Goal: Information Seeking & Learning: Find contact information

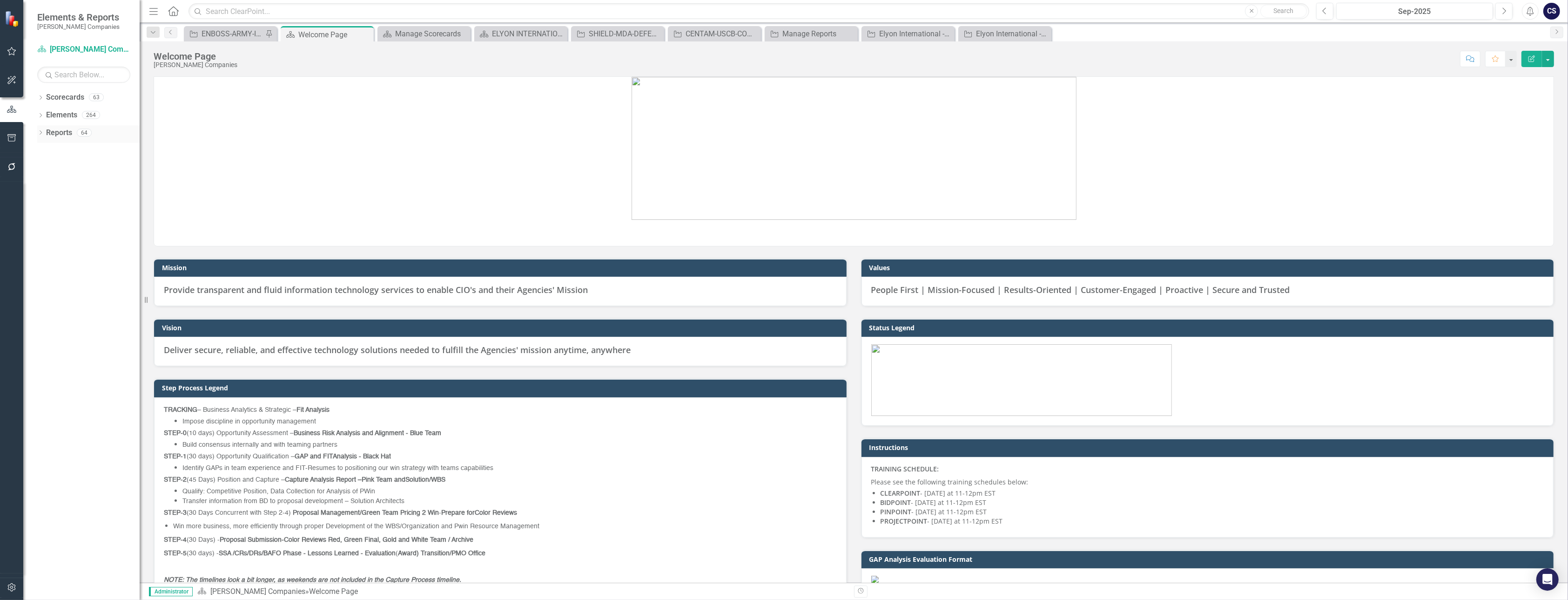
click at [61, 132] on link "Reports" at bounding box center [59, 133] width 26 height 11
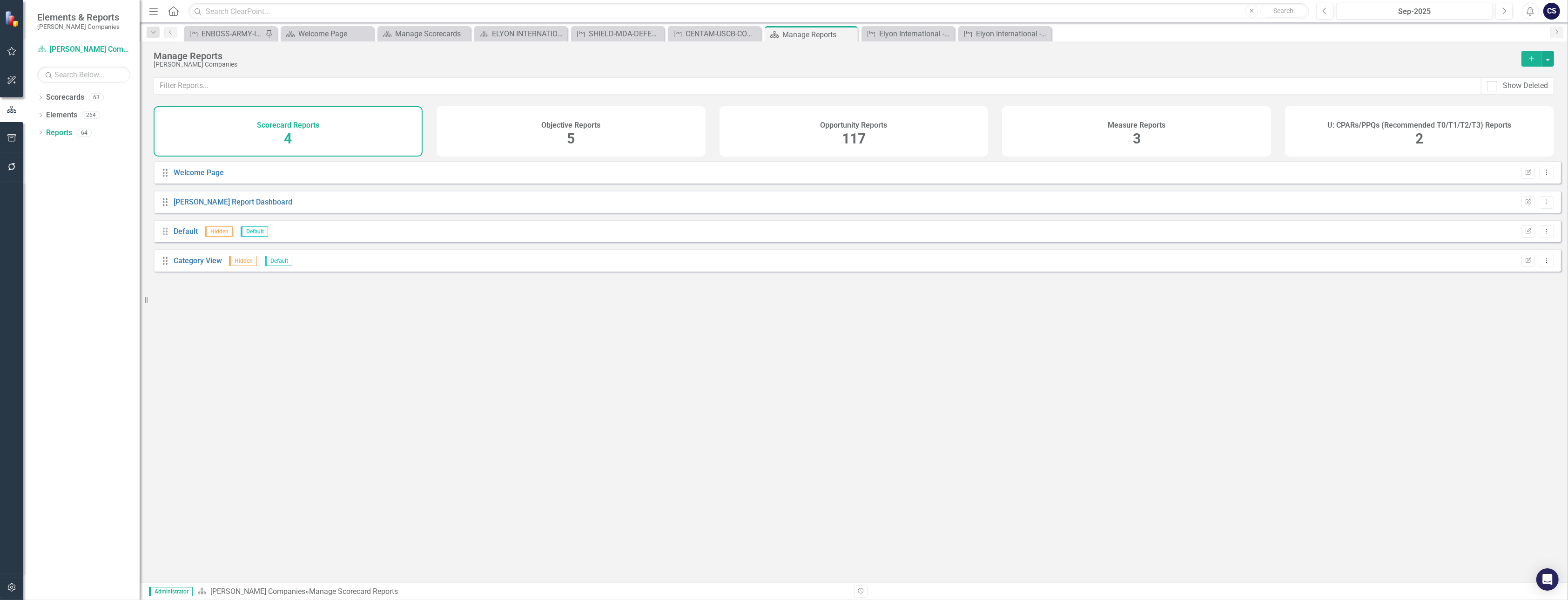
click at [862, 130] on span "117" at bounding box center [853, 138] width 24 height 16
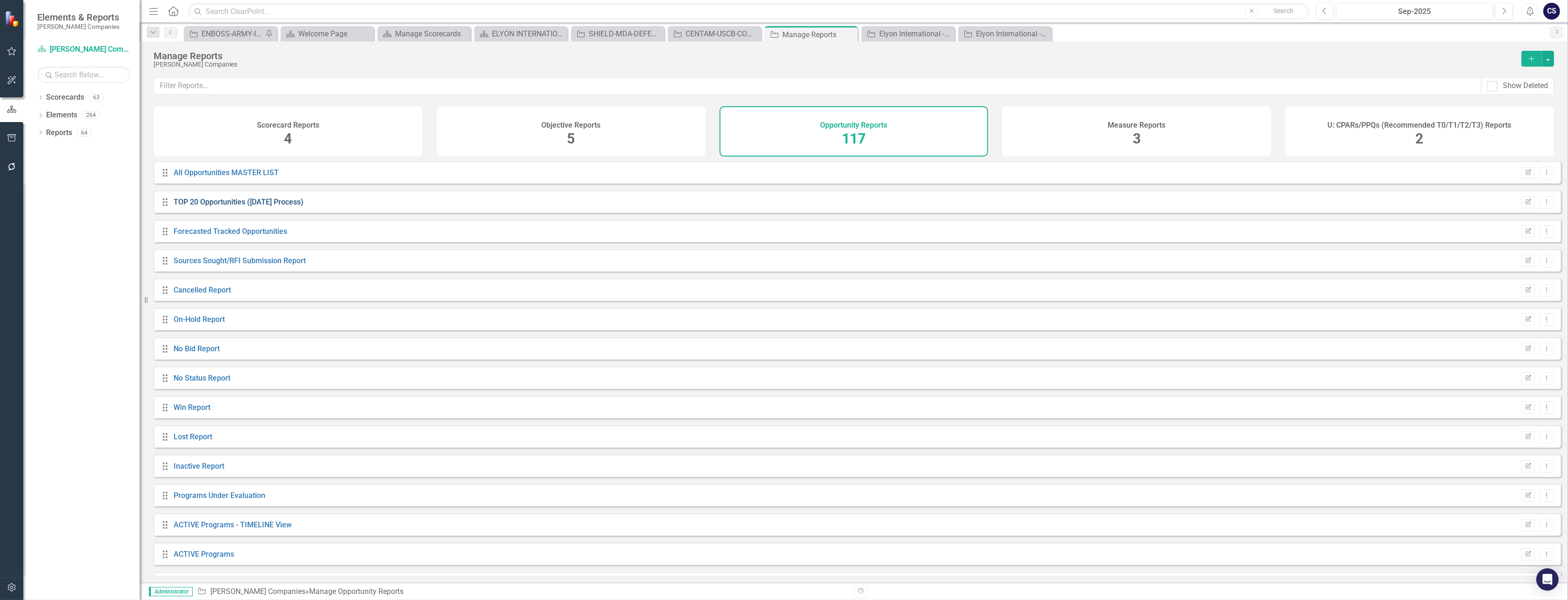
click at [200, 206] on link "TOP 20 Opportunities ([DATE] Process)" at bounding box center [238, 202] width 130 height 9
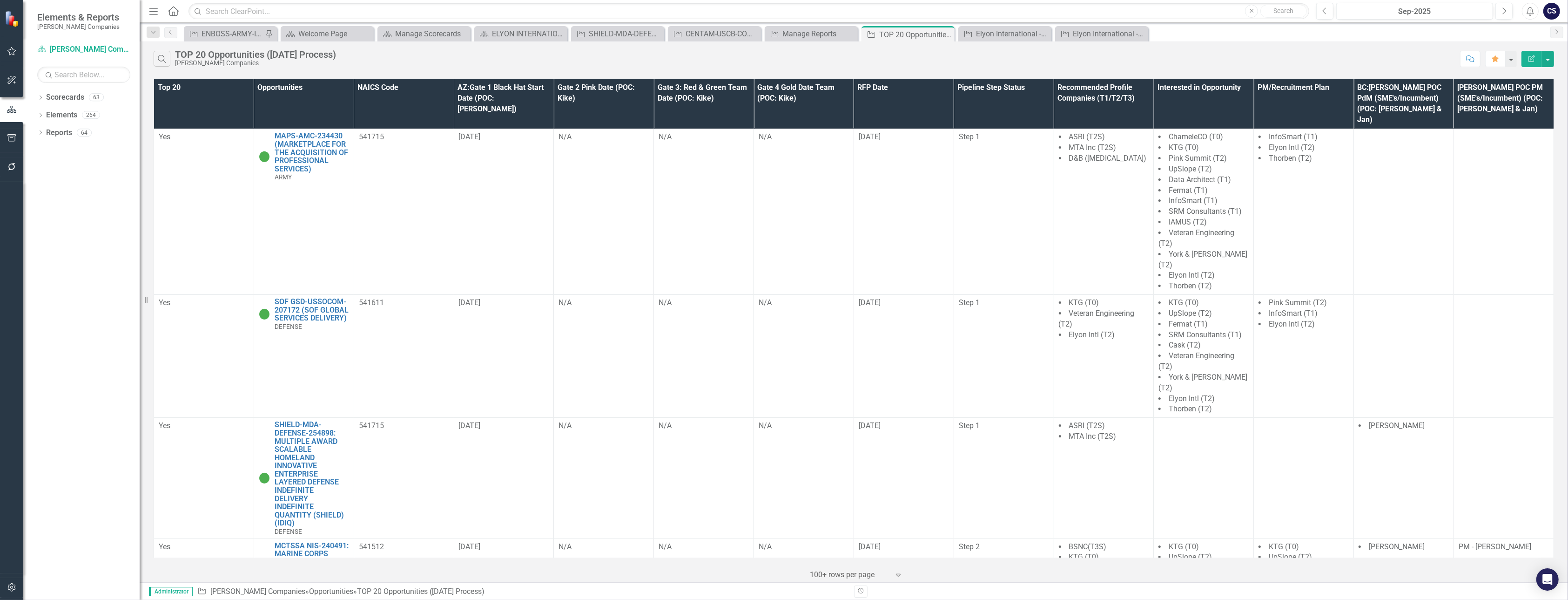
click at [535, 104] on th "AZ:Gate 1 Black Hat Start Date (POC: [PERSON_NAME])" at bounding box center [504, 104] width 100 height 51
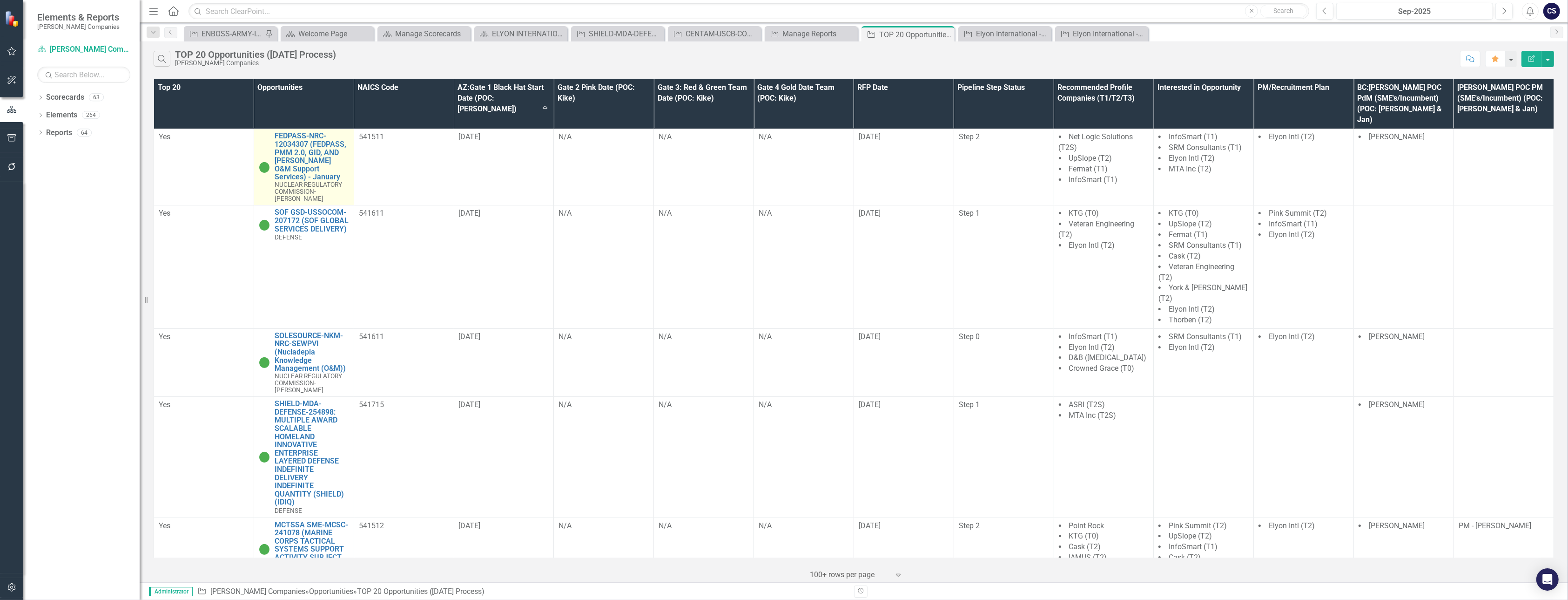
click at [262, 161] on img at bounding box center [264, 167] width 11 height 11
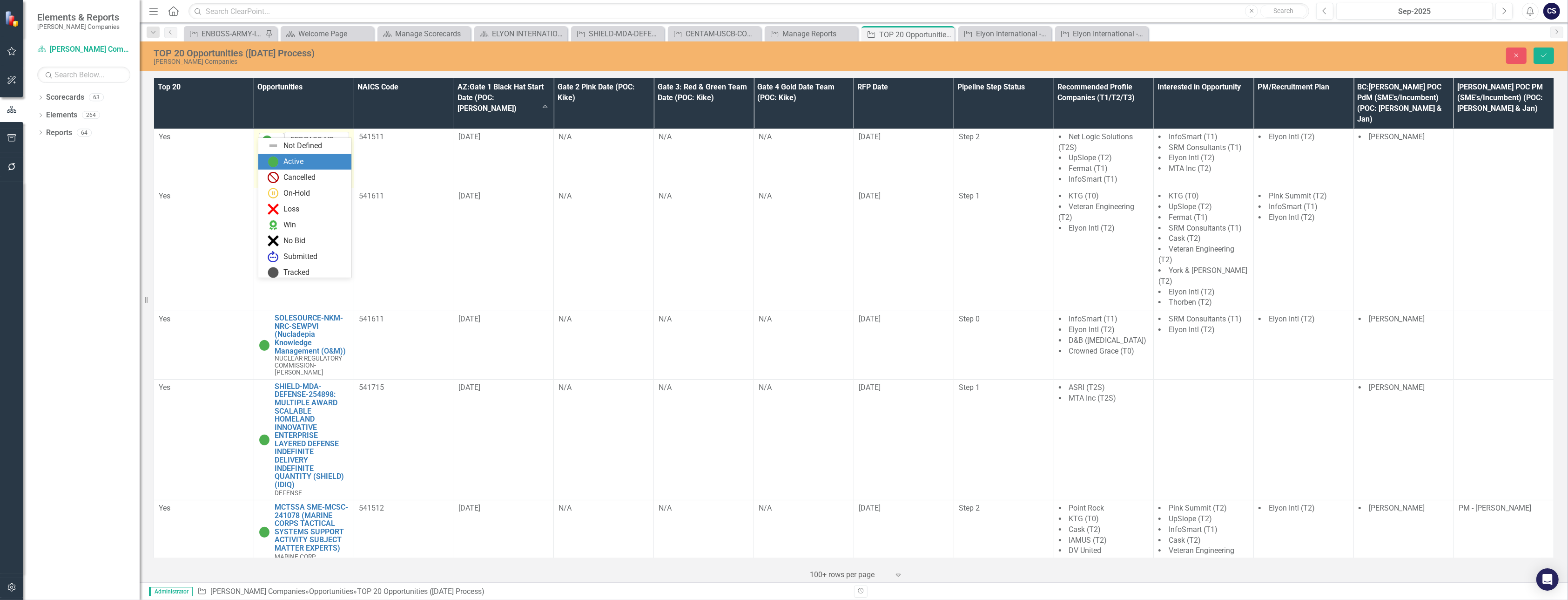
click at [276, 137] on icon "Expand" at bounding box center [278, 141] width 9 height 7
click at [279, 173] on div "On-Hold" at bounding box center [307, 177] width 78 height 11
click at [1539, 49] on button "Save" at bounding box center [1544, 55] width 21 height 16
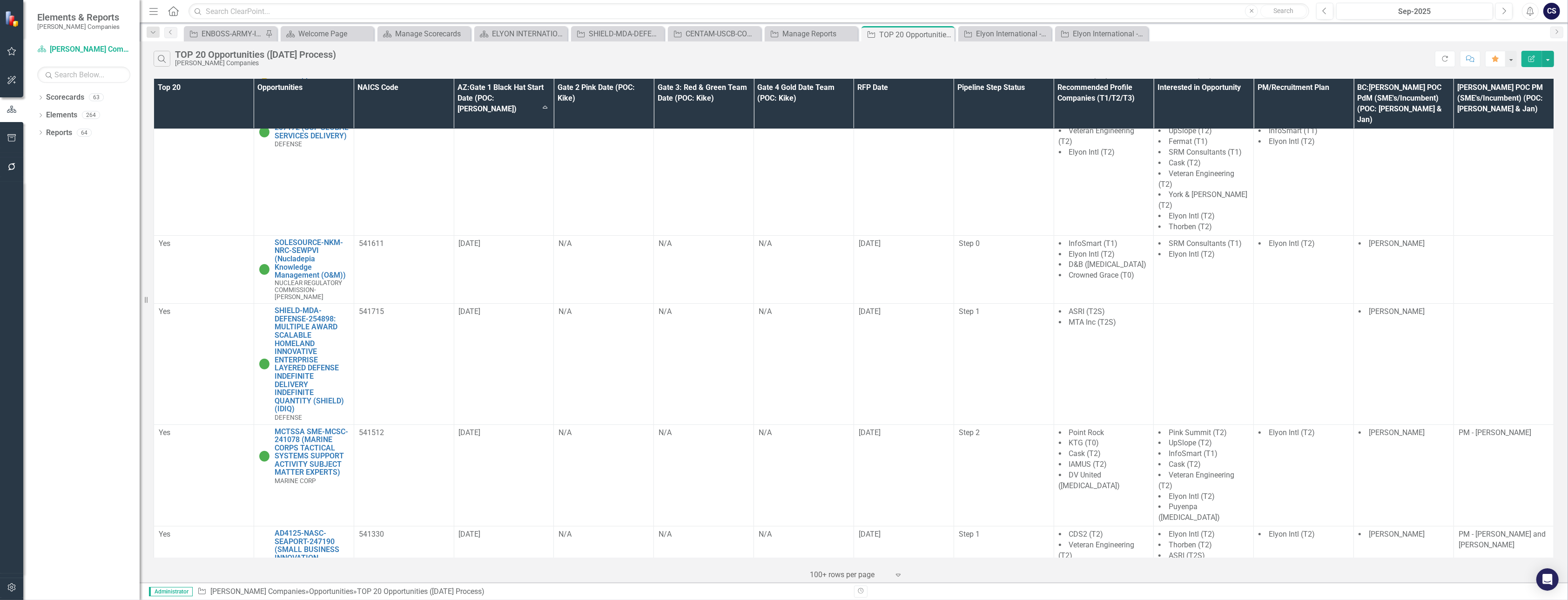
scroll to position [0, 0]
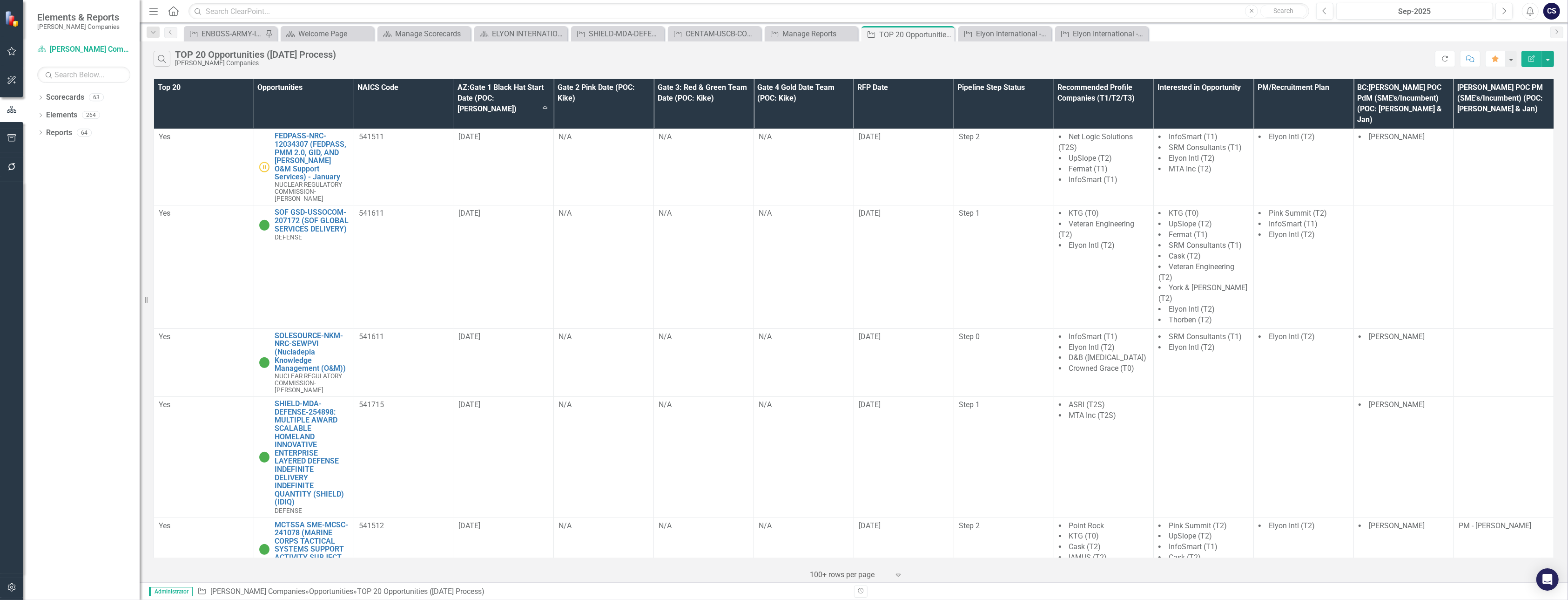
click at [1023, 105] on th "Pipeline Step Status" at bounding box center [1004, 104] width 100 height 51
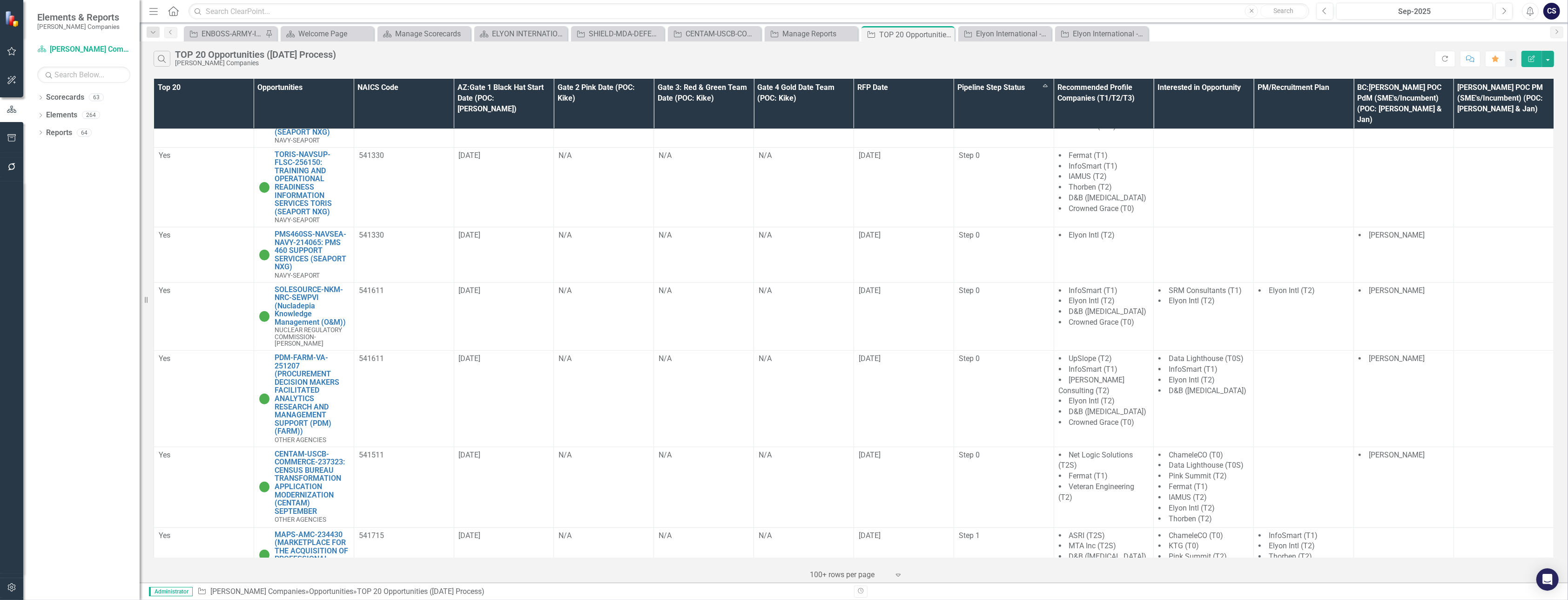
scroll to position [397, 0]
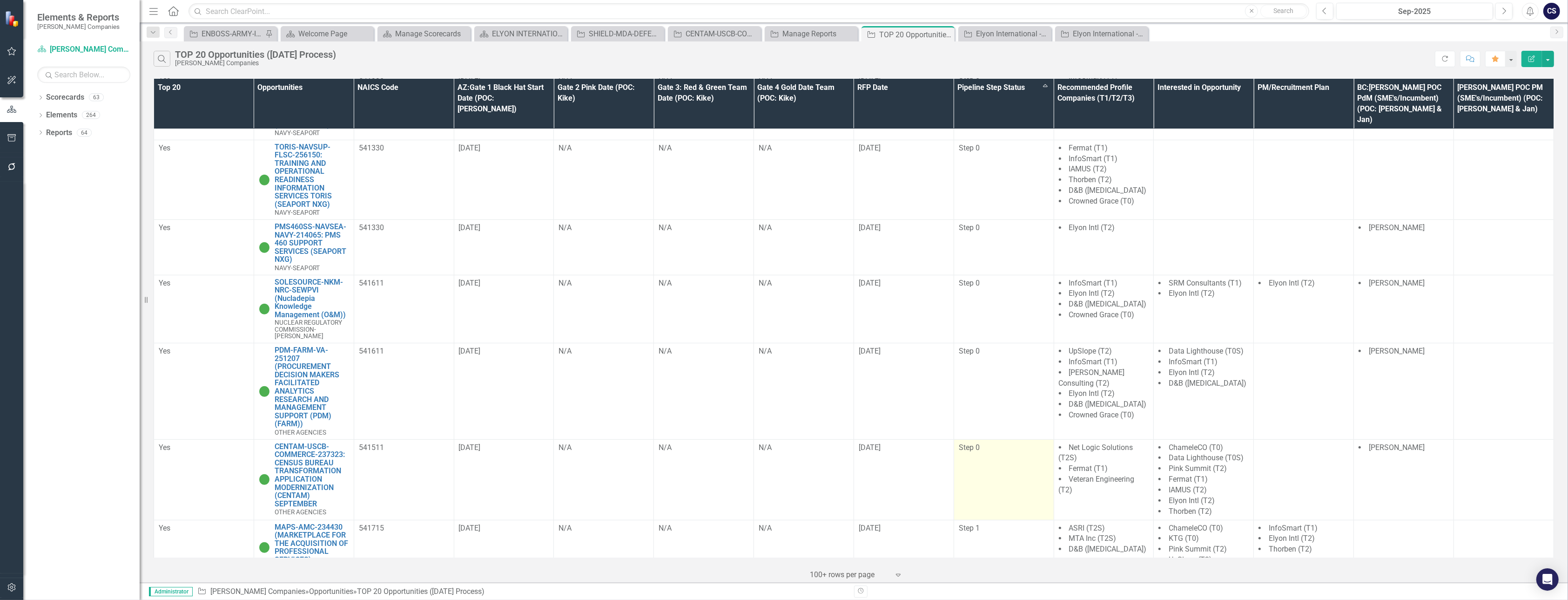
click at [999, 449] on td "Step 0" at bounding box center [1004, 479] width 100 height 80
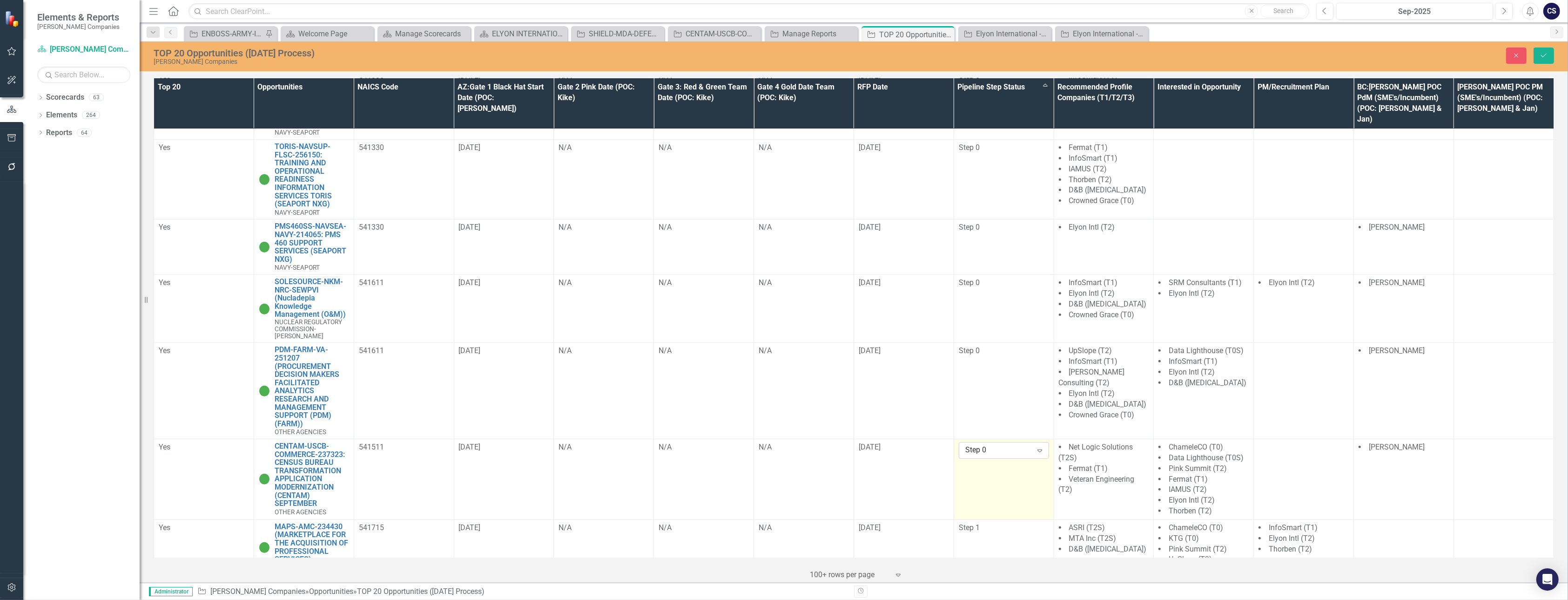
click at [1035, 446] on icon "Expand" at bounding box center [1040, 450] width 9 height 7
click at [1514, 55] on icon "Close" at bounding box center [1516, 55] width 9 height 7
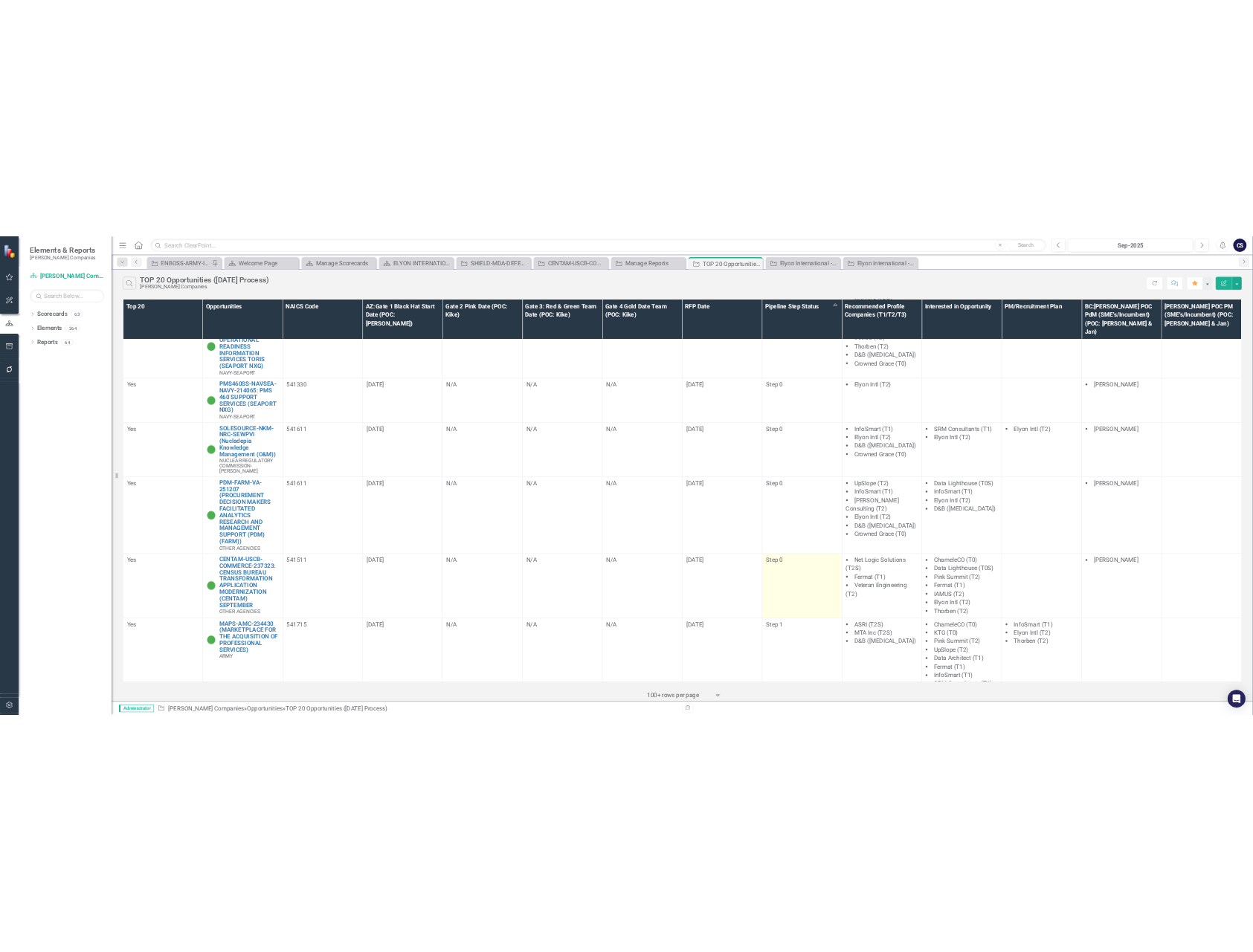
scroll to position [717, 0]
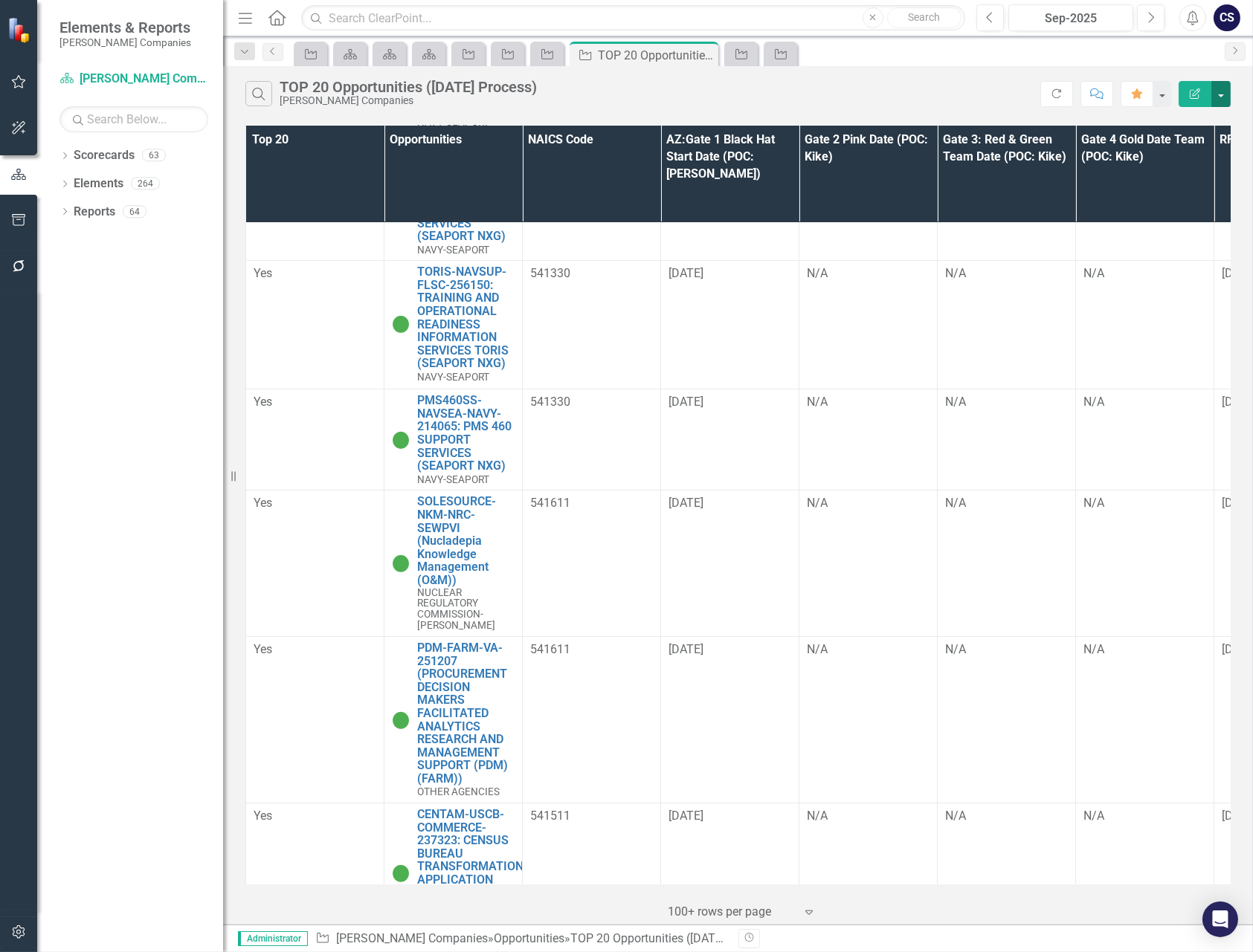
click at [1220, 88] on button "button" at bounding box center [1222, 93] width 19 height 26
click at [1175, 179] on link "Excel Export to Excel" at bounding box center [1171, 179] width 118 height 27
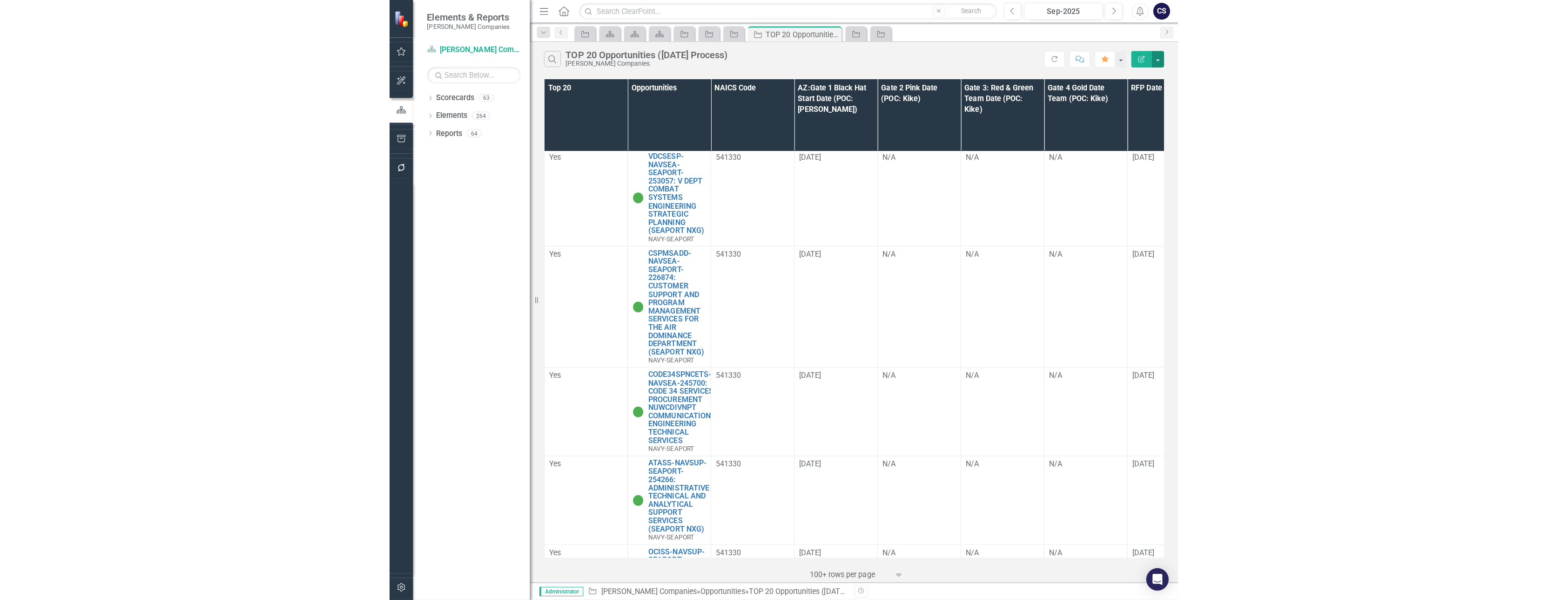
scroll to position [0, 0]
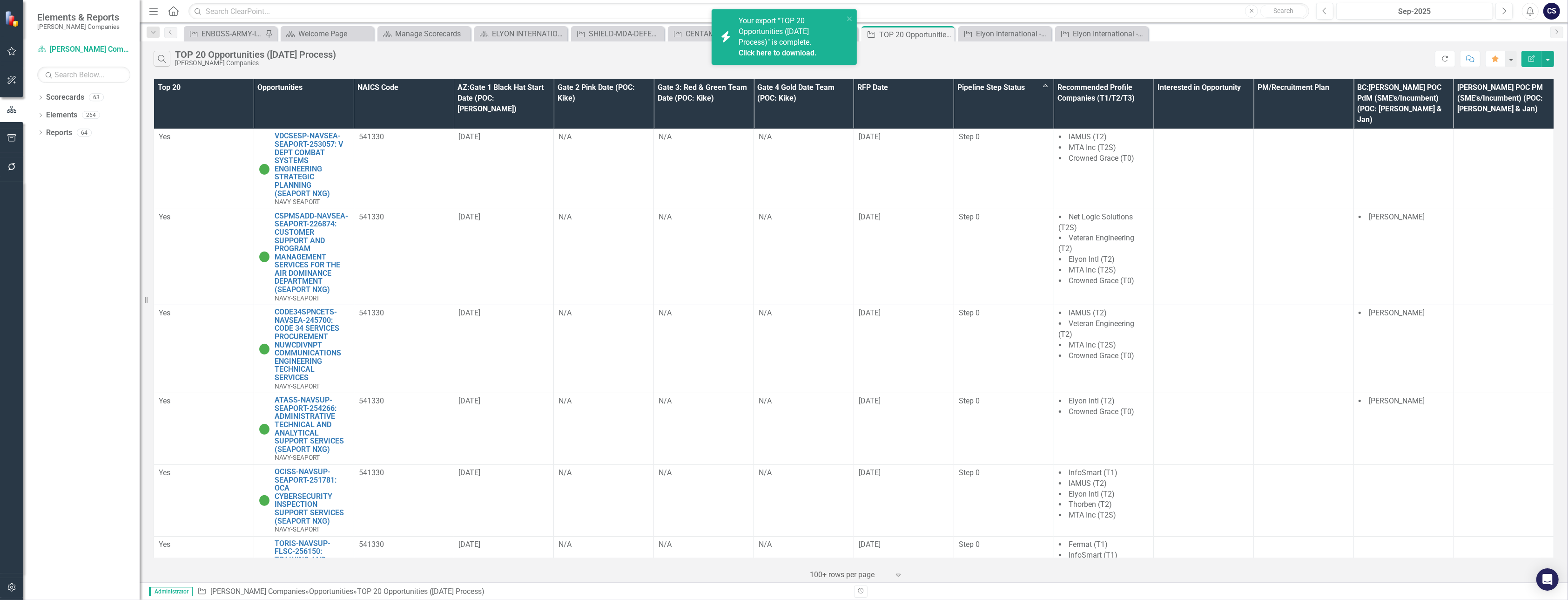
click at [768, 54] on link "Click here to download." at bounding box center [777, 53] width 78 height 9
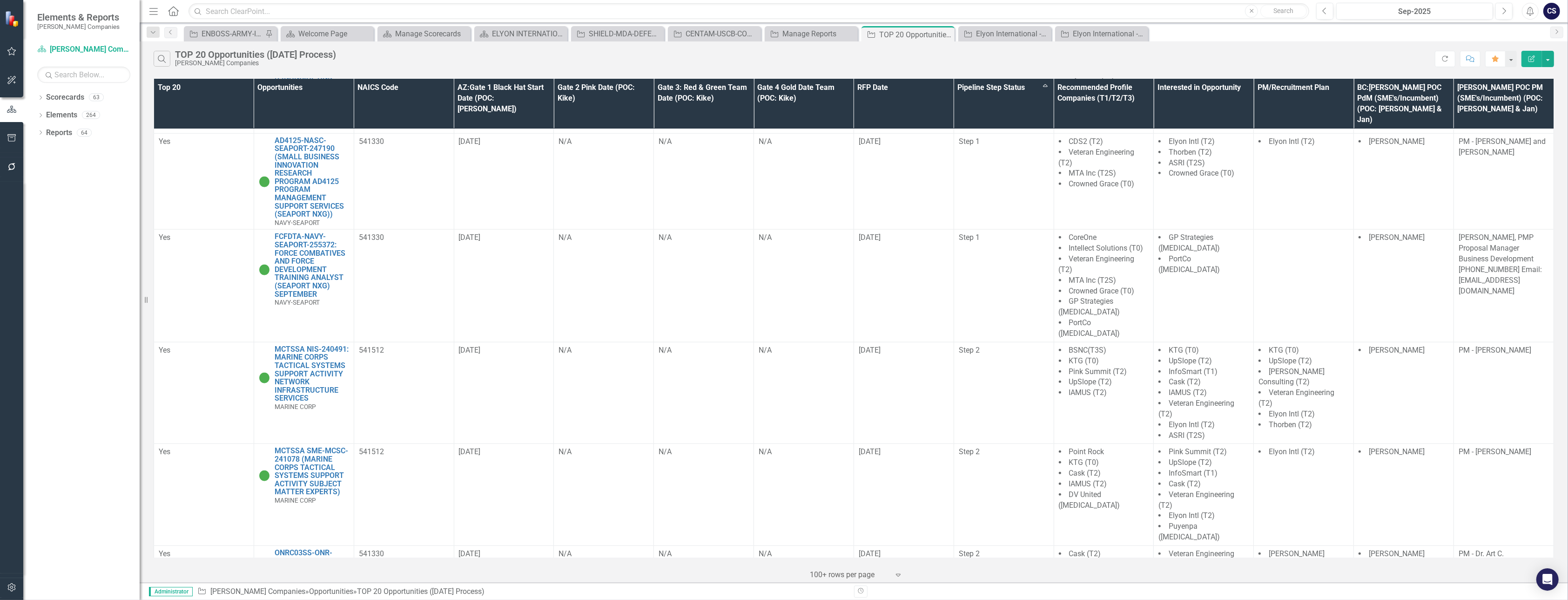
scroll to position [1382, 0]
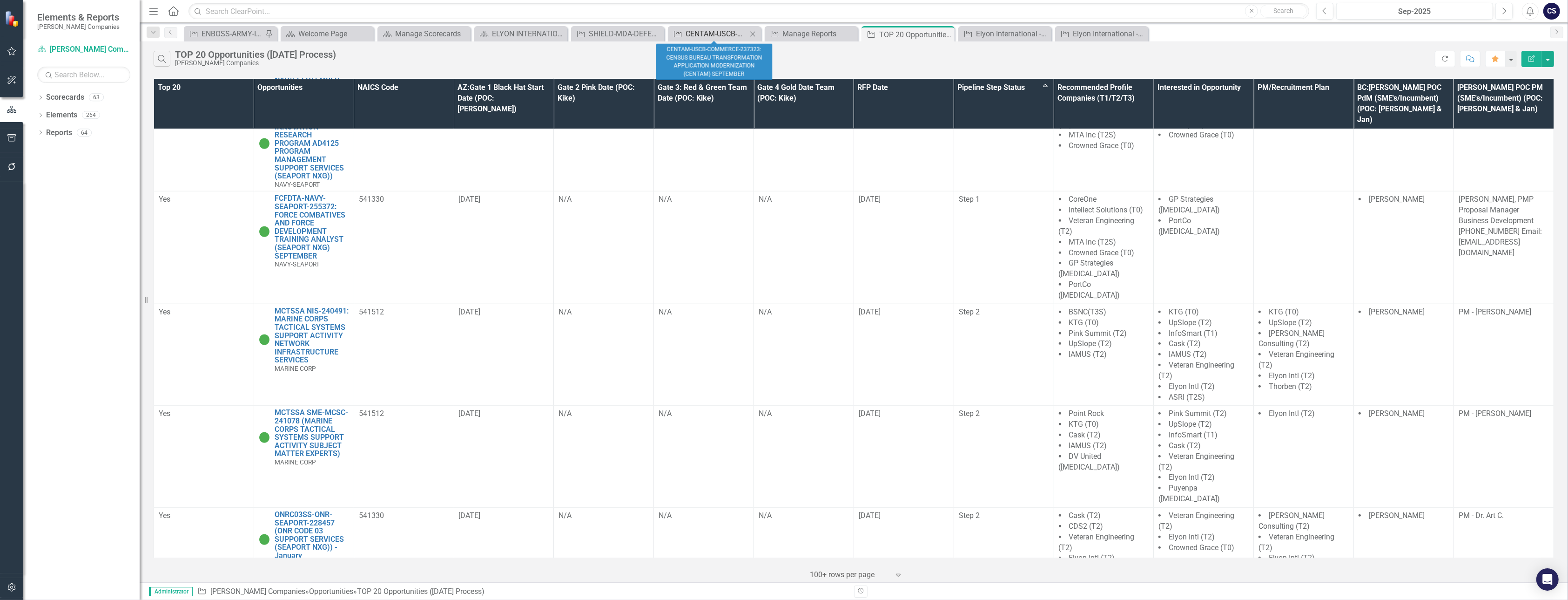
click at [699, 29] on div "CENTAM-USCB-COMMERCE-237323: CENSUS BUREAU TRANSFORMATION APPLICATION MODERNIZA…" at bounding box center [716, 34] width 61 height 12
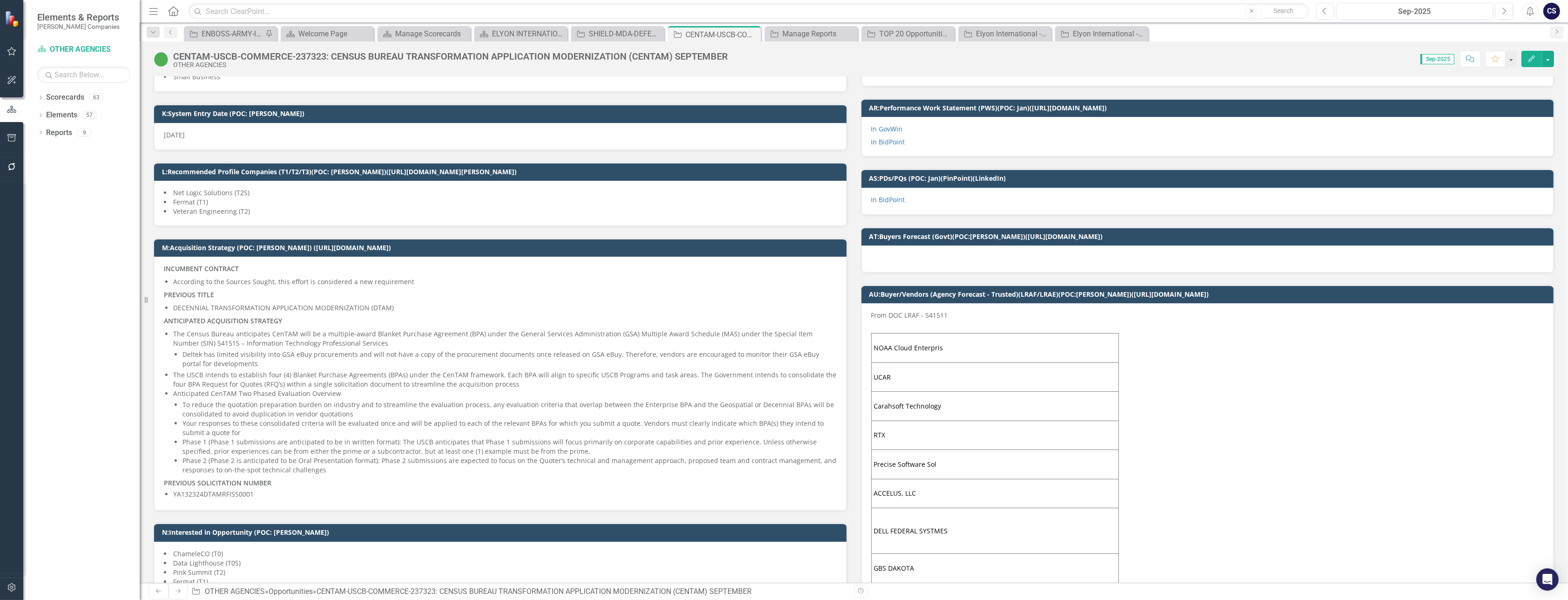
scroll to position [222, 0]
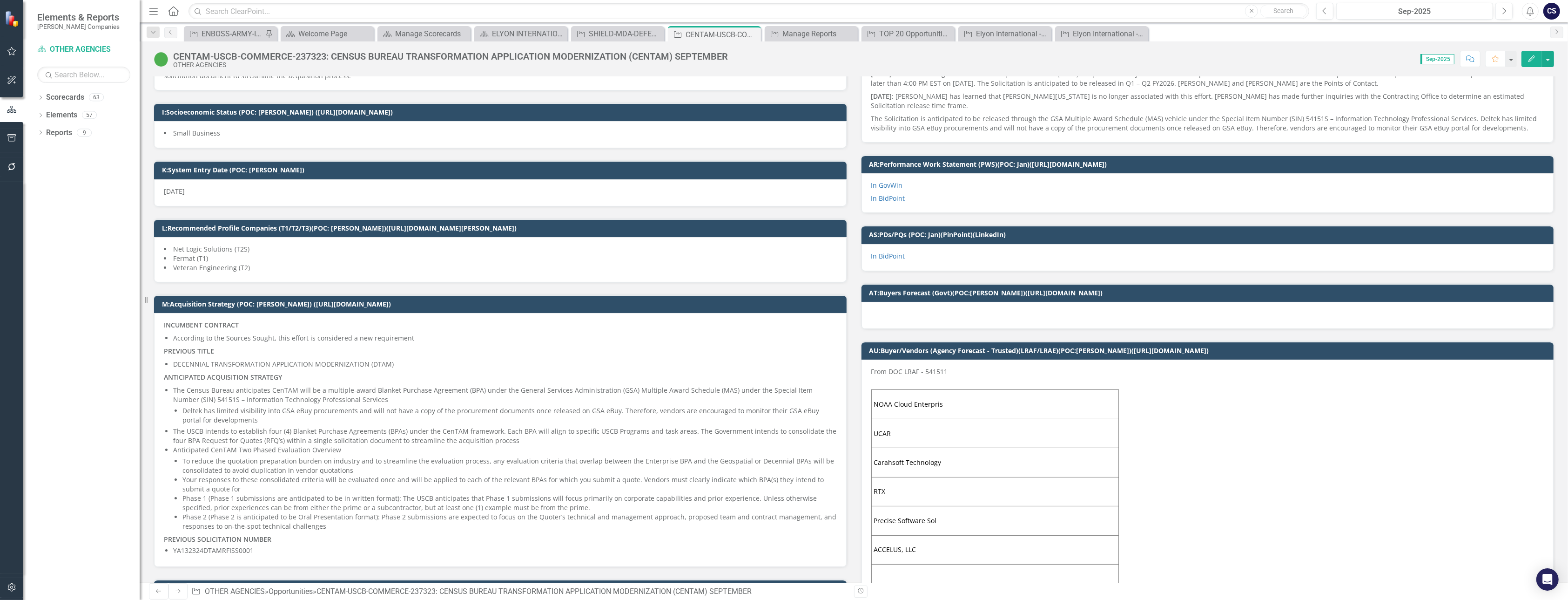
click at [981, 191] on p "In GovWin" at bounding box center [1208, 186] width 673 height 11
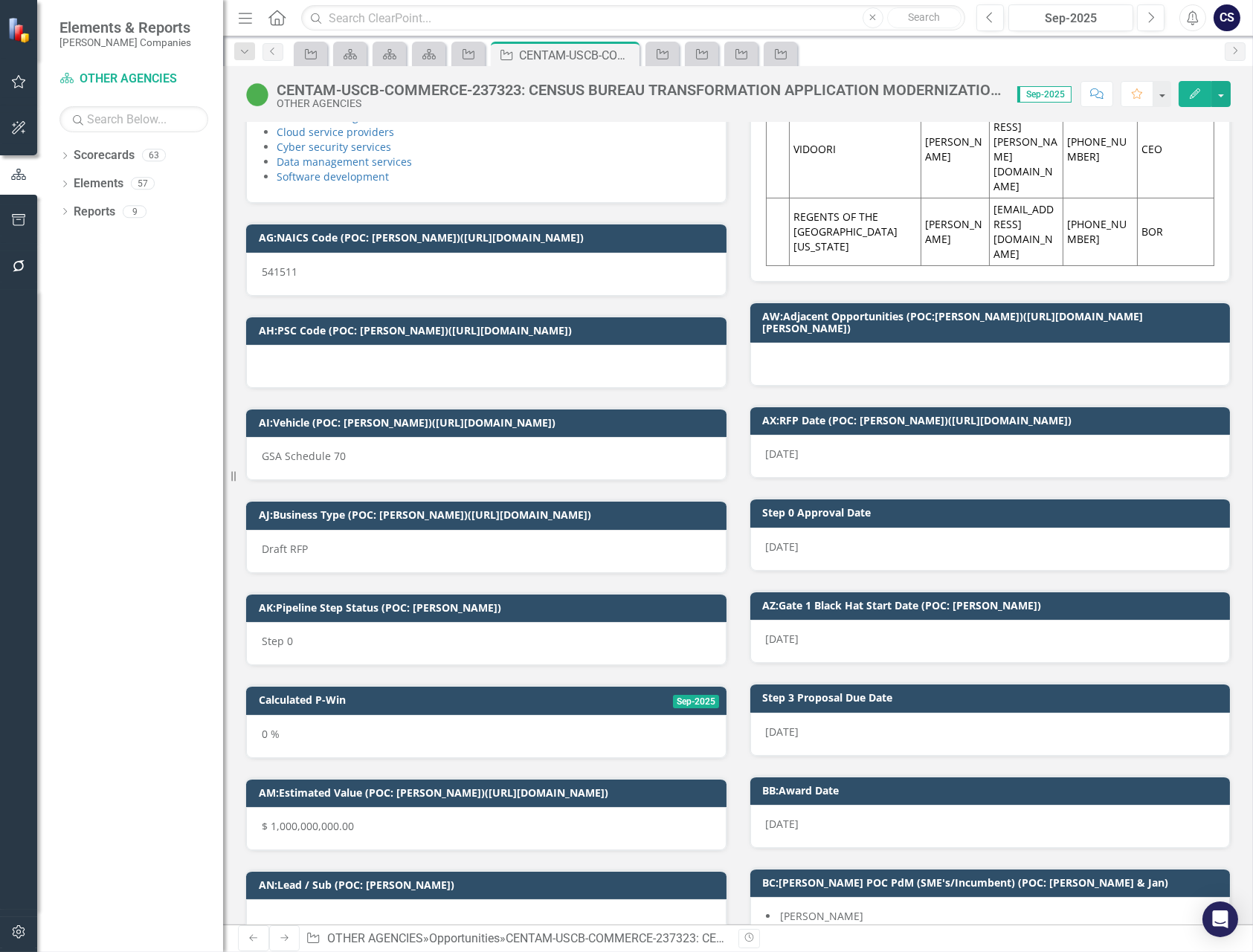
scroll to position [4564, 0]
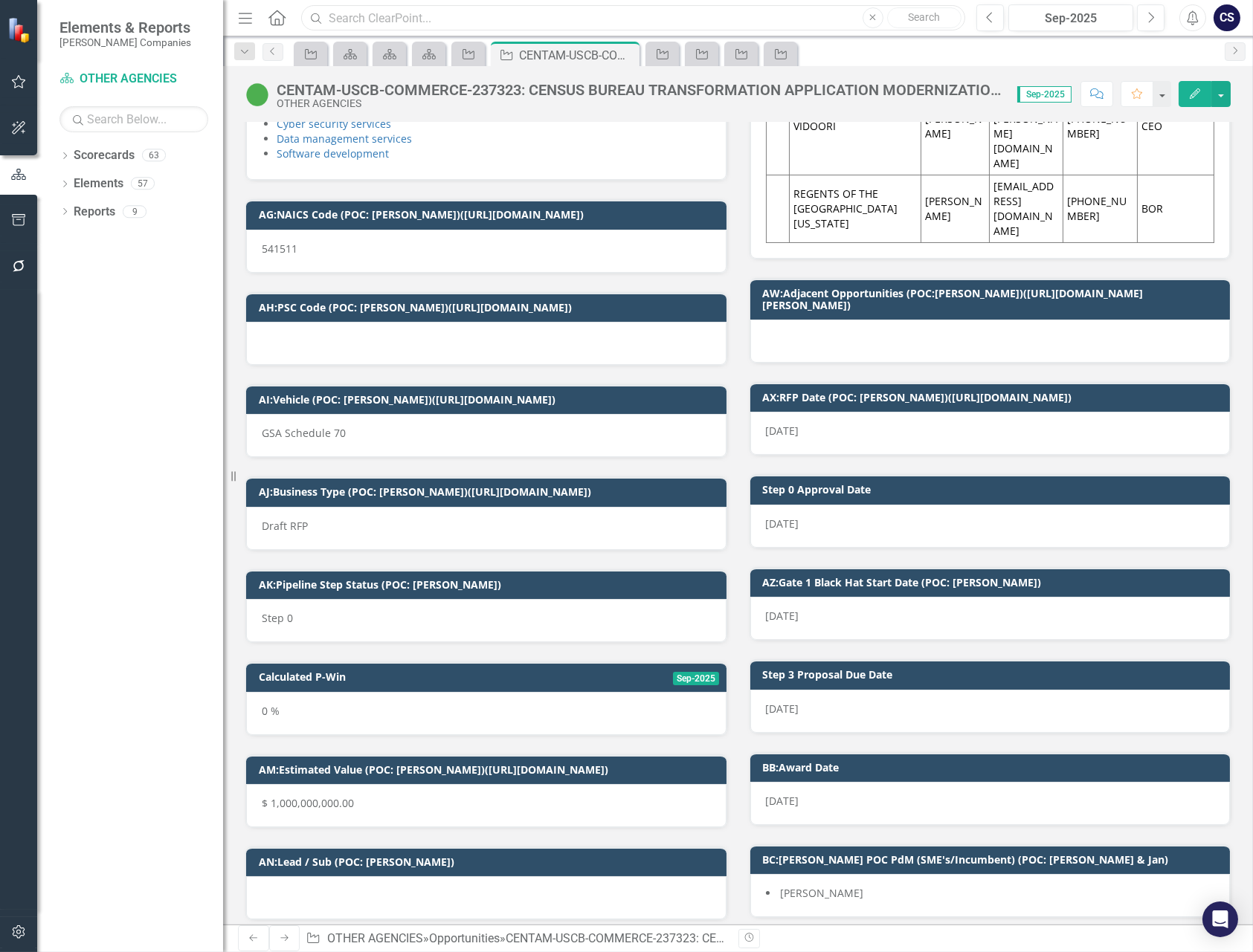
click at [403, 23] on input "text" at bounding box center [633, 18] width 663 height 26
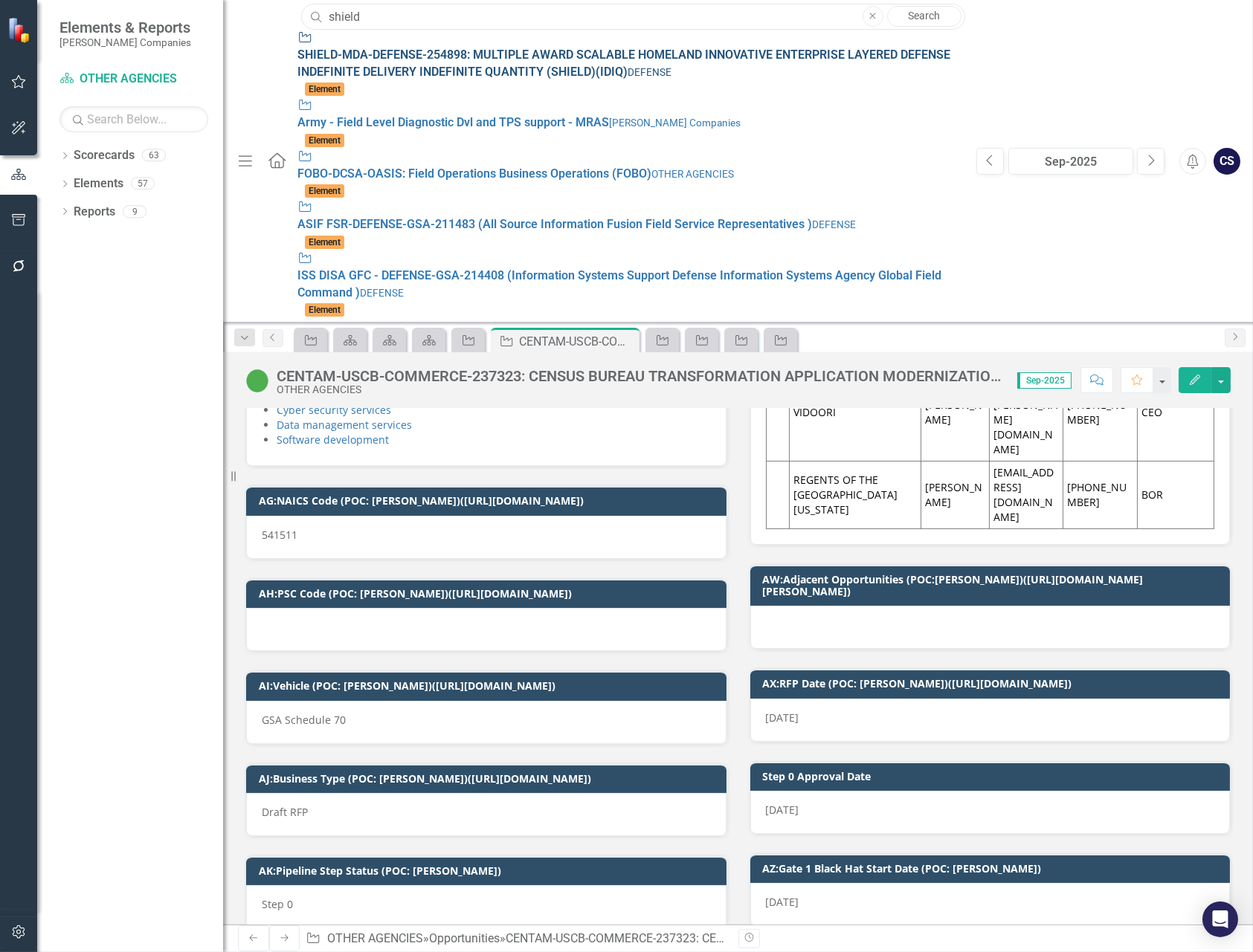
type input "shield"
click at [380, 50] on span "SHIELD -MDA-DEFENSE-254898: MULTIPLE AWARD SCALABLE HOMELAND INNOVATIVE ENTERPR…" at bounding box center [624, 63] width 653 height 31
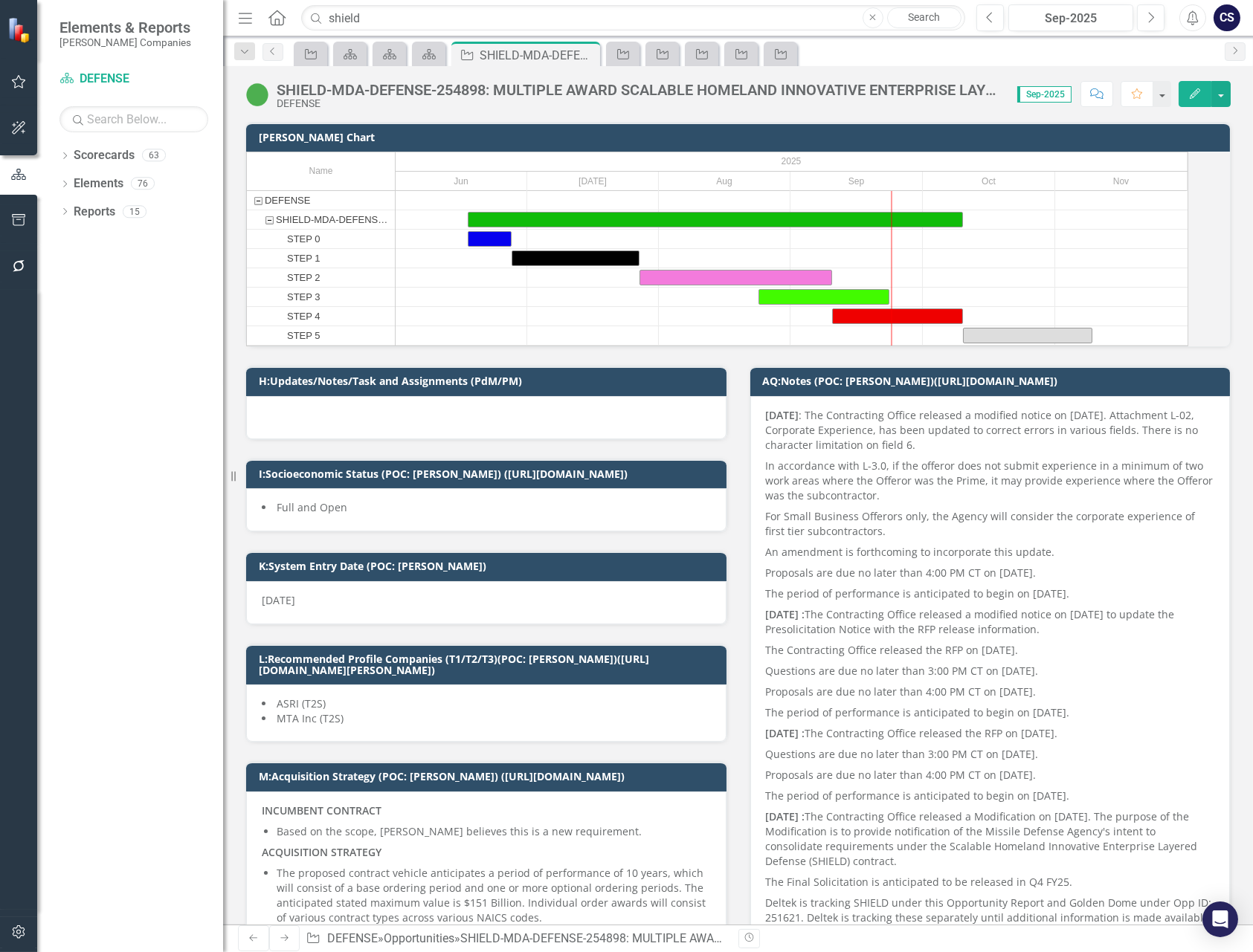
click at [1204, 124] on div "[PERSON_NAME] Chart" at bounding box center [738, 137] width 984 height 29
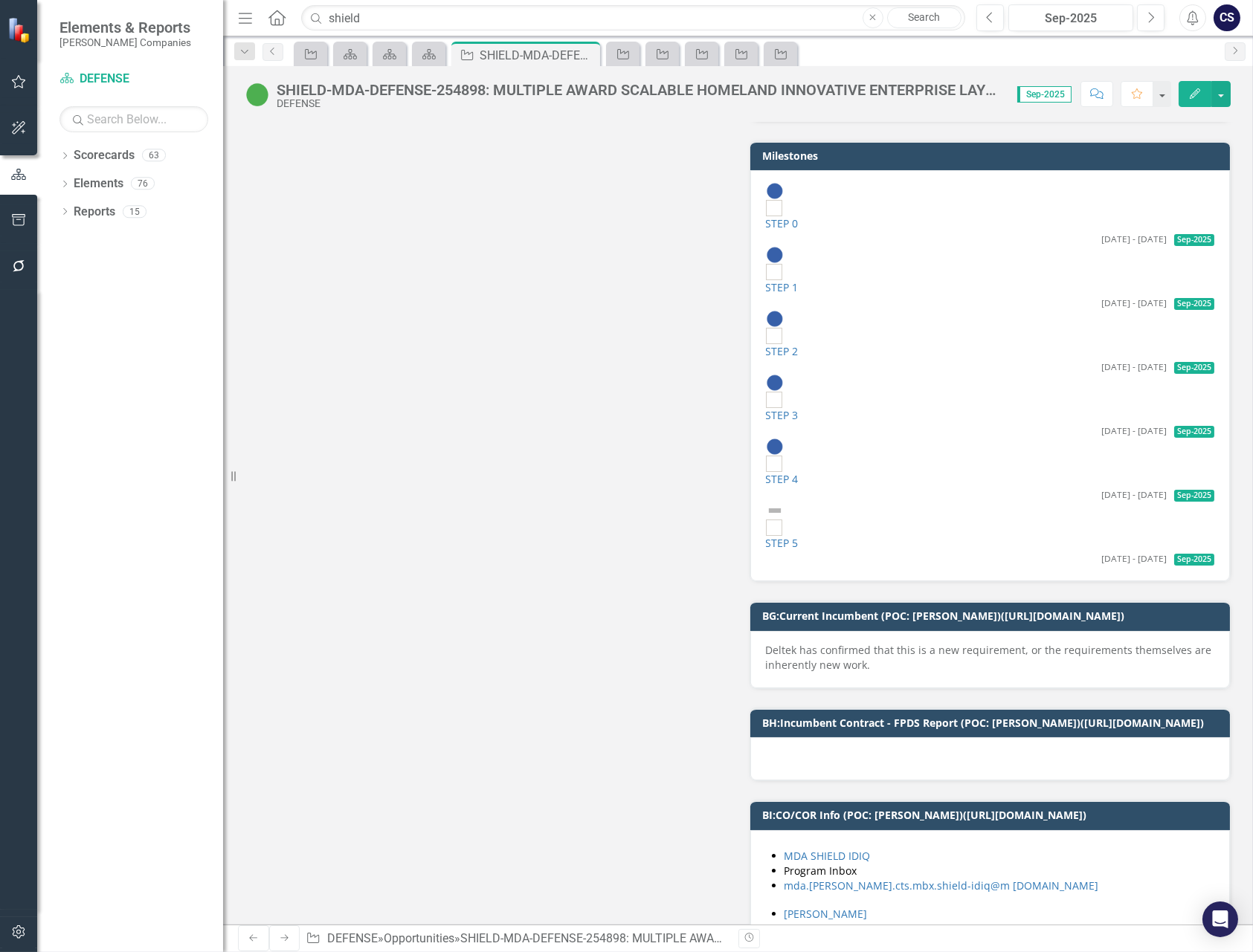
scroll to position [8827, 0]
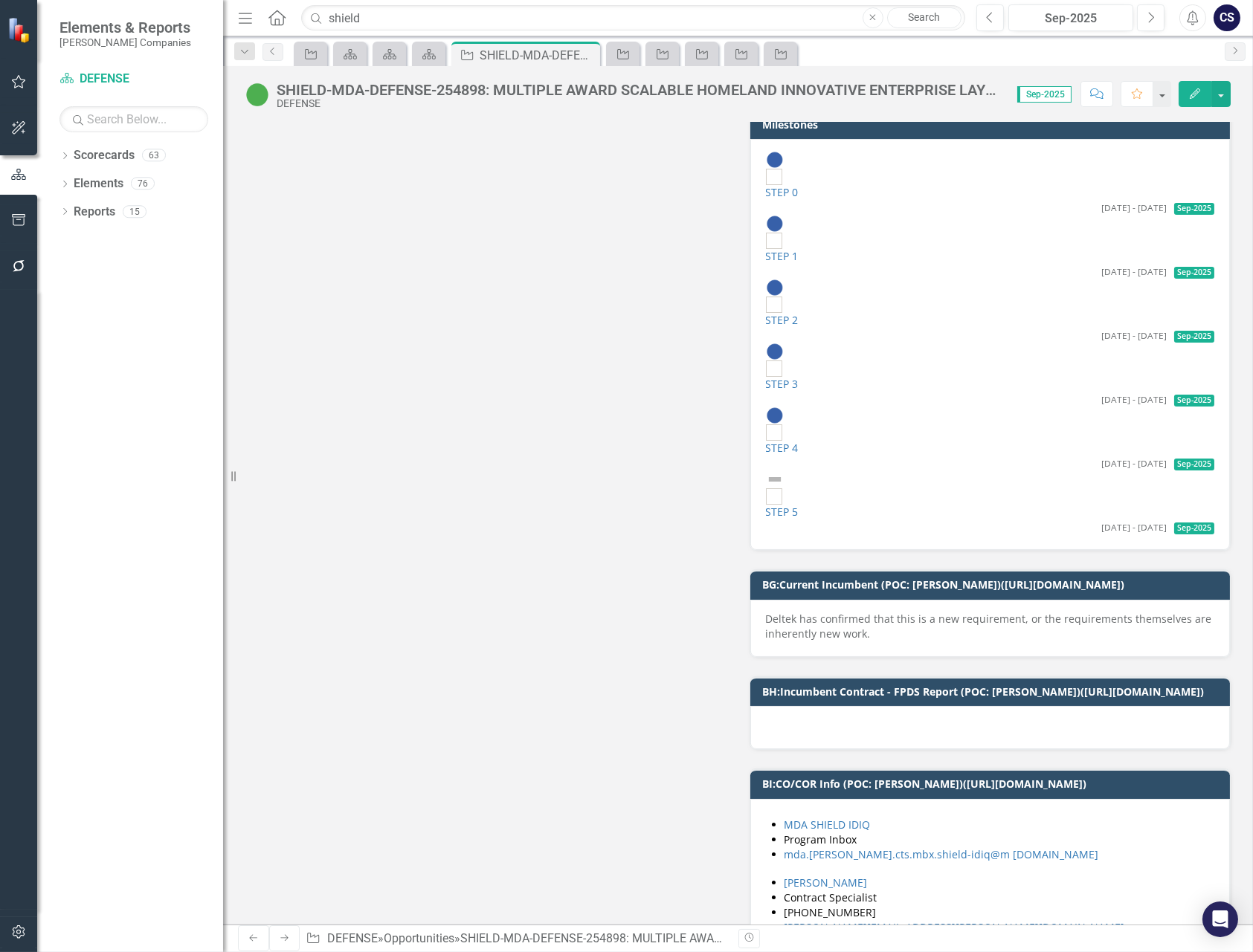
click at [1038, 814] on div "MDA SHIELD IDIQ Program Inbox mda.[PERSON_NAME].cts.mbx.shield-idiq@m [DOMAIN_N…" at bounding box center [991, 878] width 481 height 159
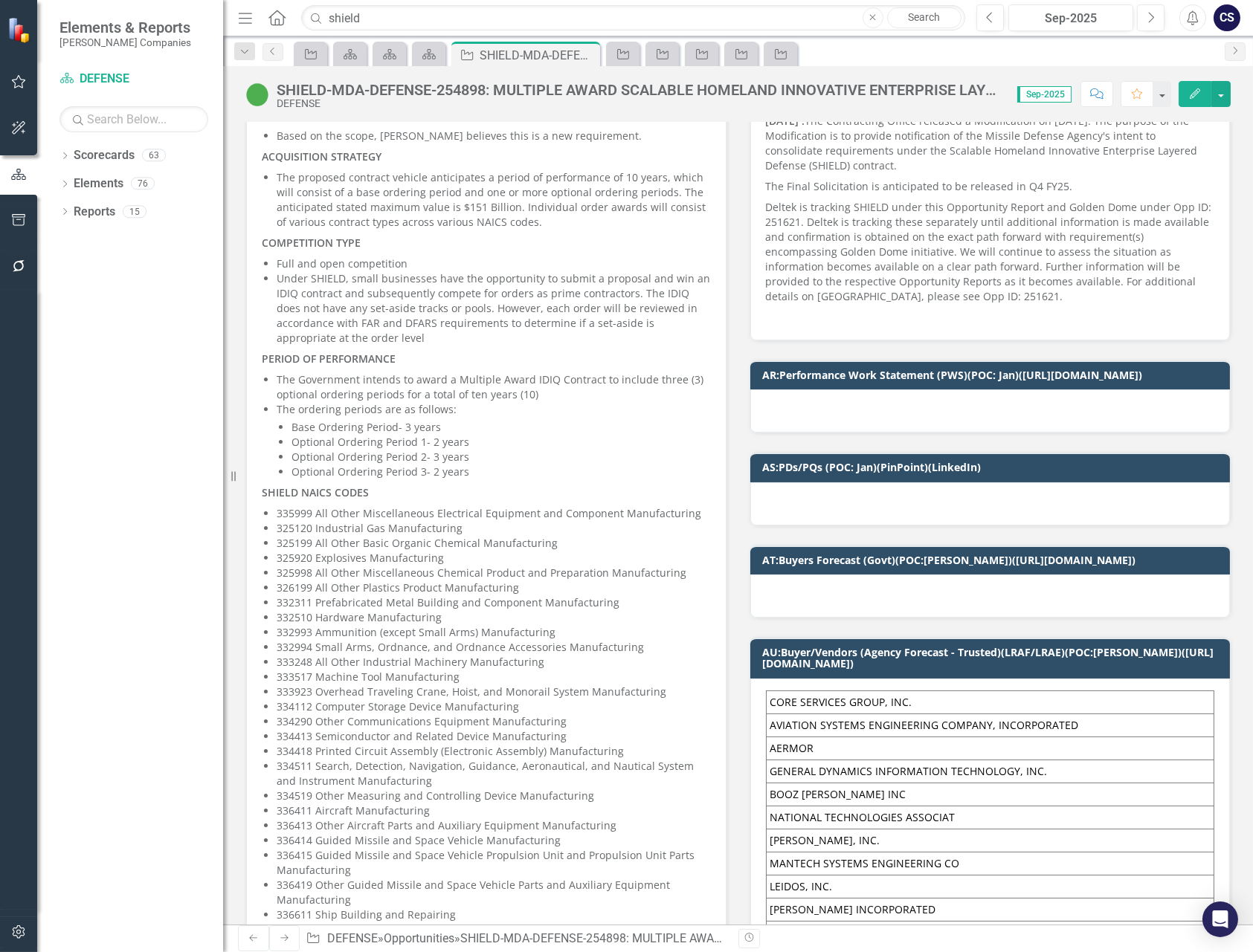
scroll to position [650, 0]
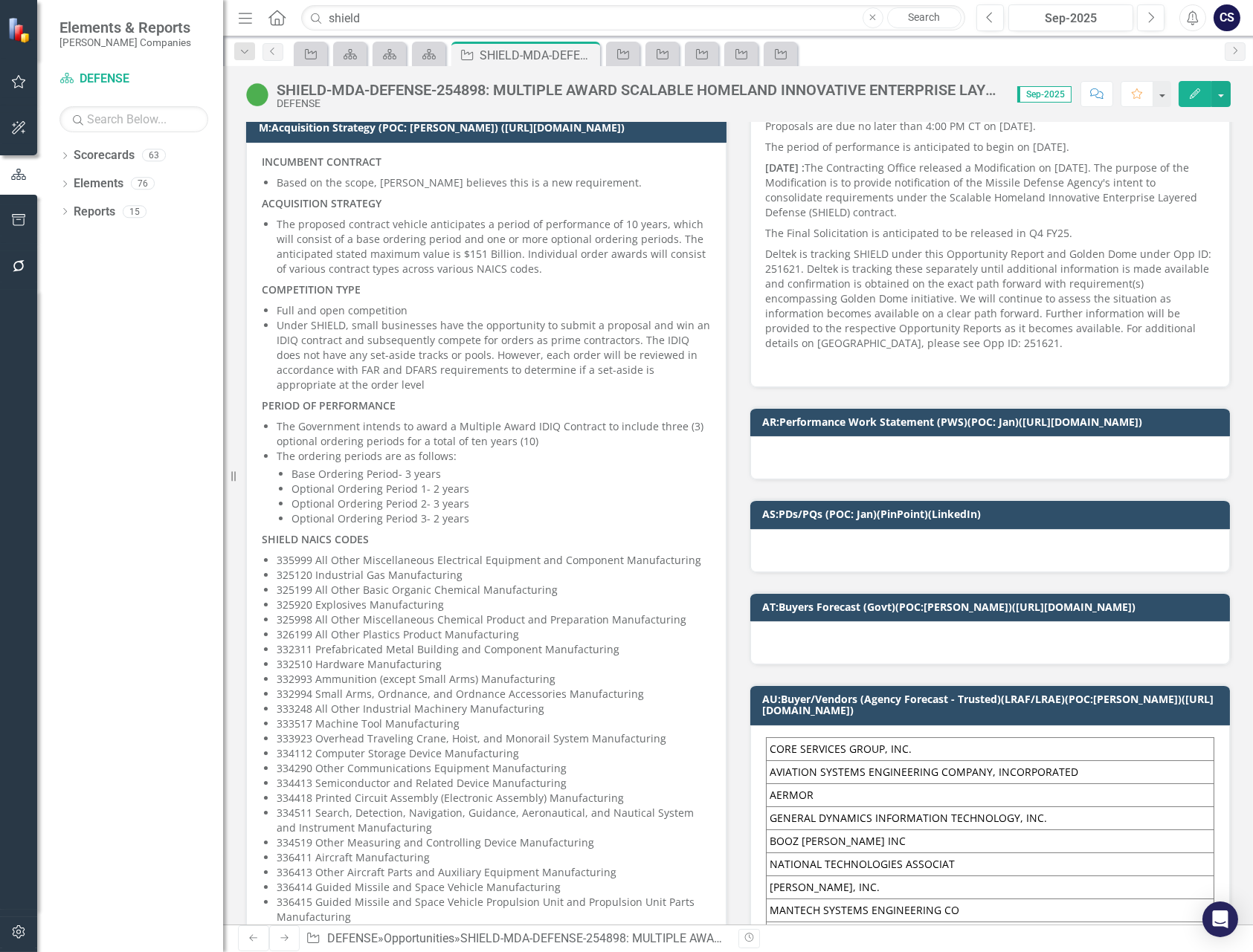
drag, startPoint x: 258, startPoint y: 183, endPoint x: 322, endPoint y: 207, distance: 68.4
click at [322, 207] on div "INCUMBENT CONTRACT Based on the scope, [PERSON_NAME] believes this is a new req…" at bounding box center [486, 853] width 481 height 1420
click at [254, 182] on div "INCUMBENT CONTRACT Based on the scope, [PERSON_NAME] believes this is a new req…" at bounding box center [486, 853] width 481 height 1420
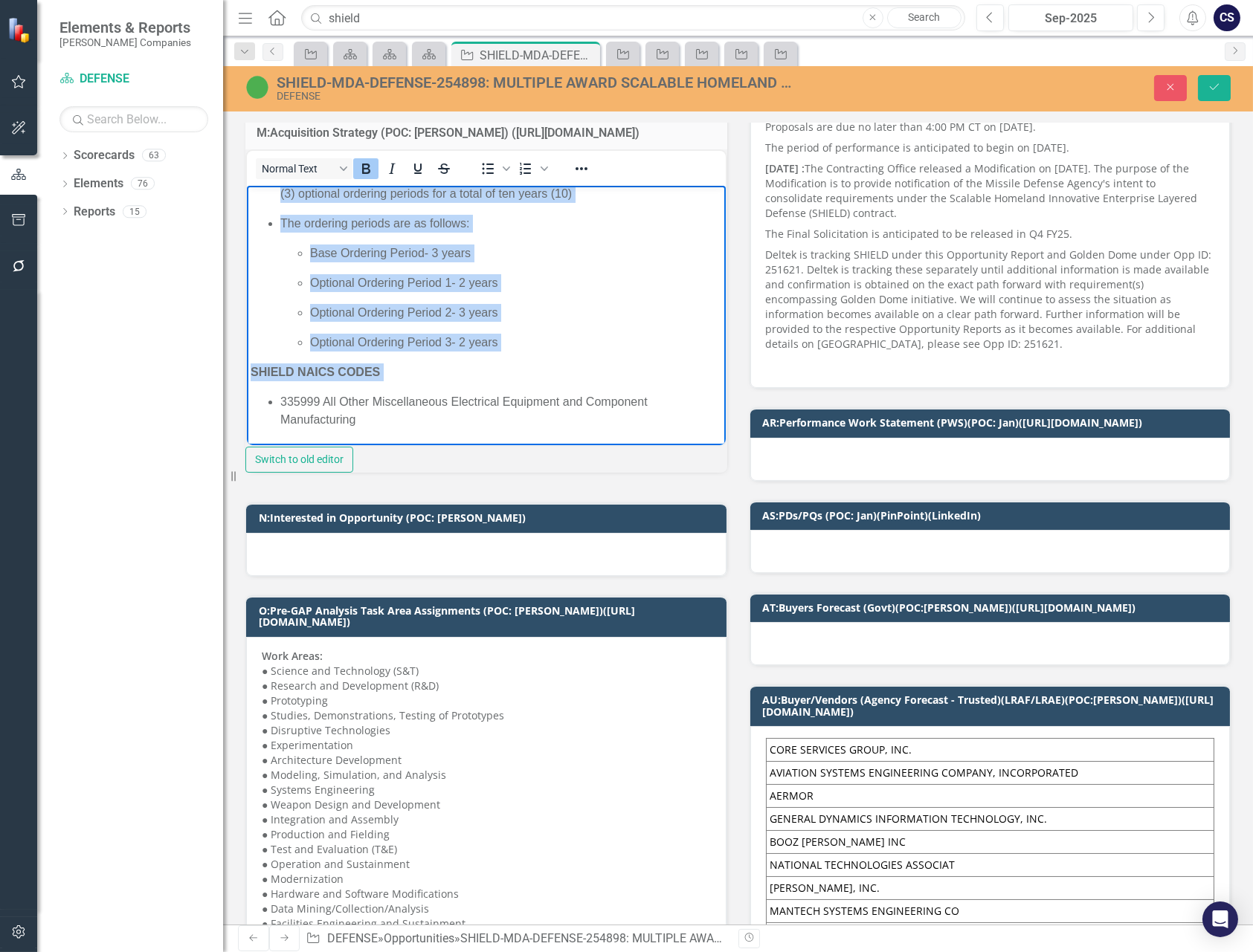
scroll to position [401, 0]
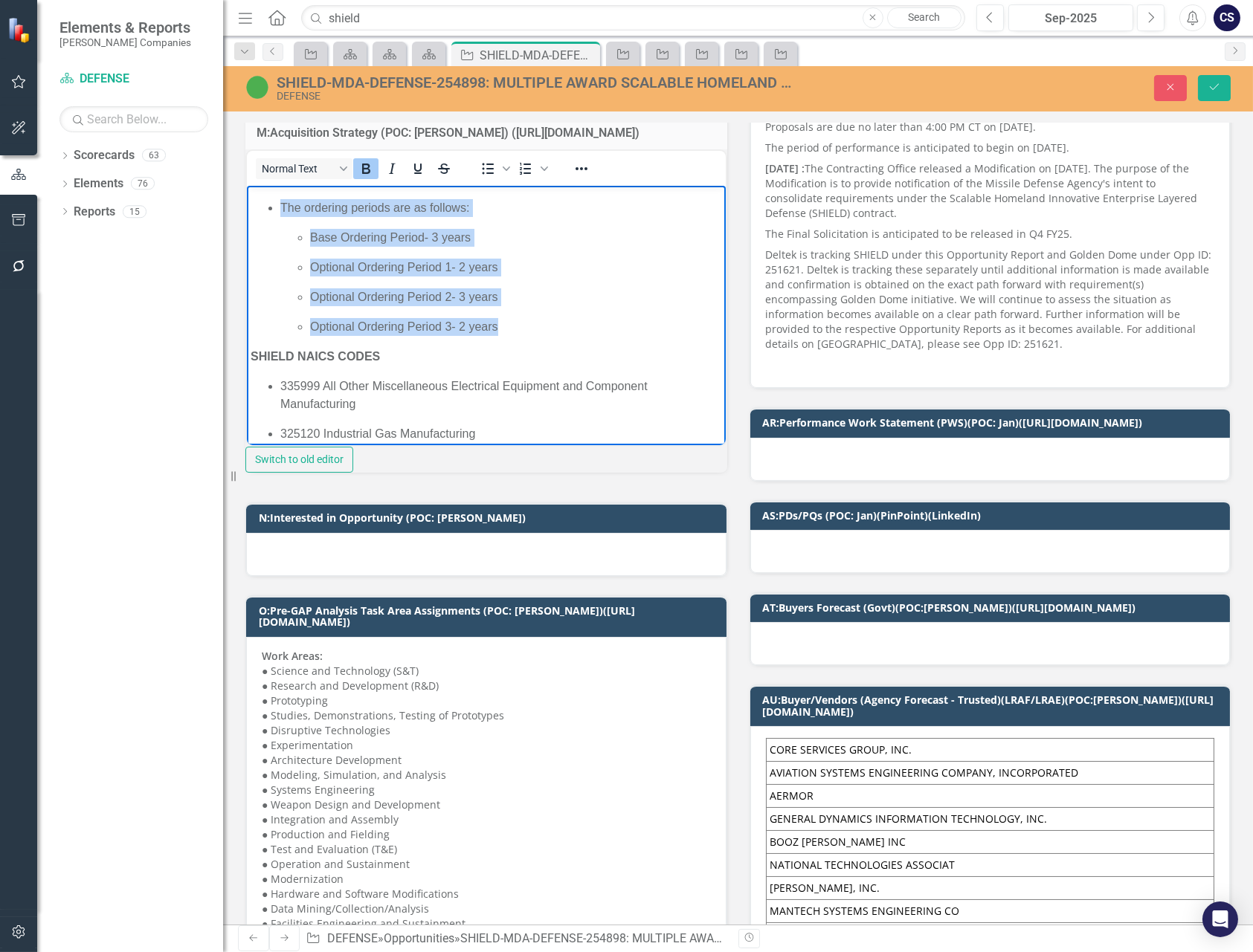
drag, startPoint x: 251, startPoint y: 199, endPoint x: 511, endPoint y: 370, distance: 311.2
click at [511, 370] on body "INCUMBENT CONTRACT Based on the scope, [PERSON_NAME] believes this is a new req…" at bounding box center [485, 967] width 479 height 2363
copy body "LOREMIPSU DOLORSIT Ametc ad eli seddo, Eiusmo temporin utla et d mag aliquaenim…"
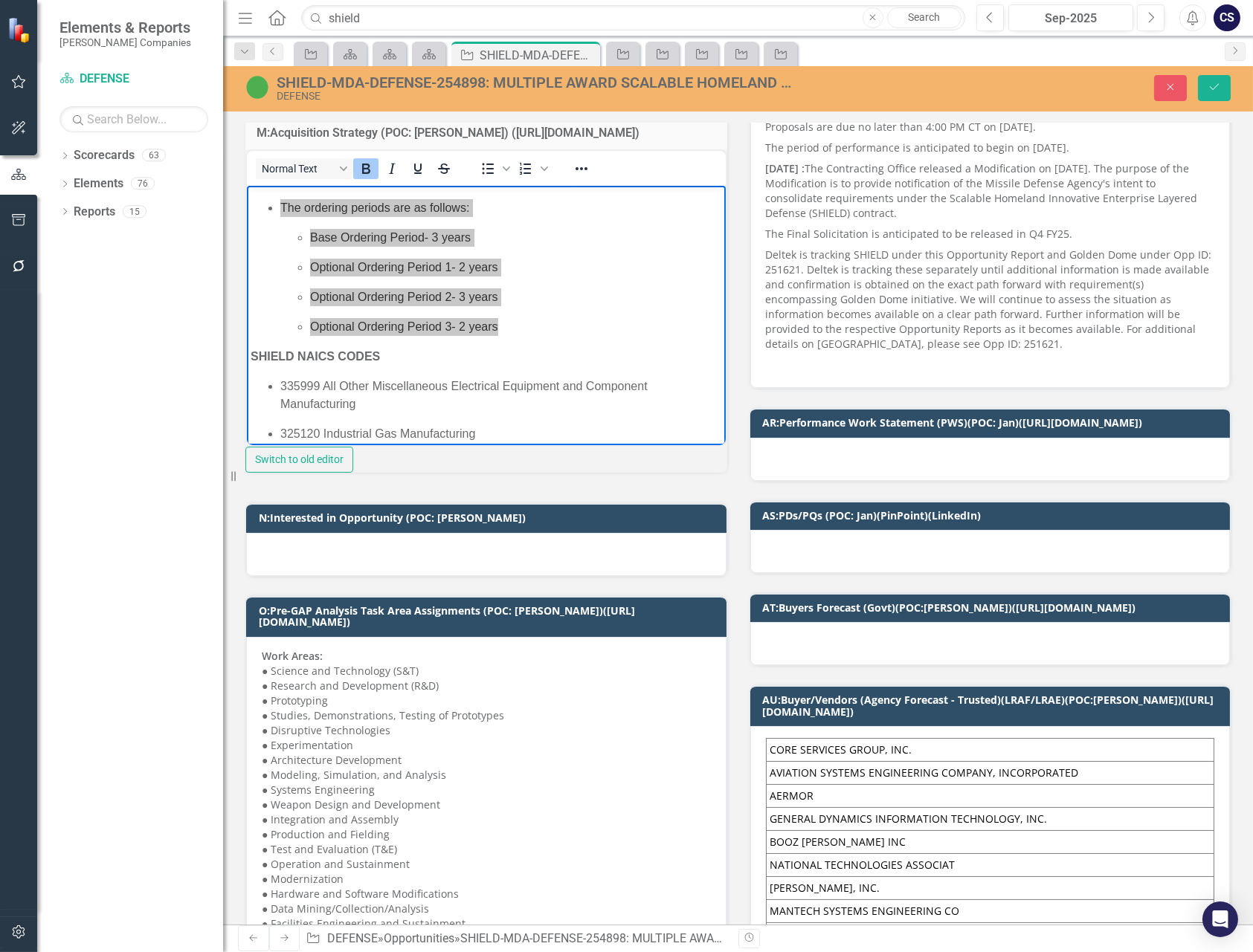
click at [477, 473] on div "Normal Text To open the popup, press Shift+Enter To open the popup, press Shift…" at bounding box center [485, 311] width 482 height 324
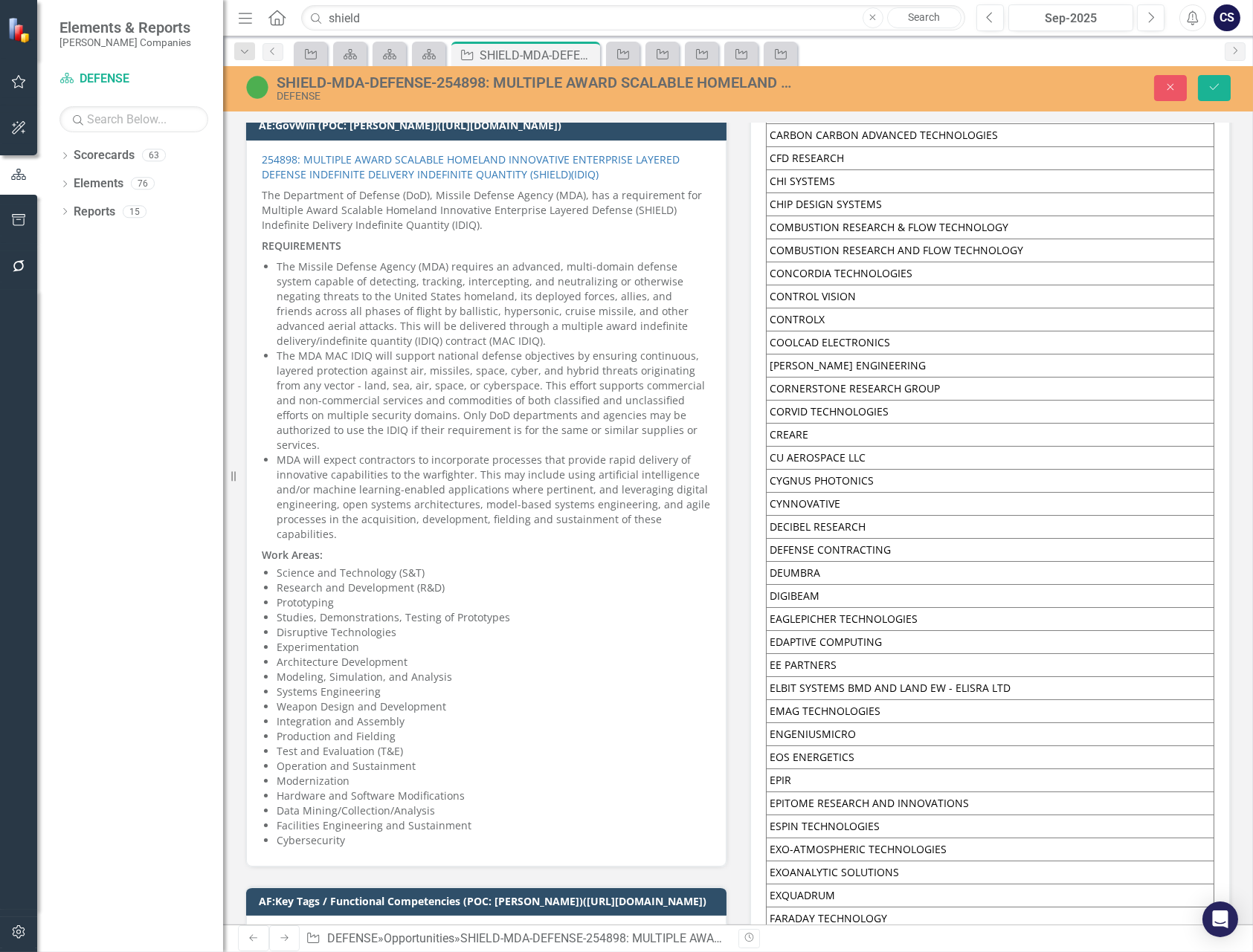
scroll to position [3663, 0]
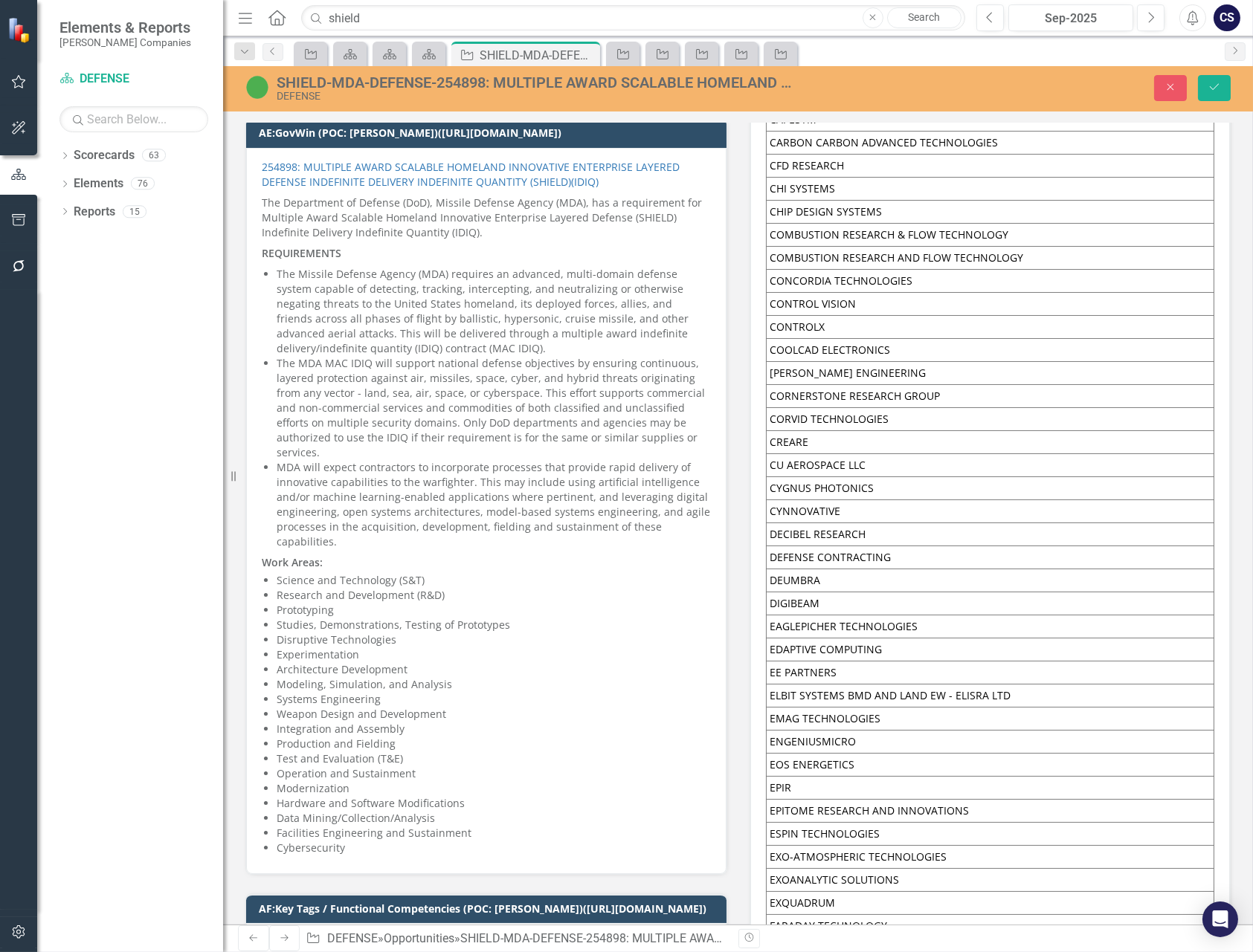
drag, startPoint x: 258, startPoint y: 231, endPoint x: 337, endPoint y: 278, distance: 91.9
click at [337, 278] on div "254898: MULTIPLE AWARD SCALABLE HOMELAND INNOVATIVE ENTERPRISE LAYERED DEFENSE …" at bounding box center [486, 511] width 481 height 726
click at [262, 230] on p "The Department of Defense (DoD), Missile Defense Agency (MDA), has a requiremen…" at bounding box center [486, 218] width 449 height 51
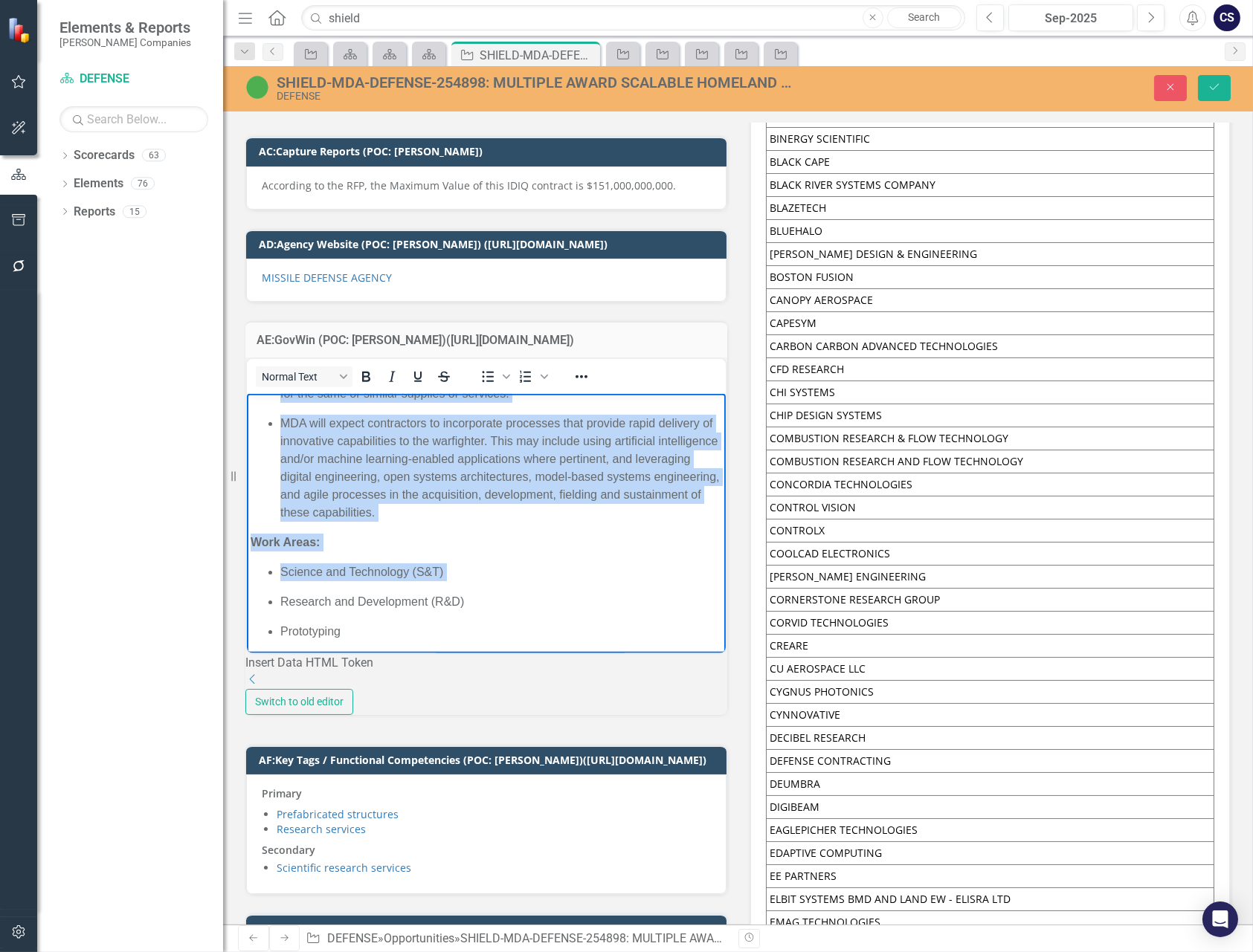
scroll to position [433, 0]
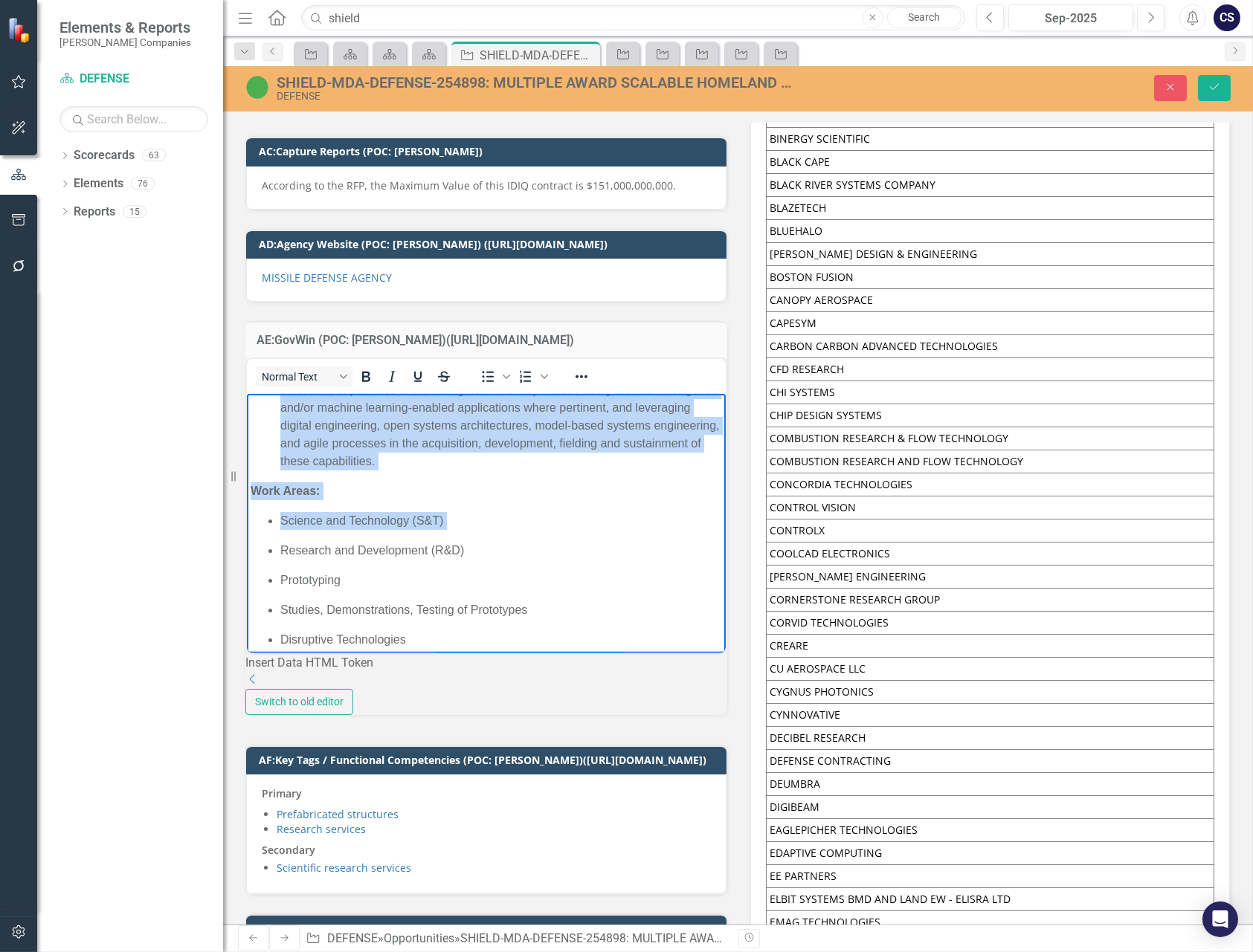
drag, startPoint x: 251, startPoint y: 409, endPoint x: 605, endPoint y: 518, distance: 370.4
click at [605, 518] on body "254898: MULTIPLE AWARD SCALABLE HOMELAND INNOVATIVE ENTERPRISE LAYERED DEFENSE …" at bounding box center [485, 520] width 479 height 1120
copy body "Lor Ipsumdolor si Ametcon (AdI), Elitsed Doeiusm Tempor (INC), utl e doloremagn…"
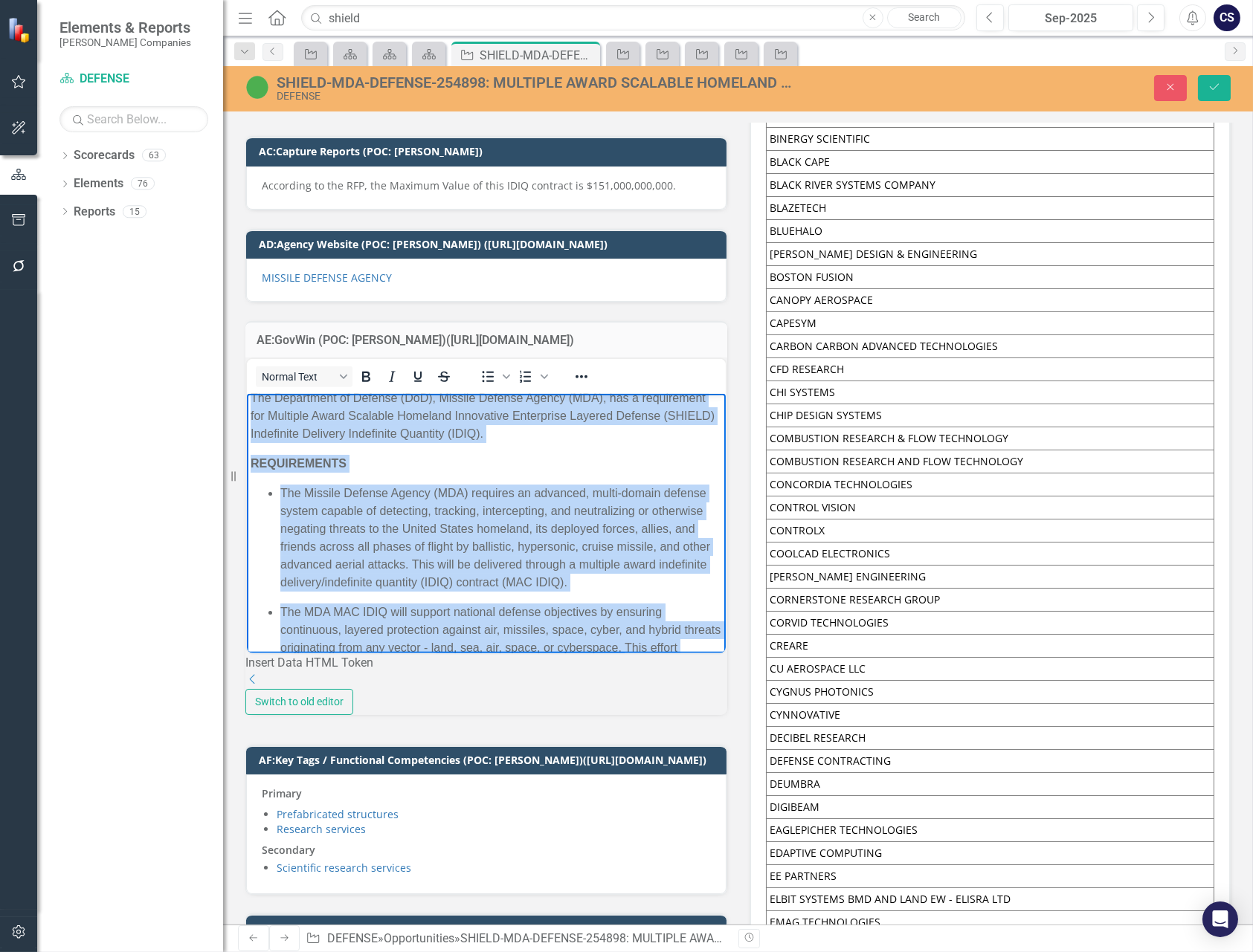
scroll to position [0, 0]
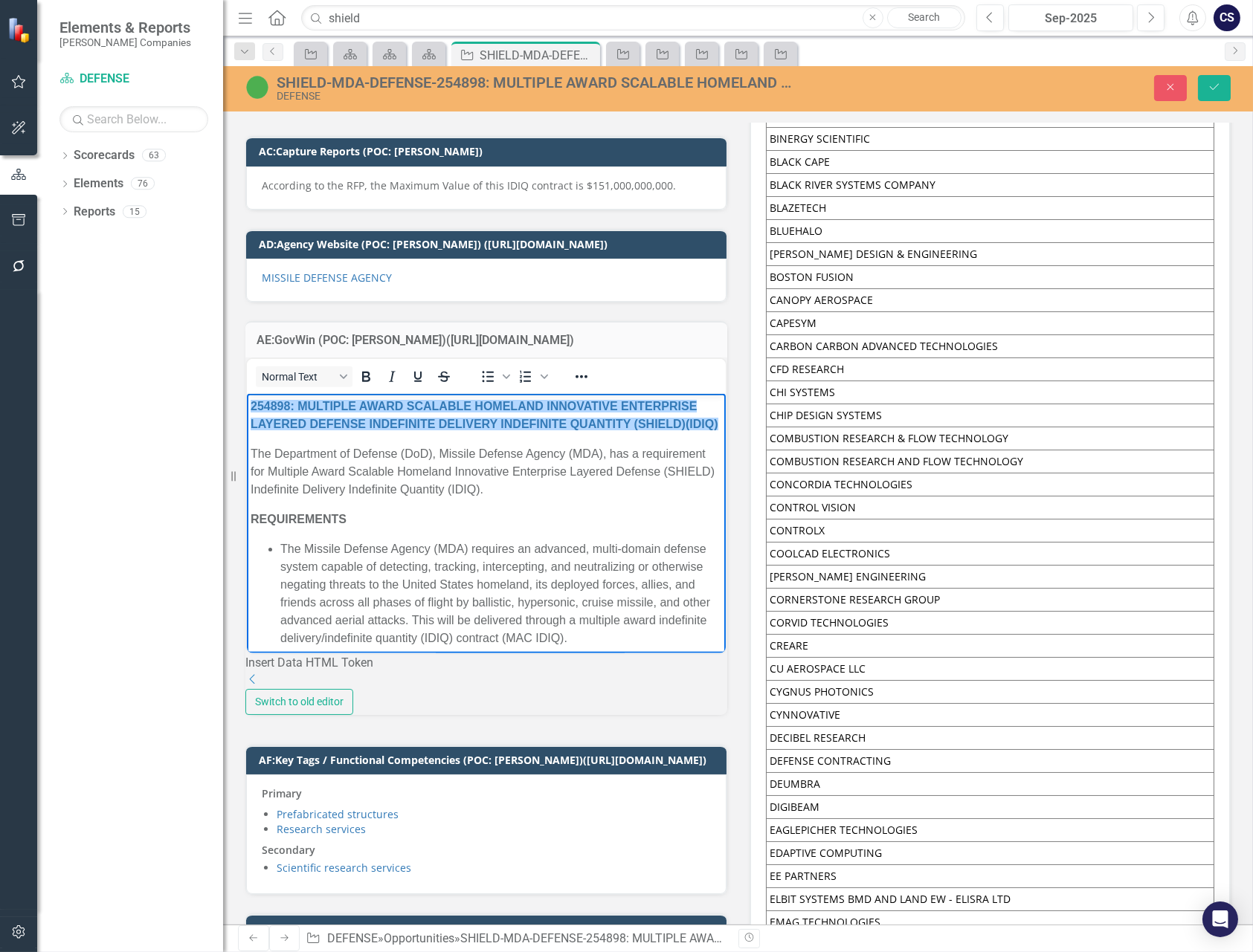
click at [421, 433] on p "254898: MULTIPLE AWARD SCALABLE HOMELAND INNOVATIVE ENTERPRISE LAYERED DEFENSE …" at bounding box center [485, 414] width 472 height 36
click at [1181, 83] on button "Close" at bounding box center [1171, 88] width 33 height 26
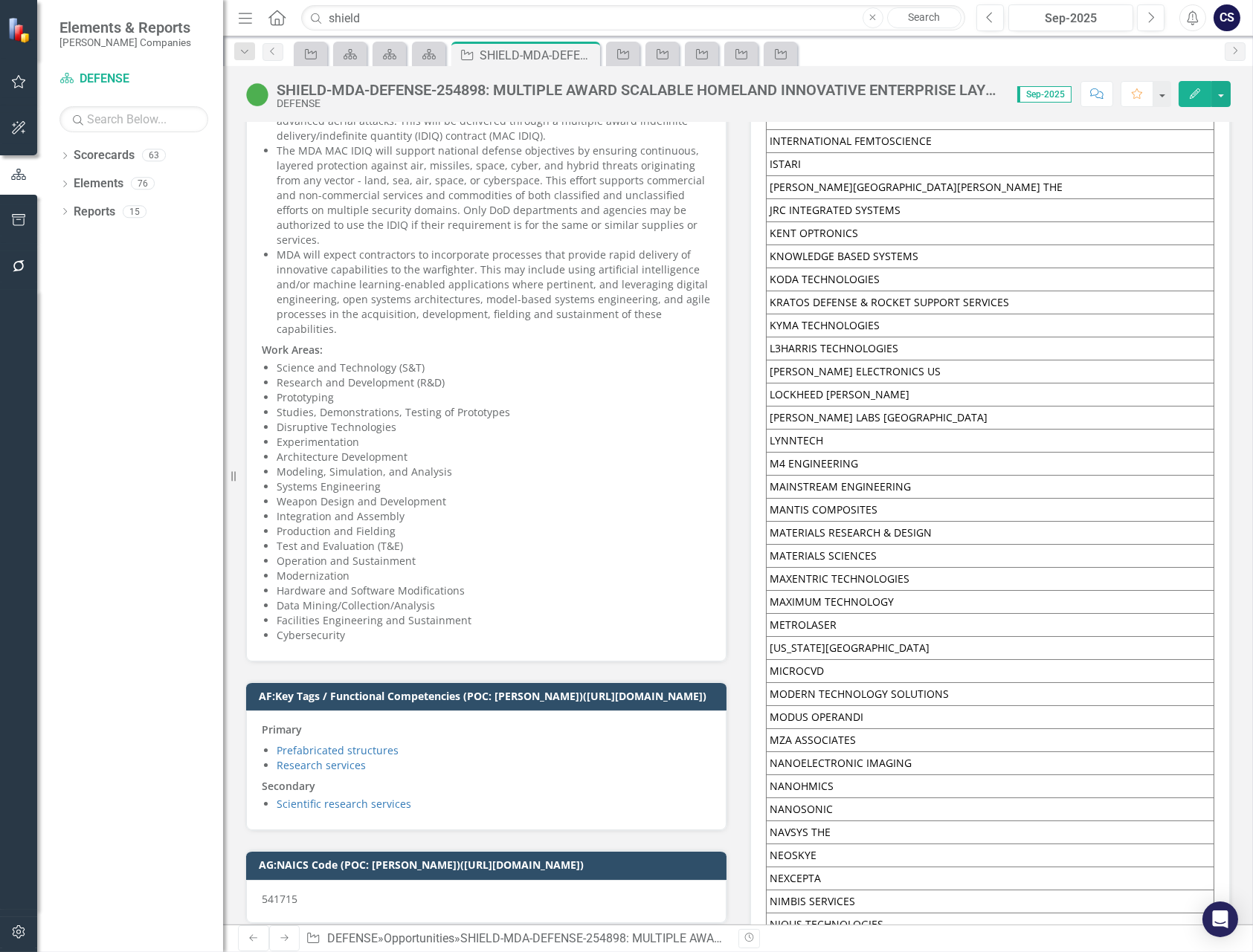
scroll to position [4969, 0]
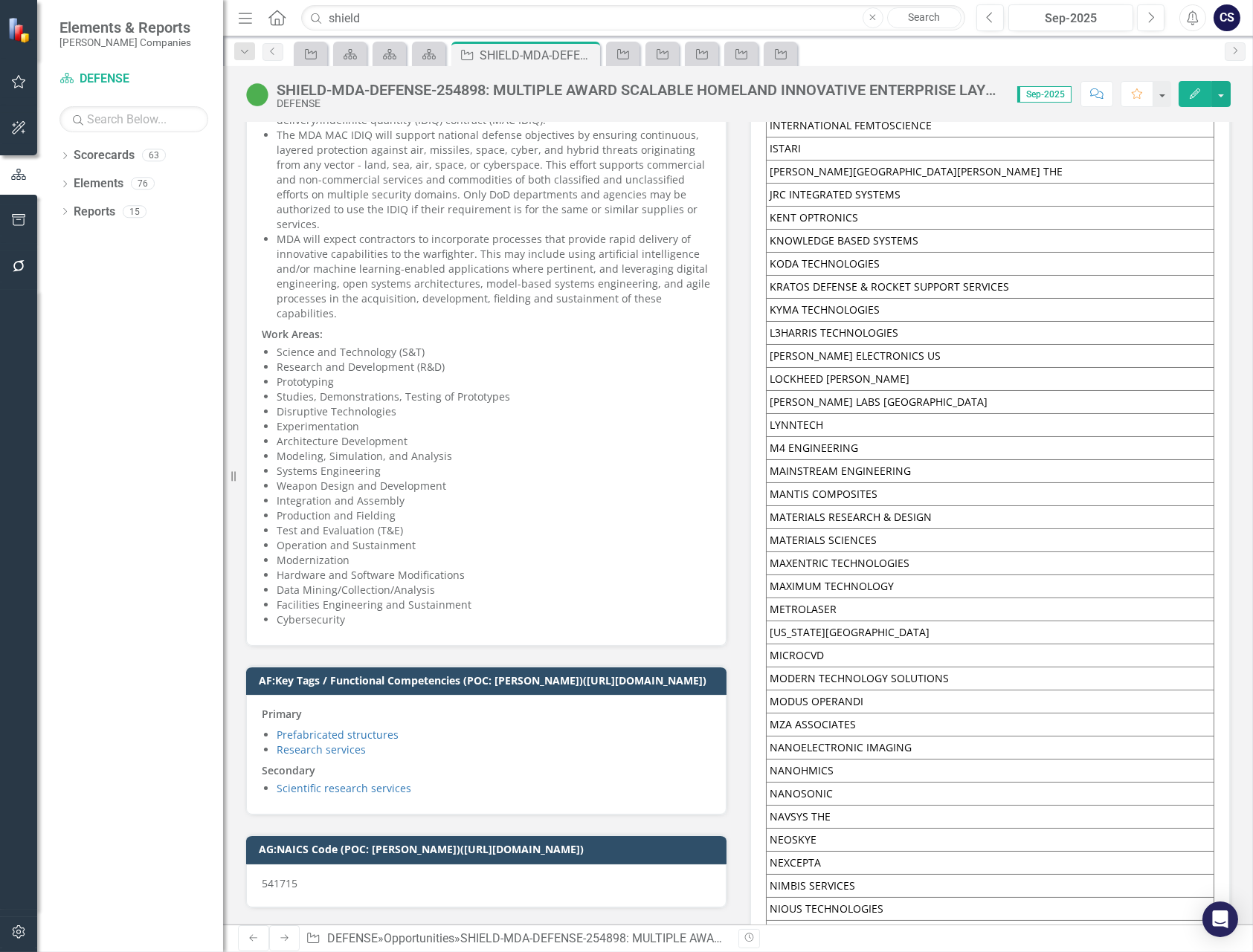
drag, startPoint x: 258, startPoint y: 299, endPoint x: 357, endPoint y: 353, distance: 112.8
click at [357, 353] on div "254898: MULTIPLE AWARD SCALABLE HOMELAND INNOVATIVE ENTERPRISE LAYERED DEFENSE …" at bounding box center [486, 282] width 481 height 726
click at [257, 301] on div "254898: MULTIPLE AWARD SCALABLE HOMELAND INNOVATIVE ENTERPRISE LAYERED DEFENSE …" at bounding box center [486, 282] width 481 height 726
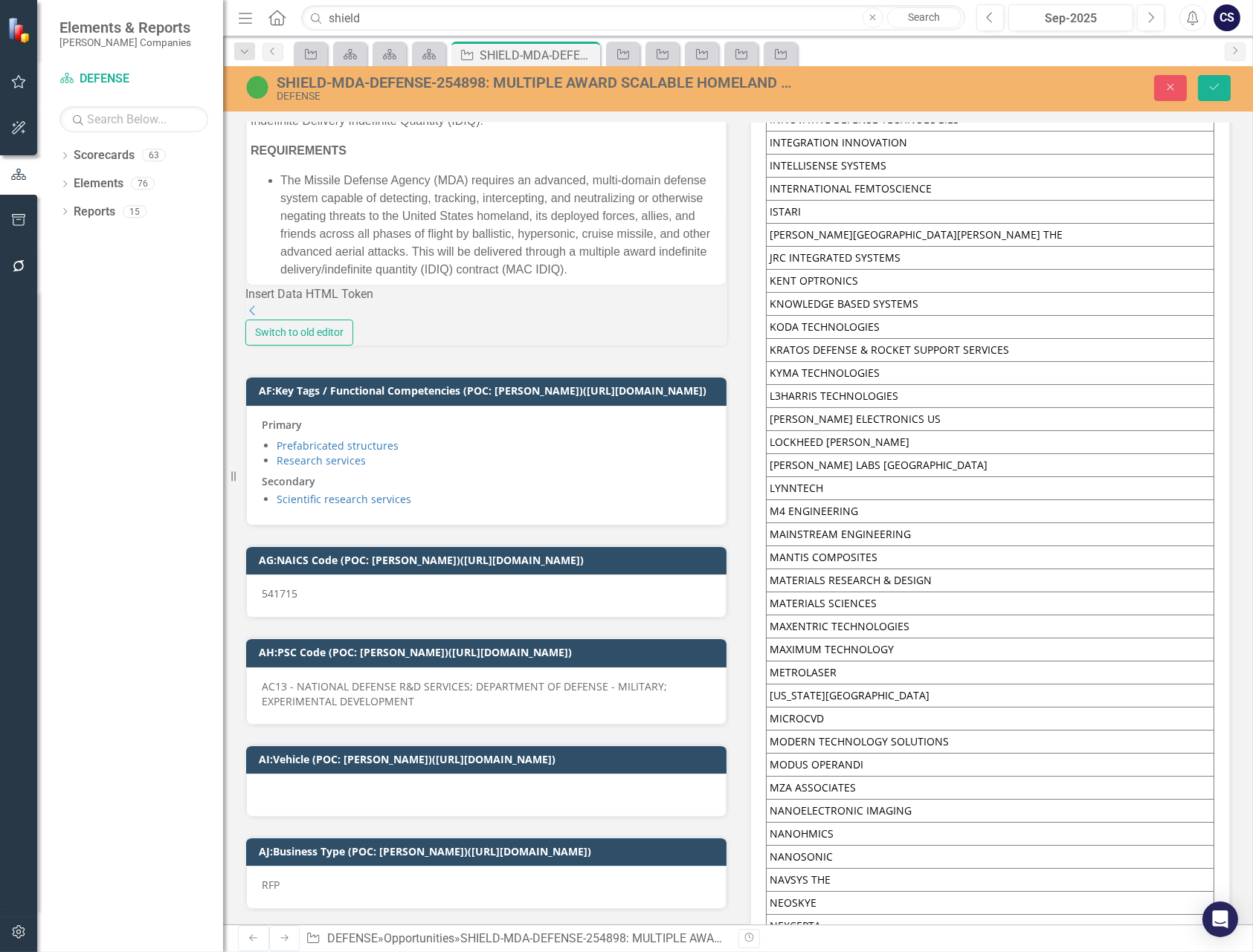
scroll to position [4775, 0]
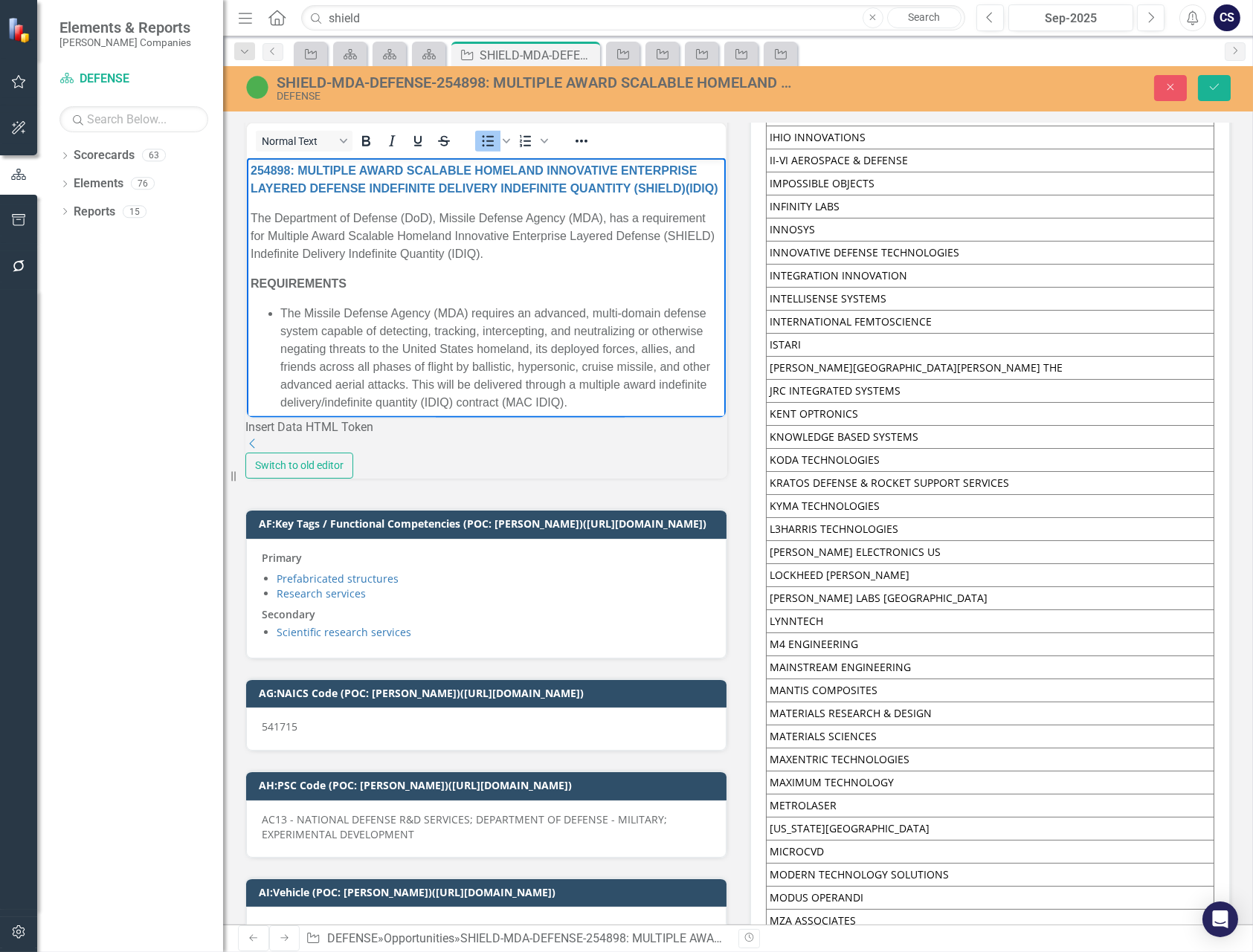
click at [397, 400] on p "The Missile Defense Agency (MDA) requires an advanced, multi-domain defense sys…" at bounding box center [500, 358] width 442 height 107
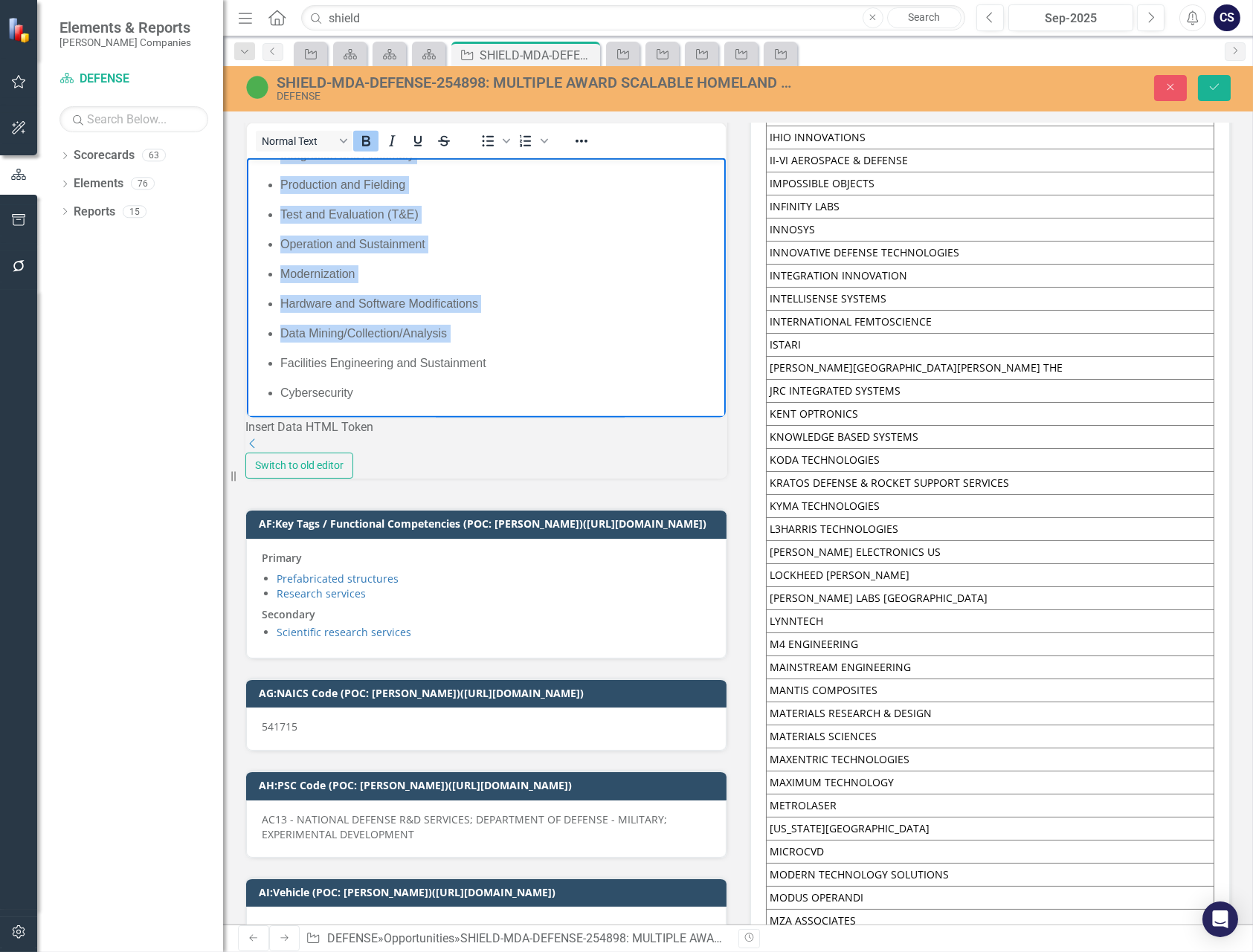
scroll to position [913, 0]
drag, startPoint x: 248, startPoint y: 213, endPoint x: 397, endPoint y: 394, distance: 234.4
copy body "Work Areas: Science and Technology (S&T) Research and Development (R&D) Prototy…"
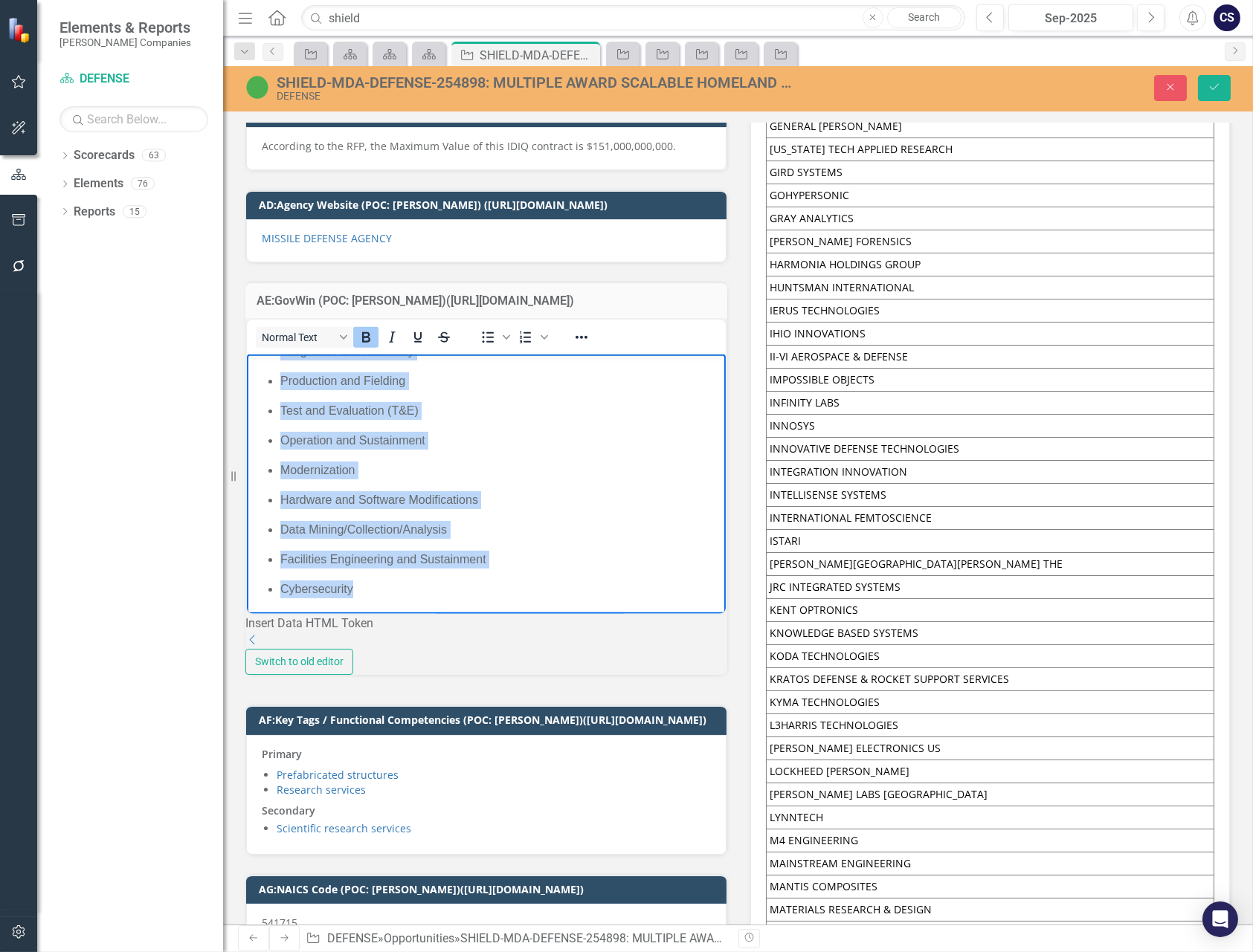
scroll to position [4484, 0]
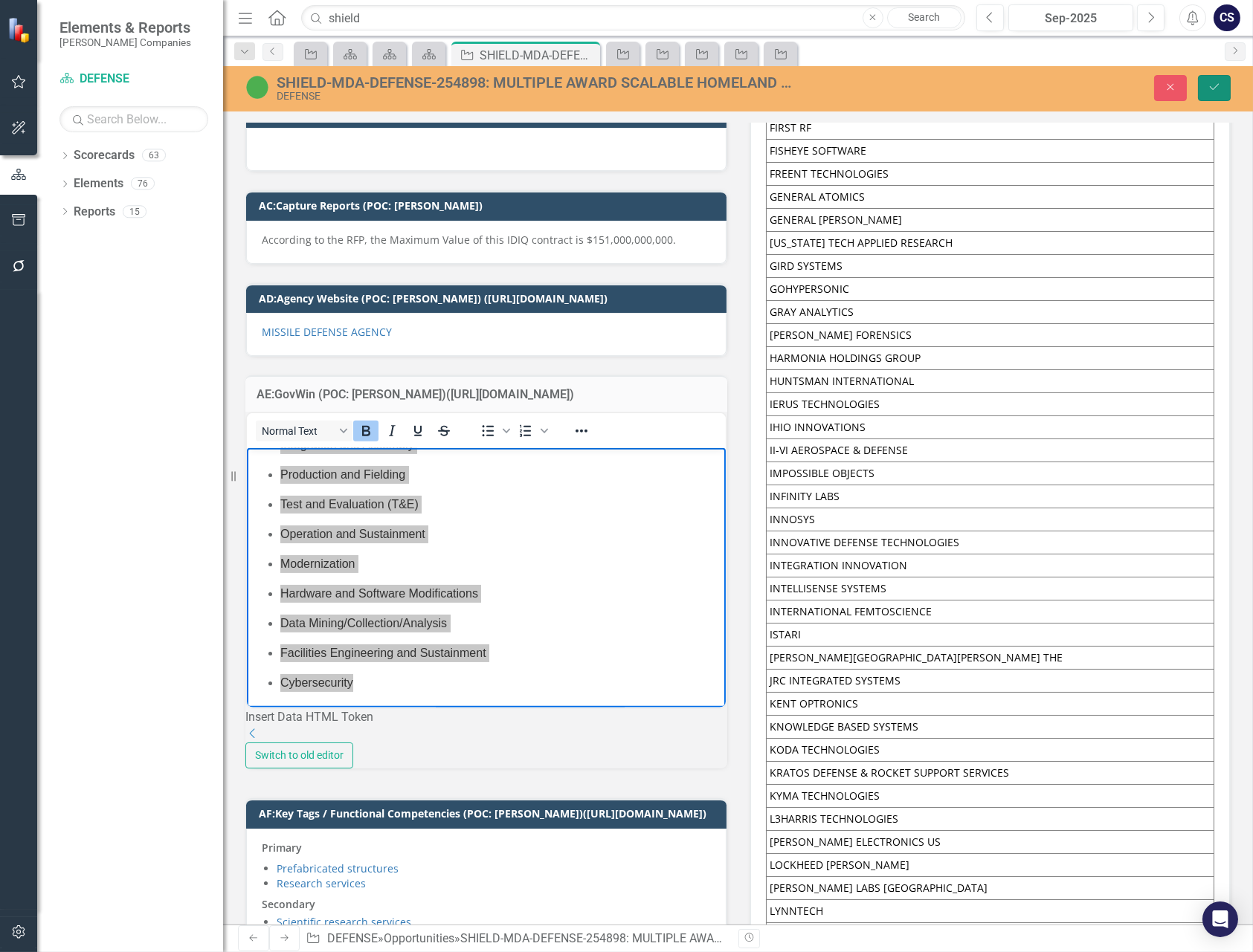
click at [1212, 83] on icon "Save" at bounding box center [1215, 87] width 14 height 11
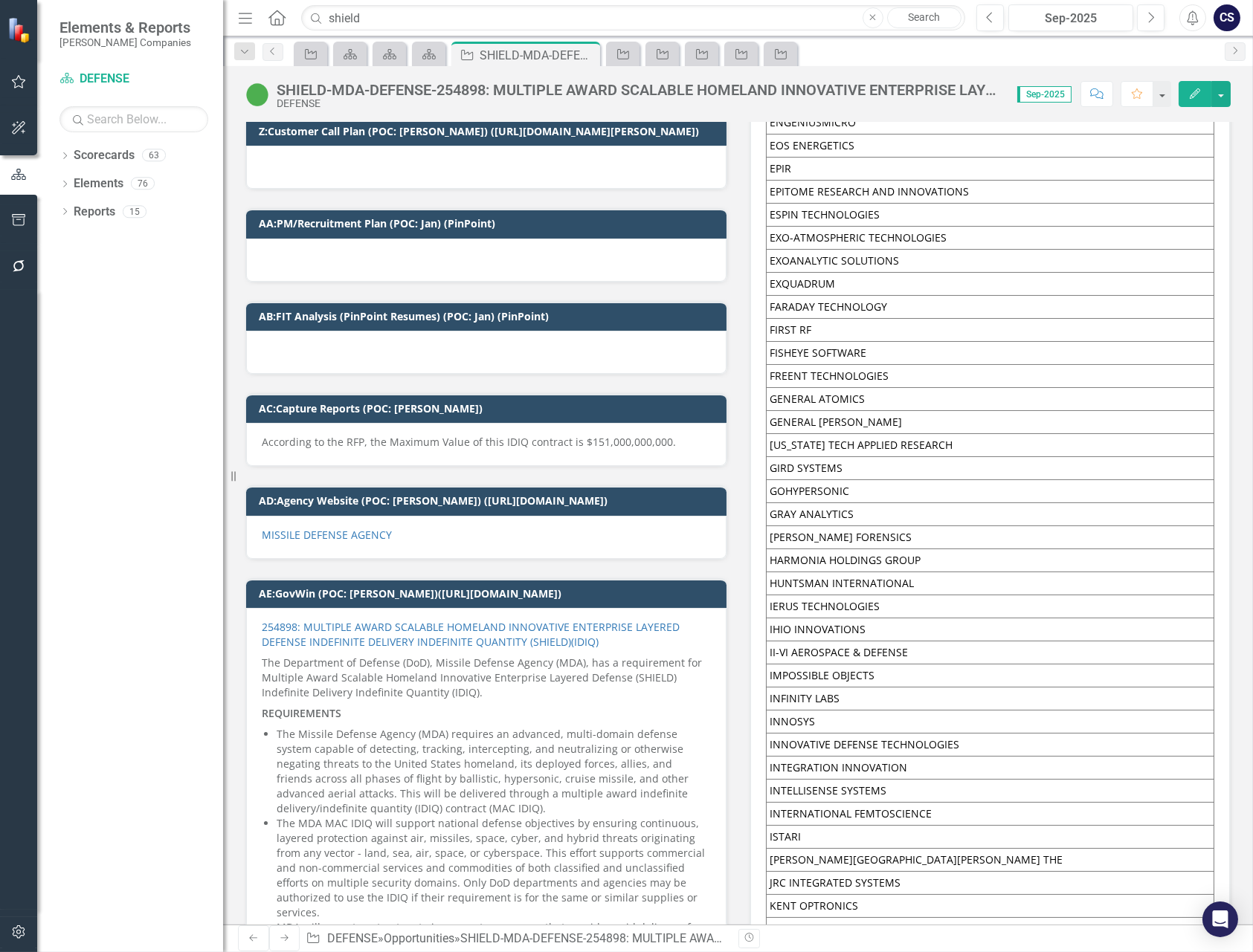
scroll to position [4569, 0]
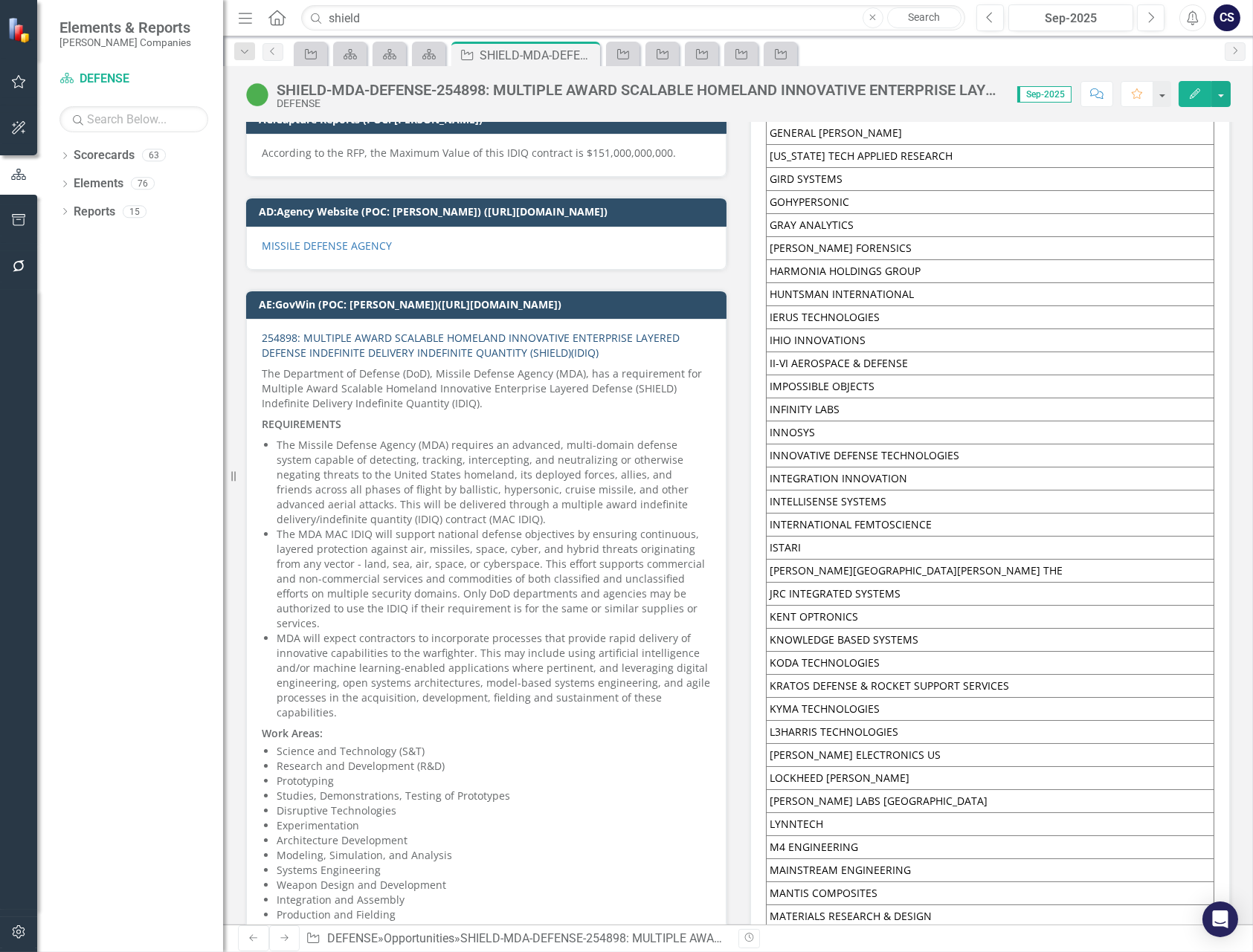
click at [337, 331] on link "254898: MULTIPLE AWARD SCALABLE HOMELAND INNOVATIVE ENTERPRISE LAYERED DEFENSE …" at bounding box center [471, 345] width 418 height 29
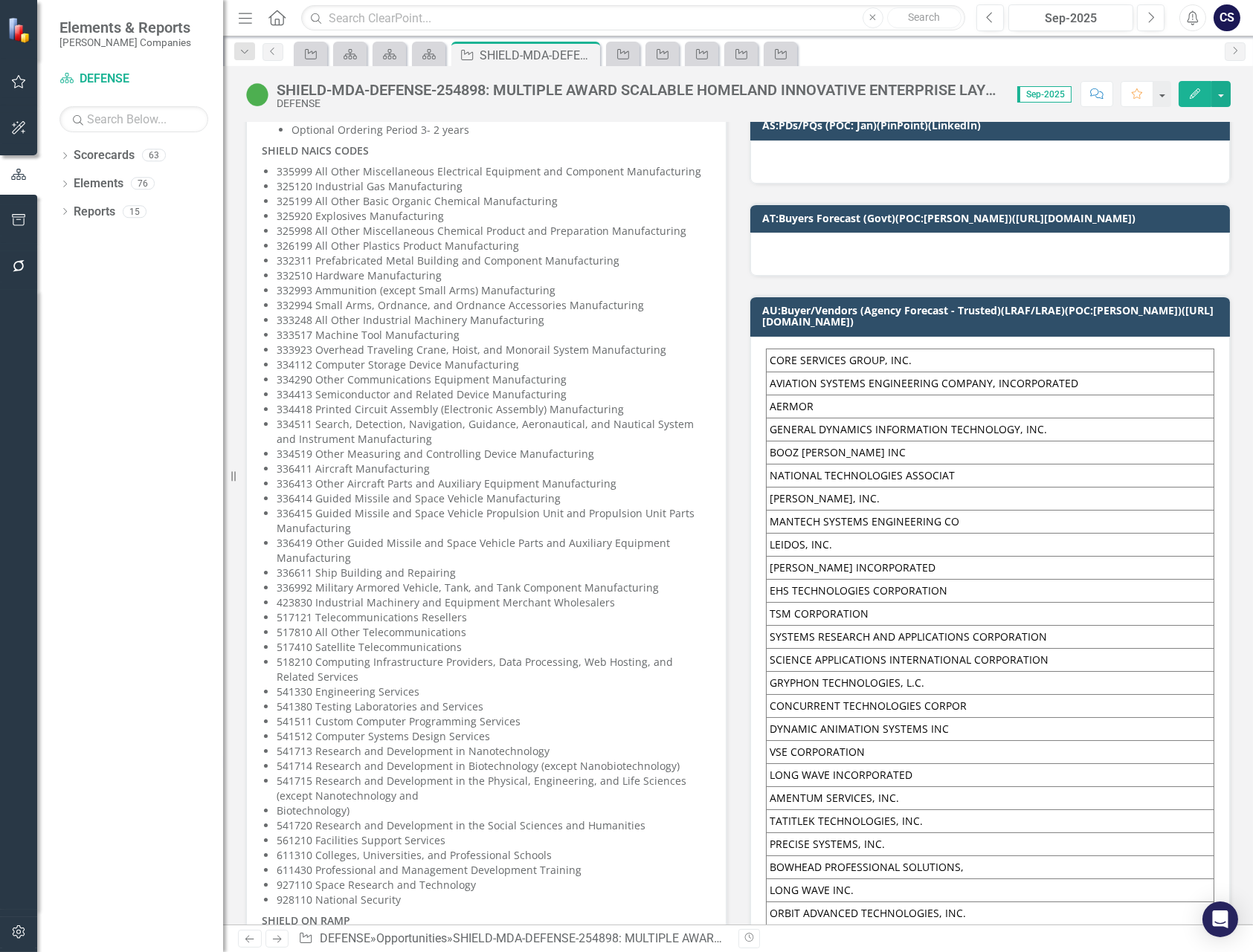
scroll to position [1072, 0]
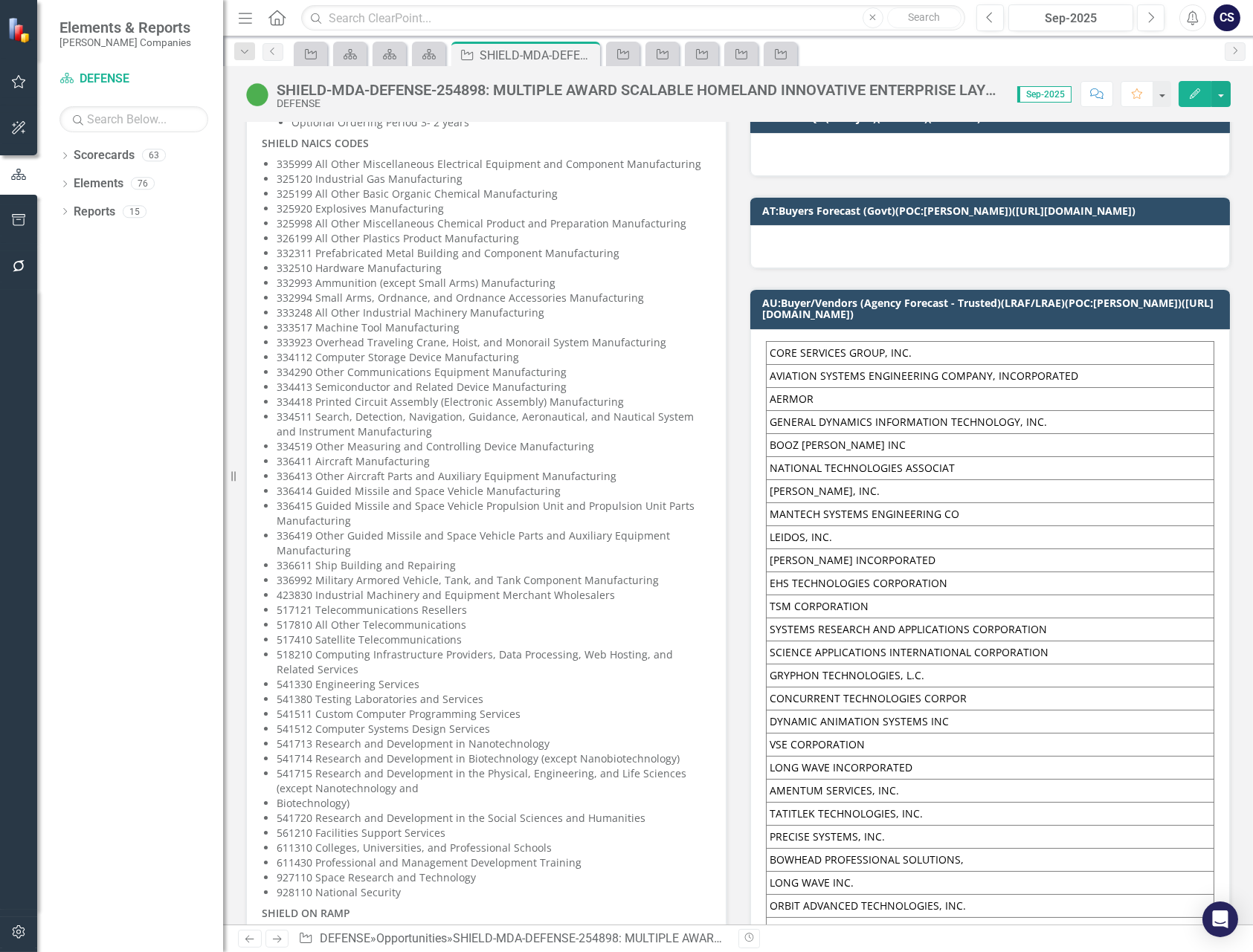
click at [260, 141] on div "INCUMBENT CONTRACT Based on the scope, [PERSON_NAME] believes this is a new req…" at bounding box center [486, 456] width 481 height 1420
click at [263, 137] on strong "SHIELD NAICS CODES" at bounding box center [315, 143] width 107 height 15
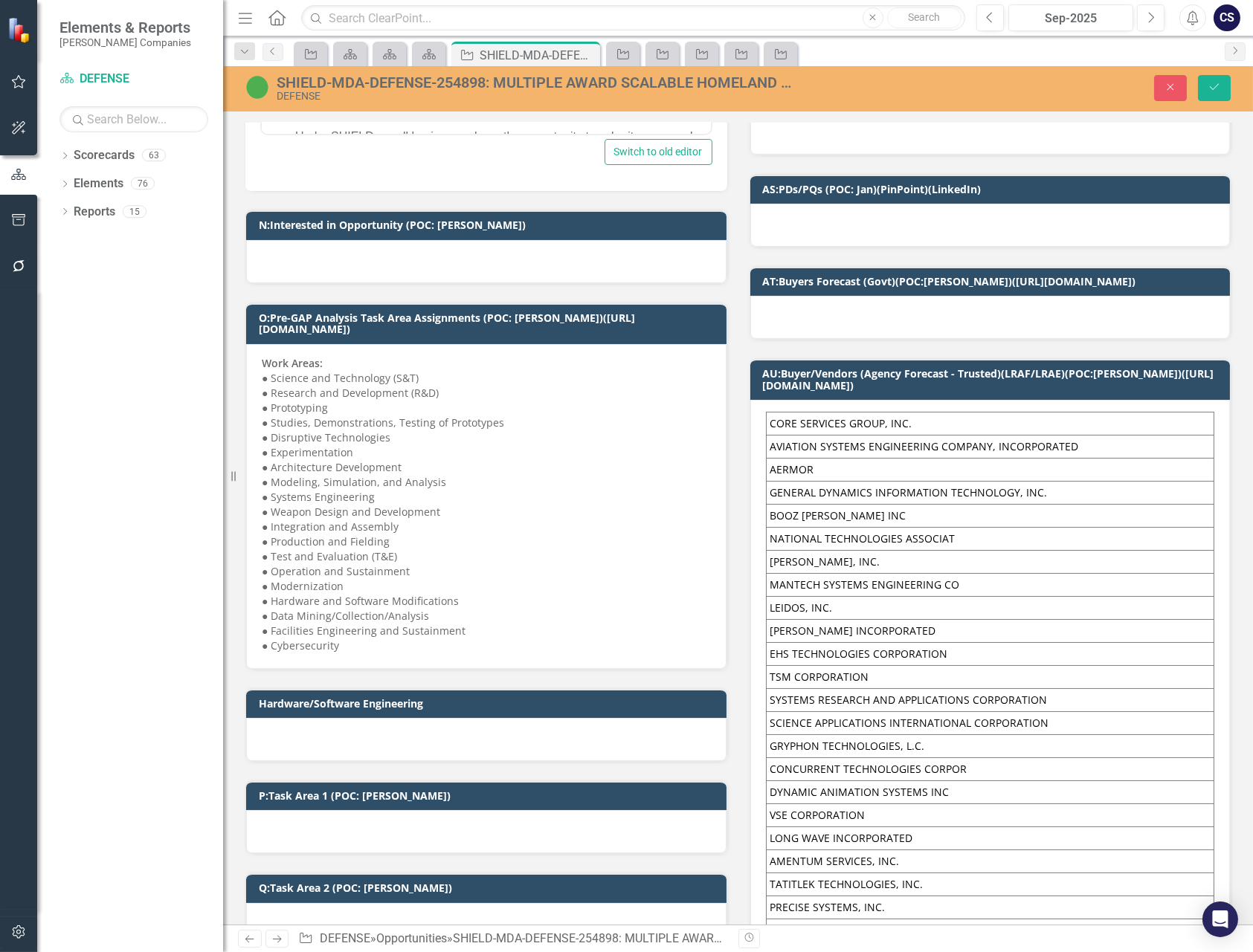
scroll to position [977, 0]
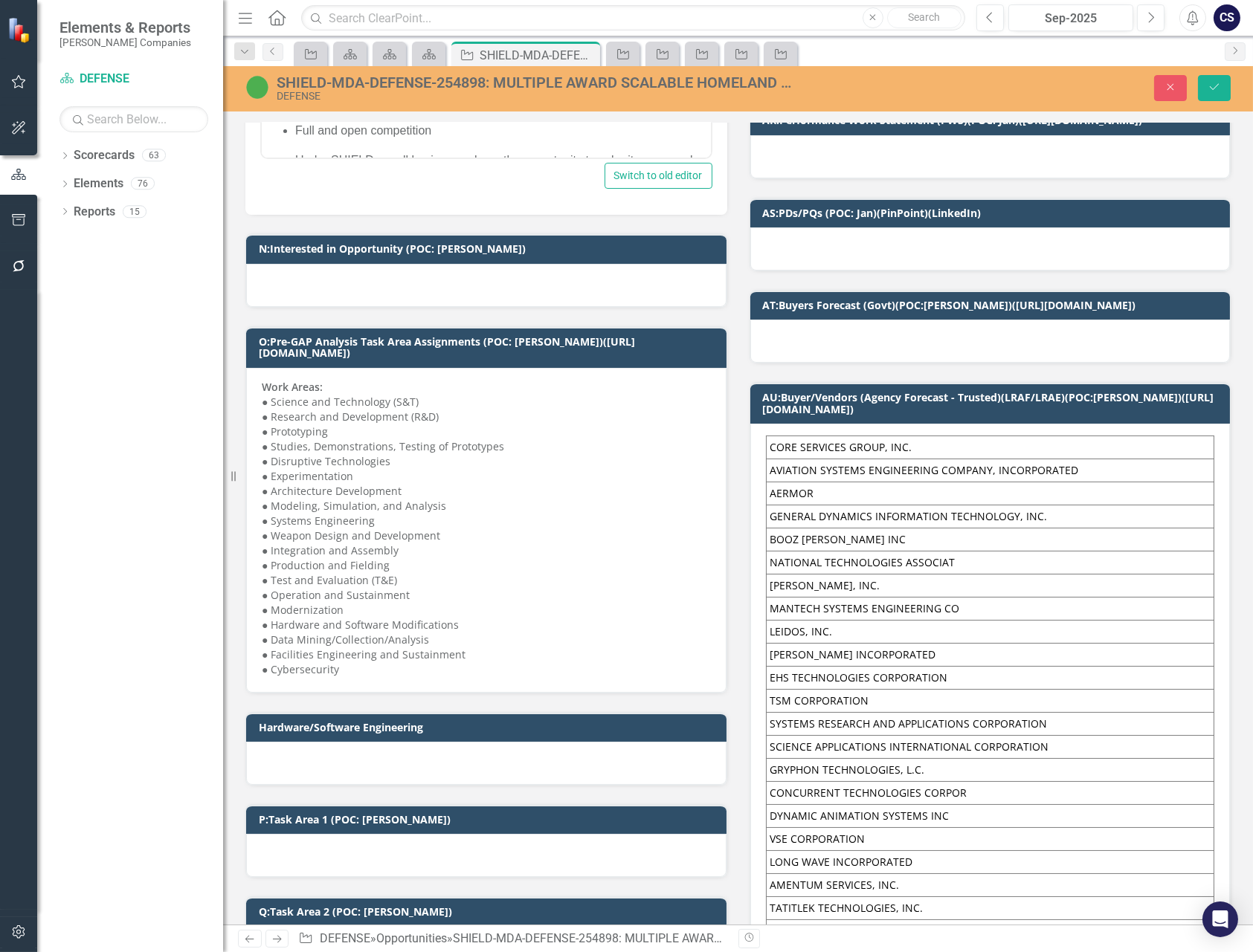
click at [266, 380] on strong "Work Areas:" at bounding box center [292, 387] width 61 height 15
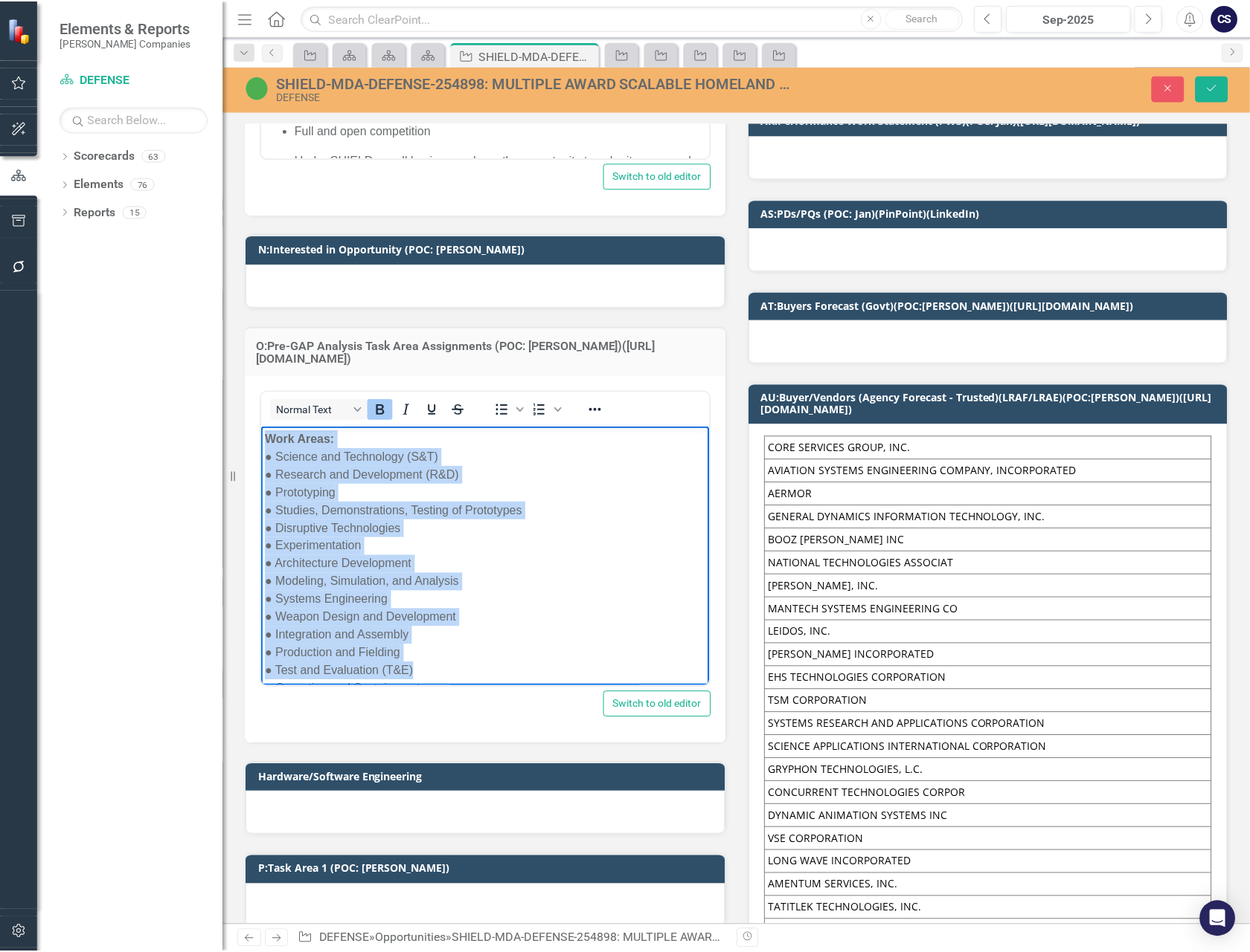
scroll to position [116, 0]
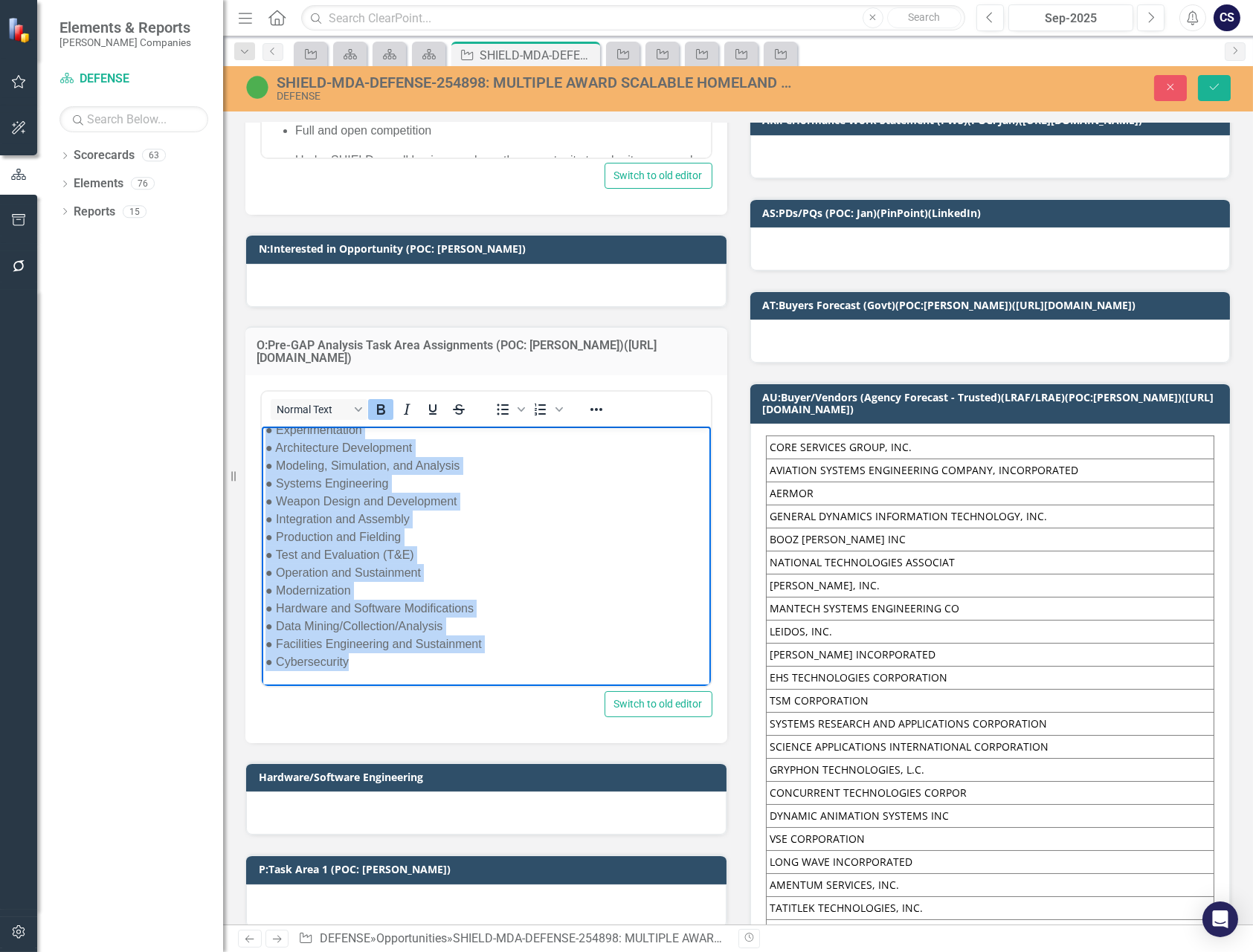
drag, startPoint x: 267, startPoint y: 438, endPoint x: 441, endPoint y: 734, distance: 343.4
click at [441, 687] on html "Work Areas: ● Science and Technology (S&T) ● Research and Development (R&D) ● P…" at bounding box center [485, 498] width 449 height 376
copy p "Work Areas: ● Science and Technology (S&T) ● Research and Development (R&D) ● P…"
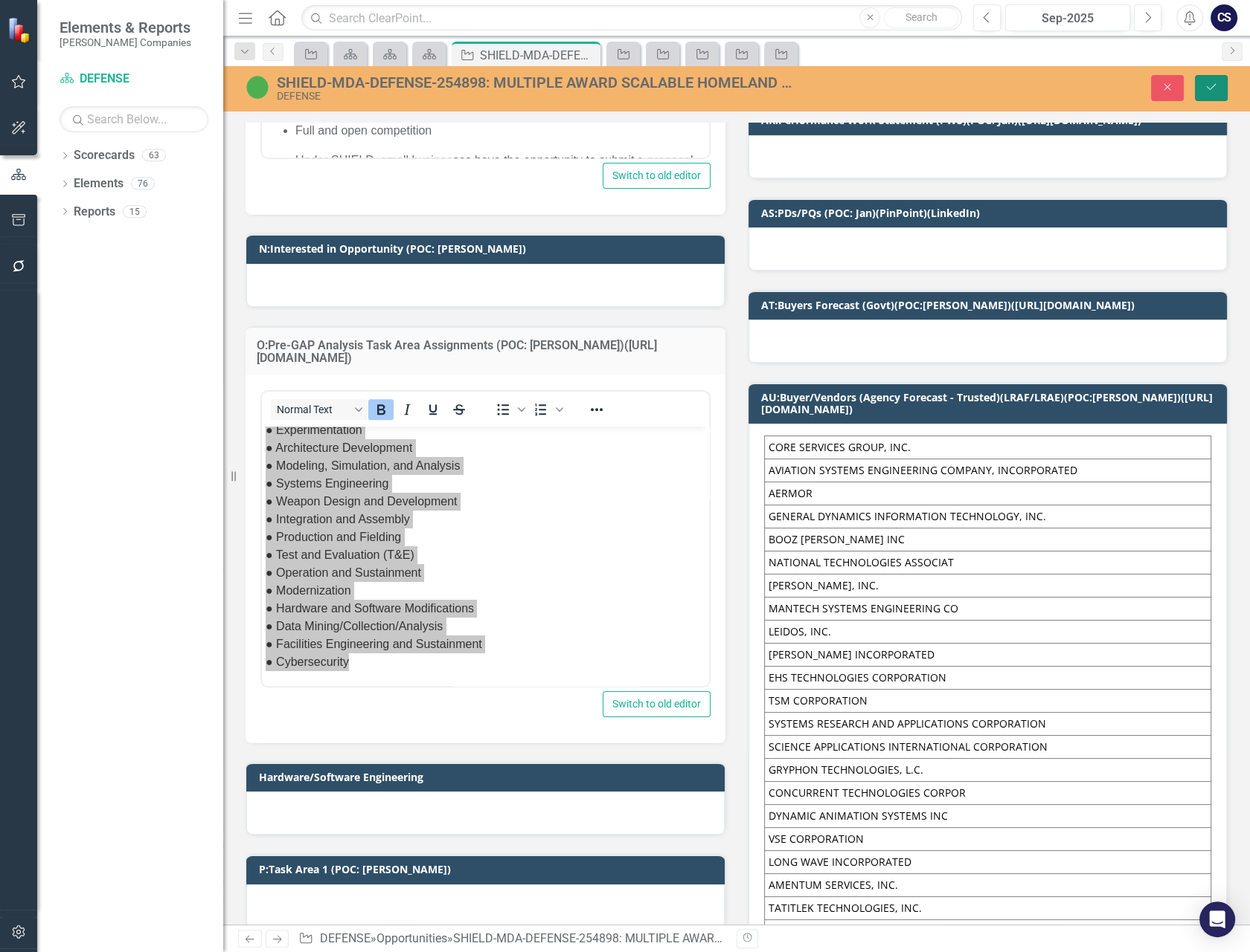
click at [1208, 84] on icon "Save" at bounding box center [1211, 87] width 14 height 11
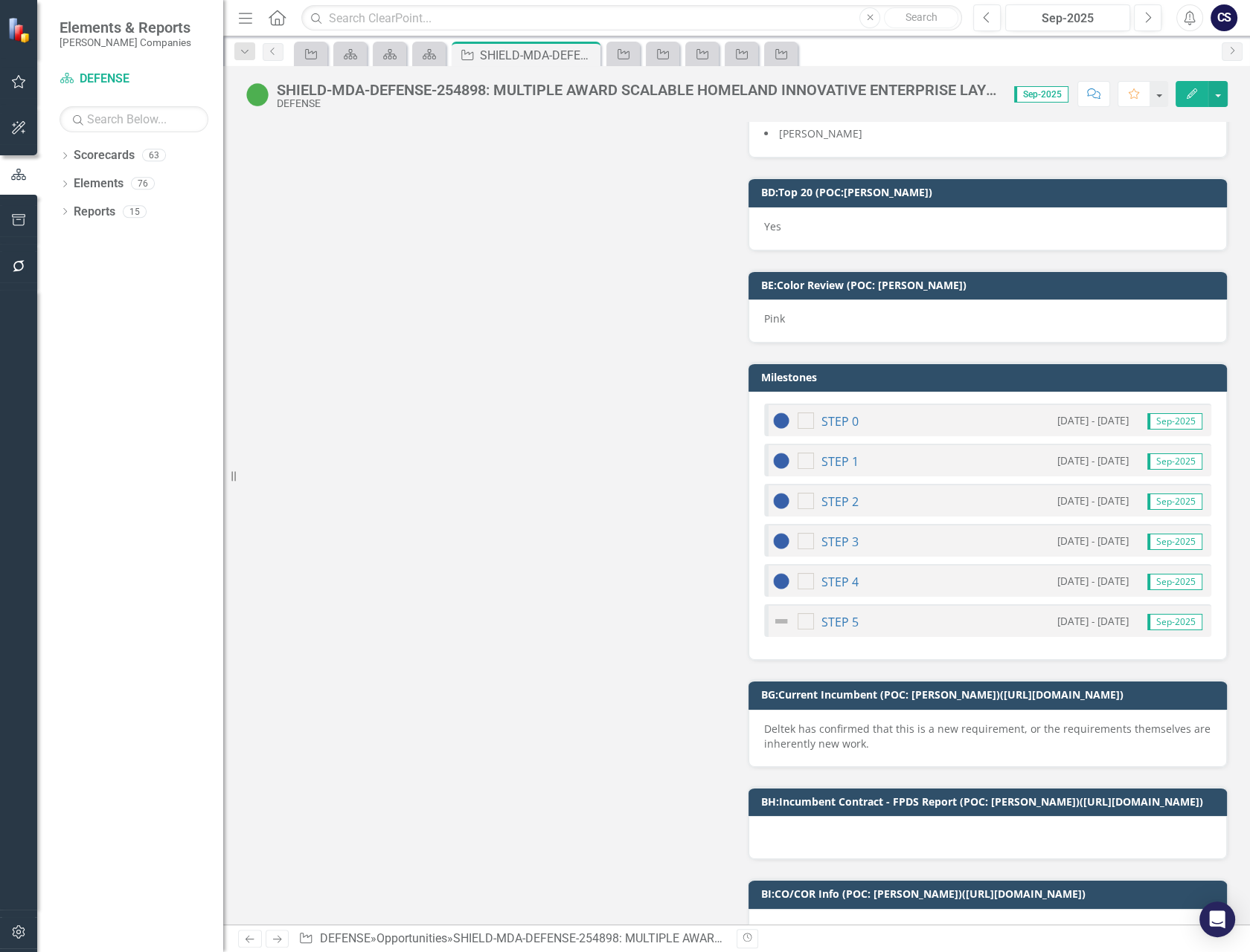
scroll to position [8827, 0]
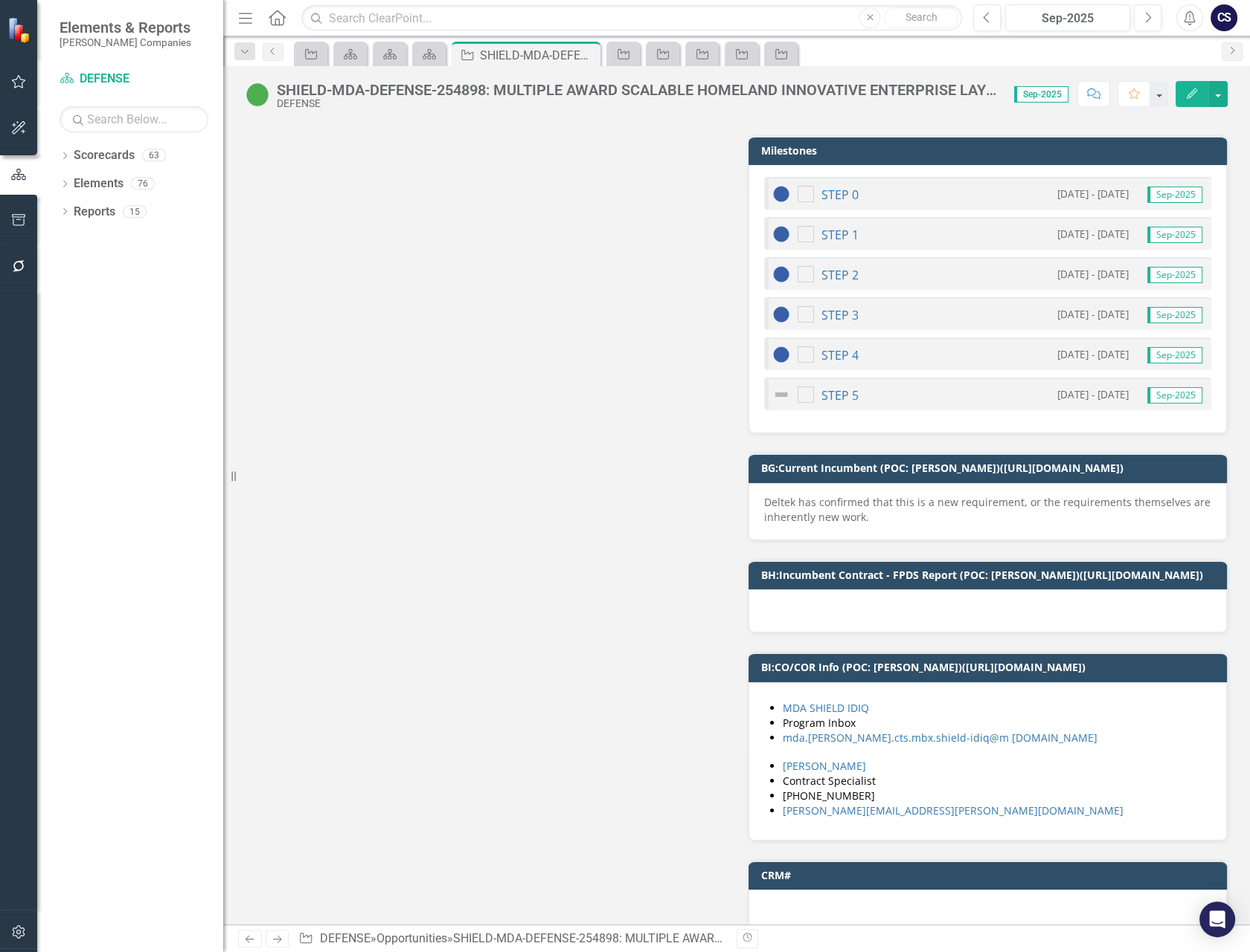
click at [993, 731] on li "mda.[PERSON_NAME].cts.mbx.shield-idiq@m [DOMAIN_NAME]" at bounding box center [994, 738] width 425 height 15
drag, startPoint x: 993, startPoint y: 716, endPoint x: 860, endPoint y: 707, distance: 133.3
click at [860, 707] on ul "MDA SHIELD IDIQ Program Inbox mda.schriever.cts.mbx.shield-idiq@m ail.mil" at bounding box center [994, 723] width 425 height 45
click at [1004, 731] on li "mda.[PERSON_NAME].cts.mbx.shield-idiq@m [DOMAIN_NAME]" at bounding box center [994, 738] width 425 height 15
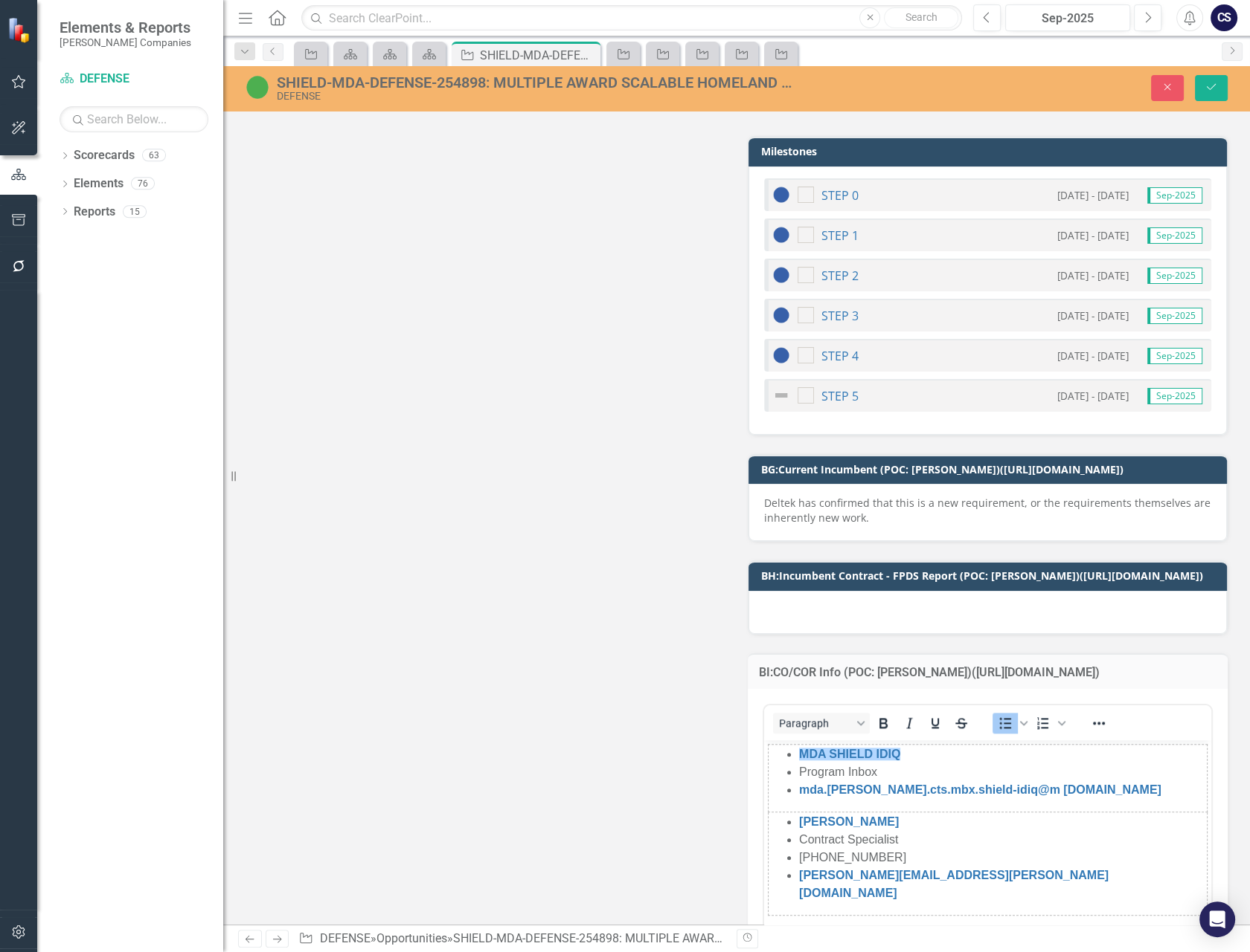
scroll to position [0, 0]
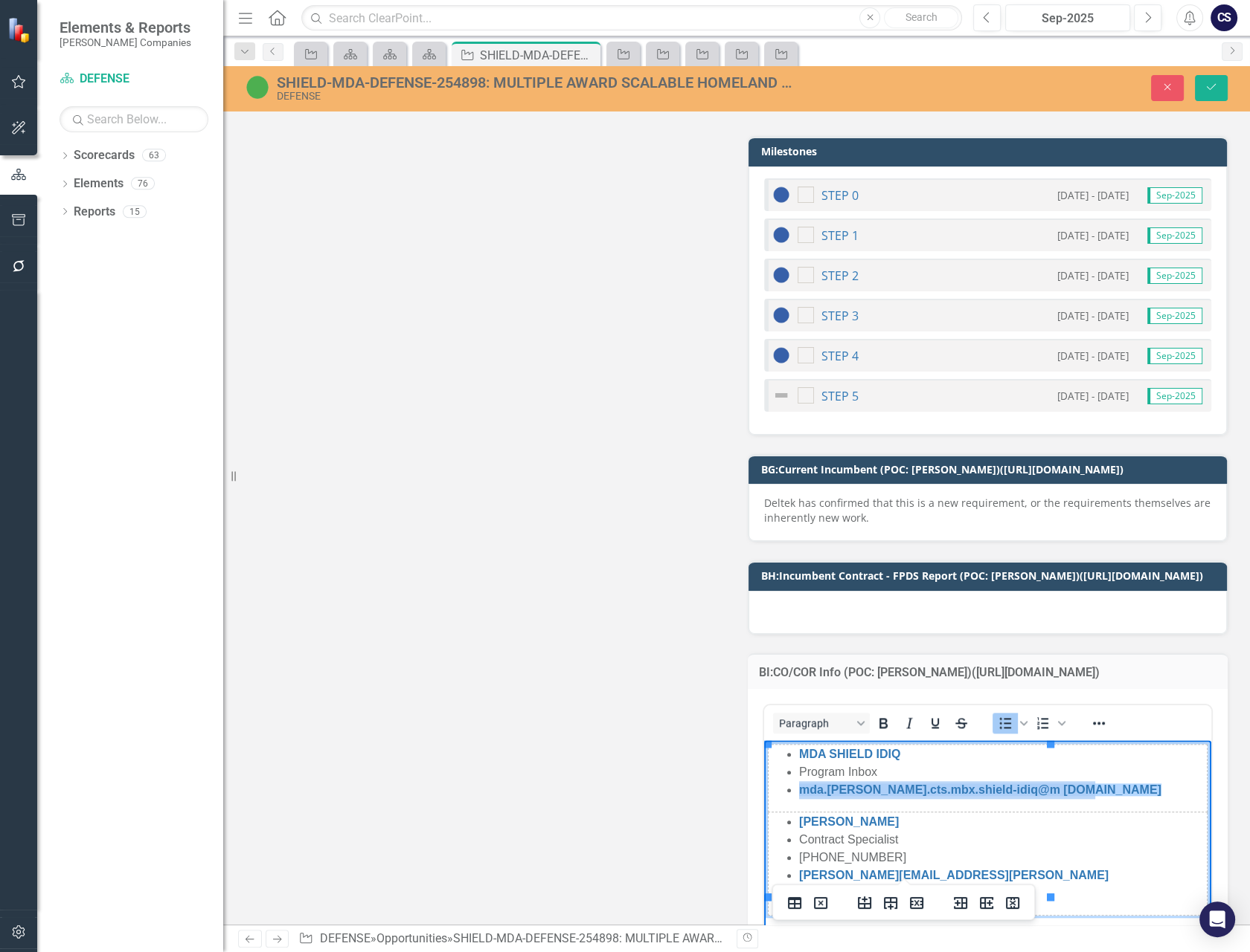
drag, startPoint x: 794, startPoint y: 788, endPoint x: 1050, endPoint y: 792, distance: 256.0
click at [1050, 792] on html "MDA SHIELD IDIQ Program Inbox ﻿mda.schriever.cts.mbx.shield-idiq@m ail.mil Moll…" at bounding box center [987, 852] width 447 height 223
copy link "﻿mda.schriever.cts.mbx.shield-idiq@m ail.mil"
drag, startPoint x: 886, startPoint y: 818, endPoint x: 817, endPoint y: 816, distance: 69.0
click at [817, 816] on li "Molly Preston﻿" at bounding box center [1002, 822] width 407 height 18
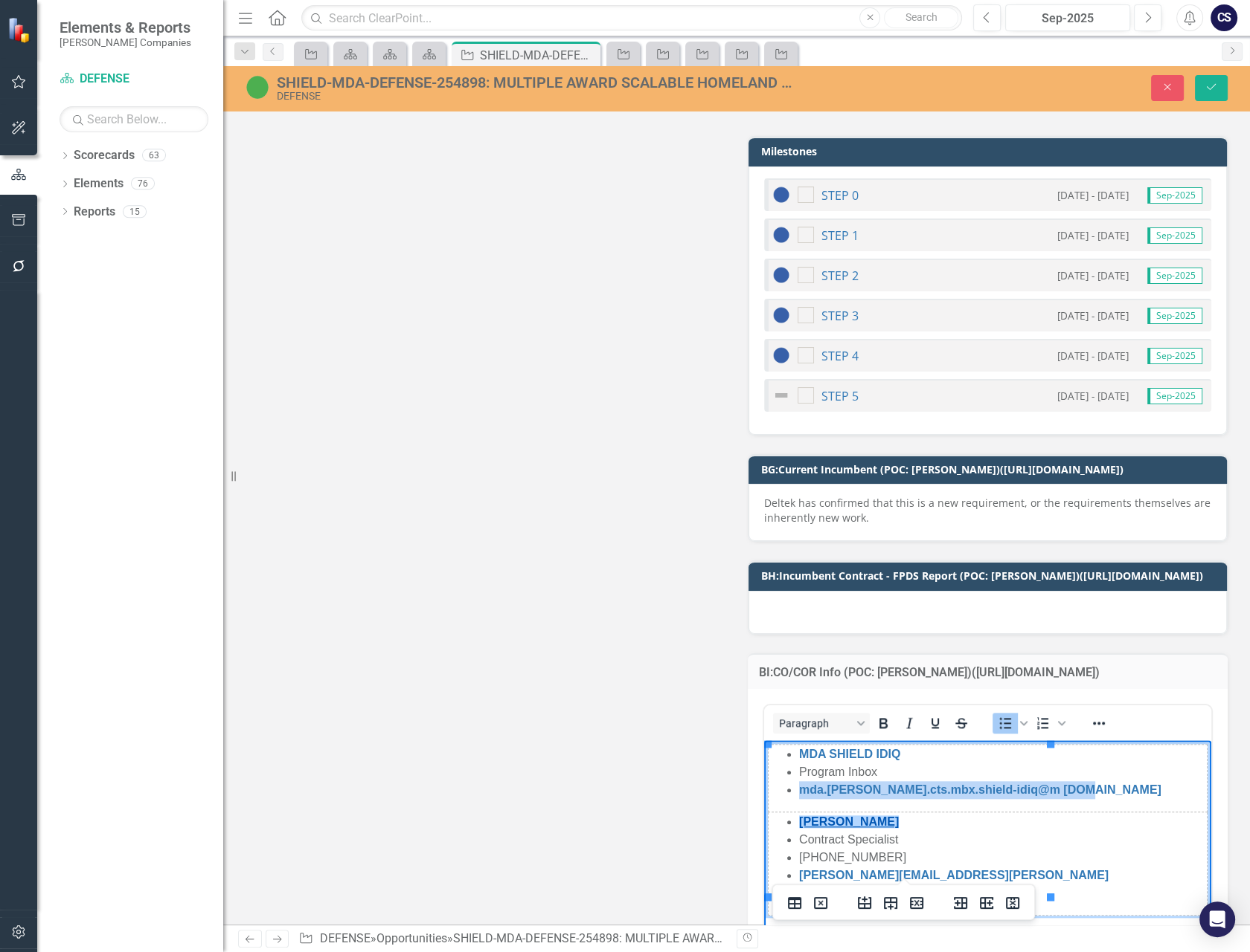
click at [847, 822] on link "Molly Preston﻿" at bounding box center [848, 822] width 99 height 13
click at [896, 823] on li "Molly Preston﻿" at bounding box center [1002, 822] width 407 height 18
drag, startPoint x: 857, startPoint y: 822, endPoint x: 796, endPoint y: 822, distance: 61.0
click at [796, 822] on ul "Molly Preston﻿ Contract Specialist 256-955-9119 molly.preston@mda.mil" at bounding box center [987, 858] width 437 height 89
copy link "Molly Preston﻿"
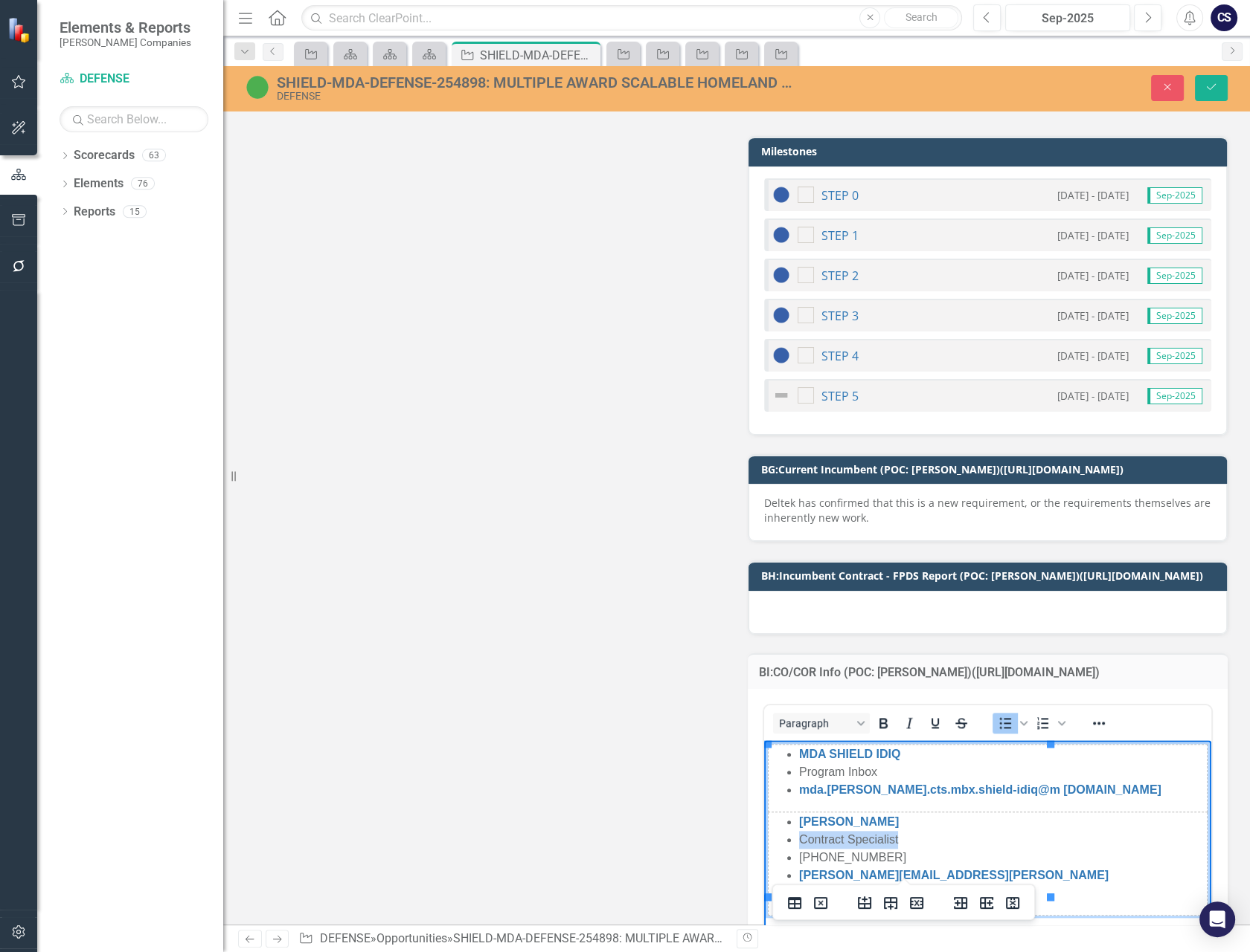
drag, startPoint x: 909, startPoint y: 838, endPoint x: 798, endPoint y: 837, distance: 111.0
click at [799, 837] on li "Contract Specialist" at bounding box center [1002, 840] width 407 height 18
copy li "Contract Specialist"
click at [944, 851] on li "[PHONE_NUMBER]" at bounding box center [1002, 858] width 407 height 18
drag, startPoint x: 887, startPoint y: 858, endPoint x: 797, endPoint y: 855, distance: 90.0
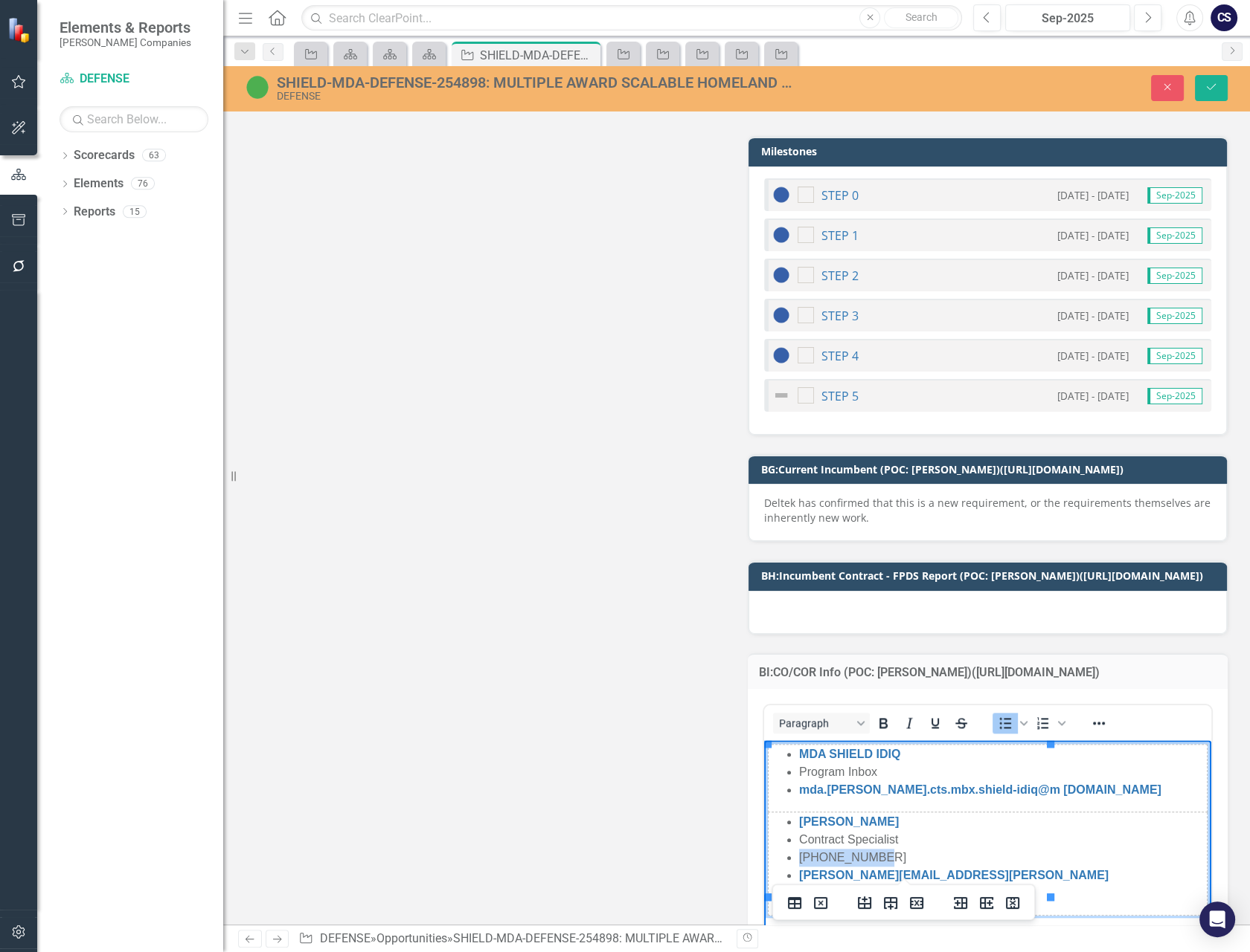
click at [797, 855] on ul "Molly Preston Contract Specialist 256-955-9119 molly.preston@mda.mil" at bounding box center [987, 858] width 437 height 89
copy li "[PHONE_NUMBER]"
click at [982, 870] on li "[PERSON_NAME][EMAIL_ADDRESS][PERSON_NAME][DOMAIN_NAME]" at bounding box center [1002, 885] width 407 height 36
click at [1015, 83] on div "Close Save" at bounding box center [1035, 88] width 406 height 26
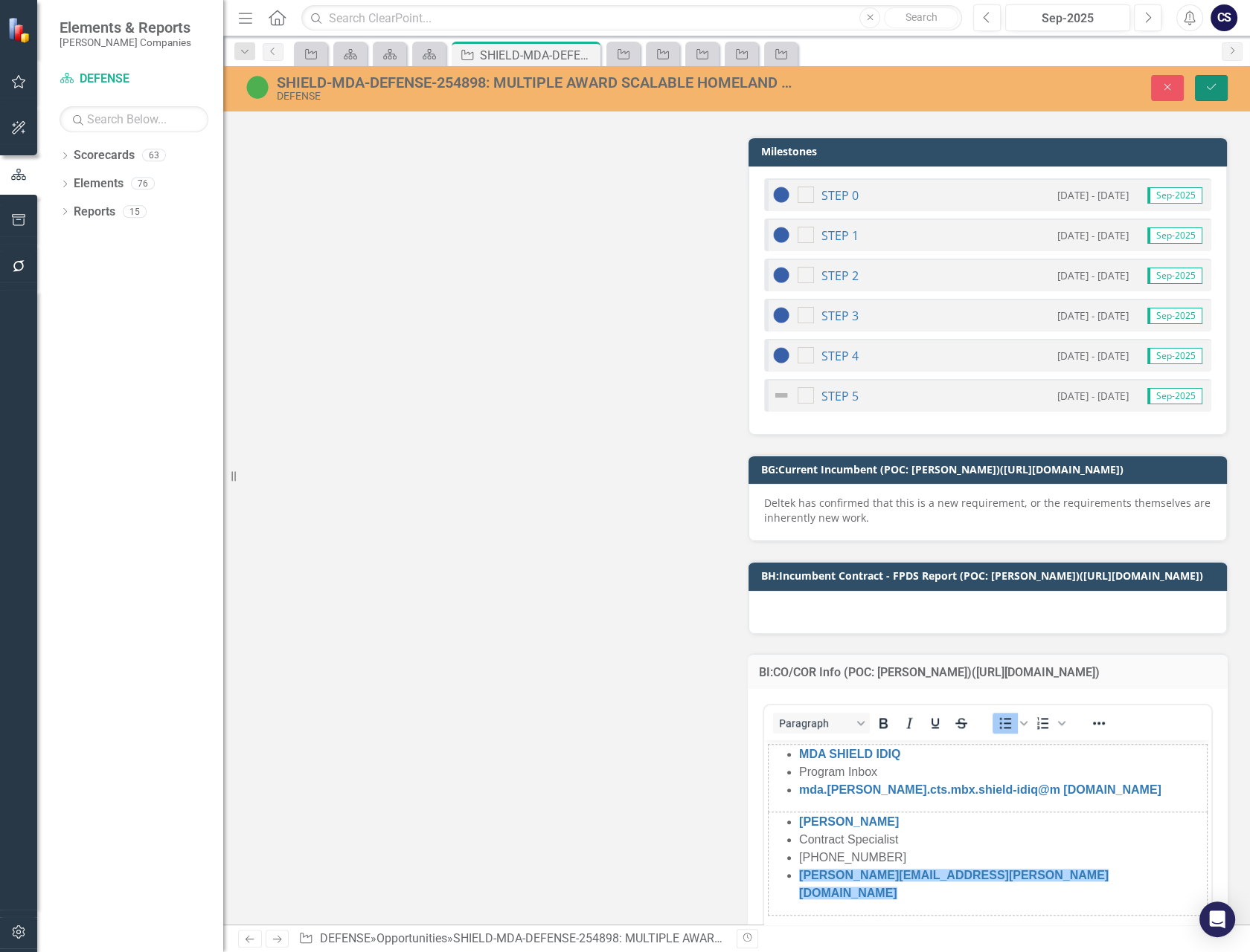
click at [1216, 84] on icon "Save" at bounding box center [1211, 87] width 14 height 11
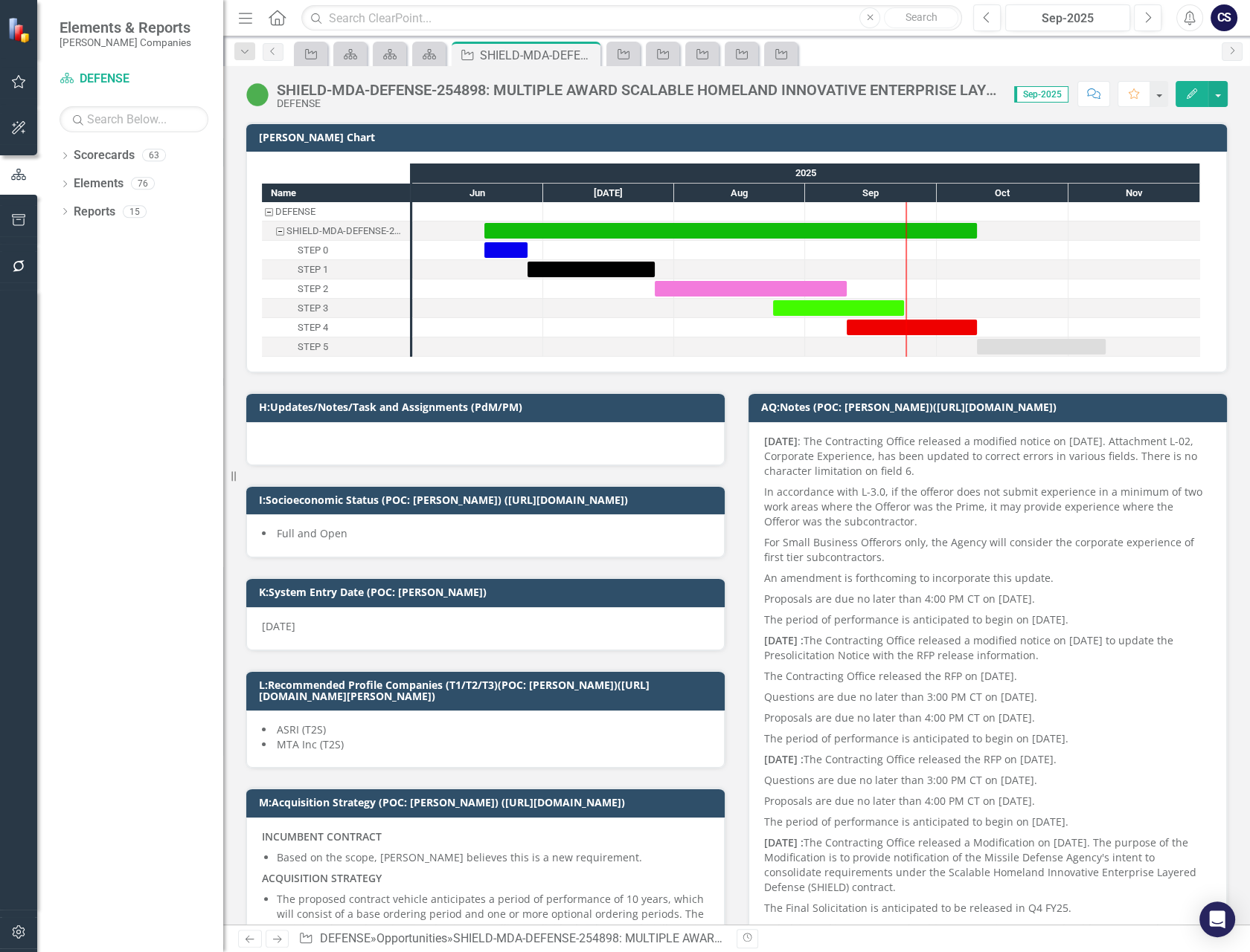
click at [895, 79] on div "SHIELD-MDA-DEFENSE-254898: MULTIPLE AWARD SCALABLE HOMELAND INNOVATIVE ENTERPRI…" at bounding box center [735, 88] width 1026 height 45
click at [891, 88] on div "SHIELD-MDA-DEFENSE-254898: MULTIPLE AWARD SCALABLE HOMELAND INNOVATIVE ENTERPRI…" at bounding box center [637, 89] width 722 height 17
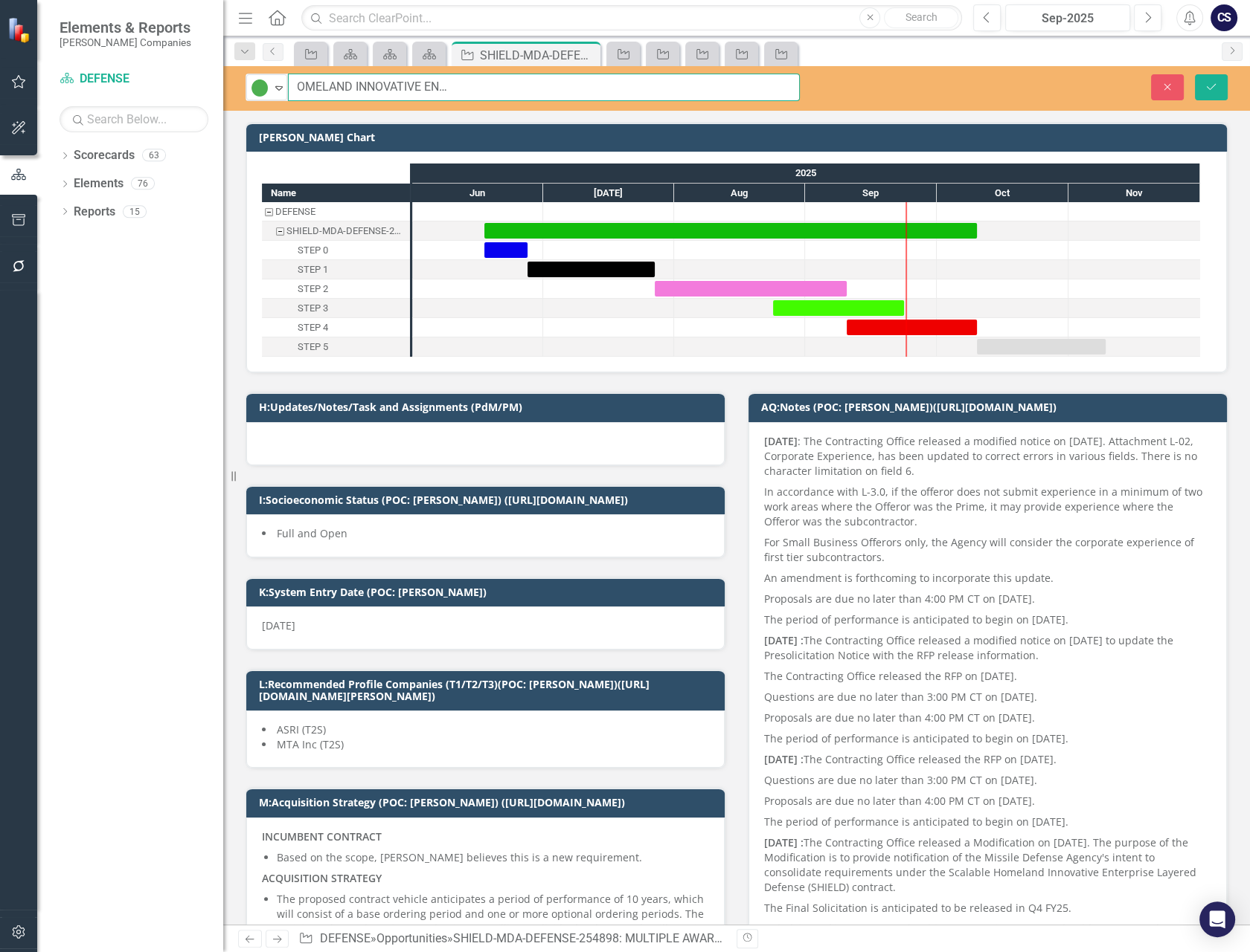
scroll to position [0, 477]
drag, startPoint x: 296, startPoint y: 84, endPoint x: 864, endPoint y: 77, distance: 568.0
click at [864, 77] on div "Active Expand SHIELD-MDA-DEFENSE-254898: MULTIPLE AWARD SCALABLE HOMELAND INNOV…" at bounding box center [735, 88] width 1026 height 27
